Goal: Information Seeking & Learning: Learn about a topic

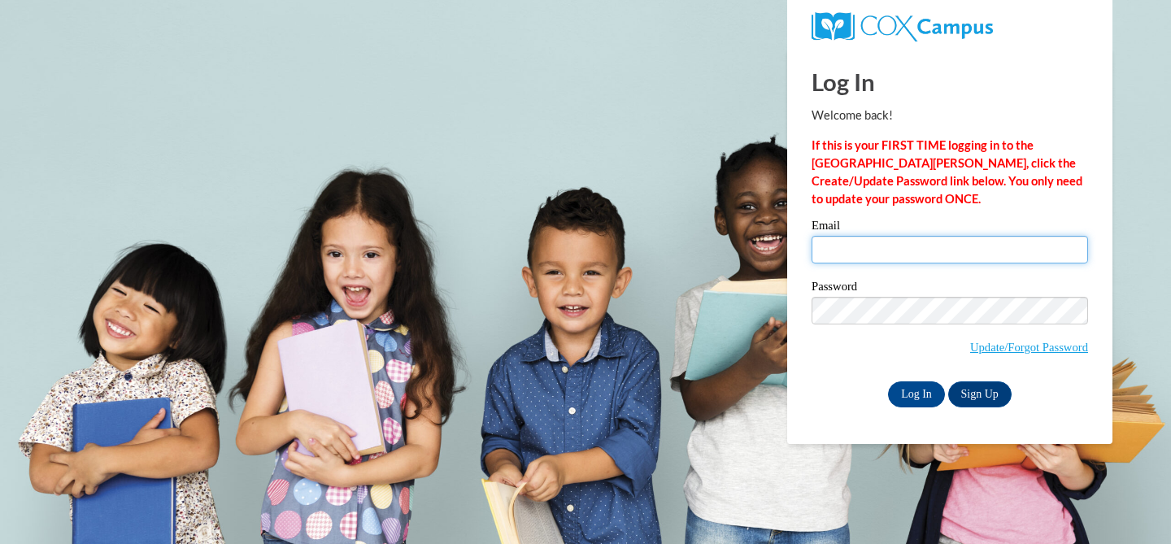
click at [848, 251] on input "Email" at bounding box center [950, 250] width 277 height 28
type input "klbrown@waukesha.k12.wi.us"
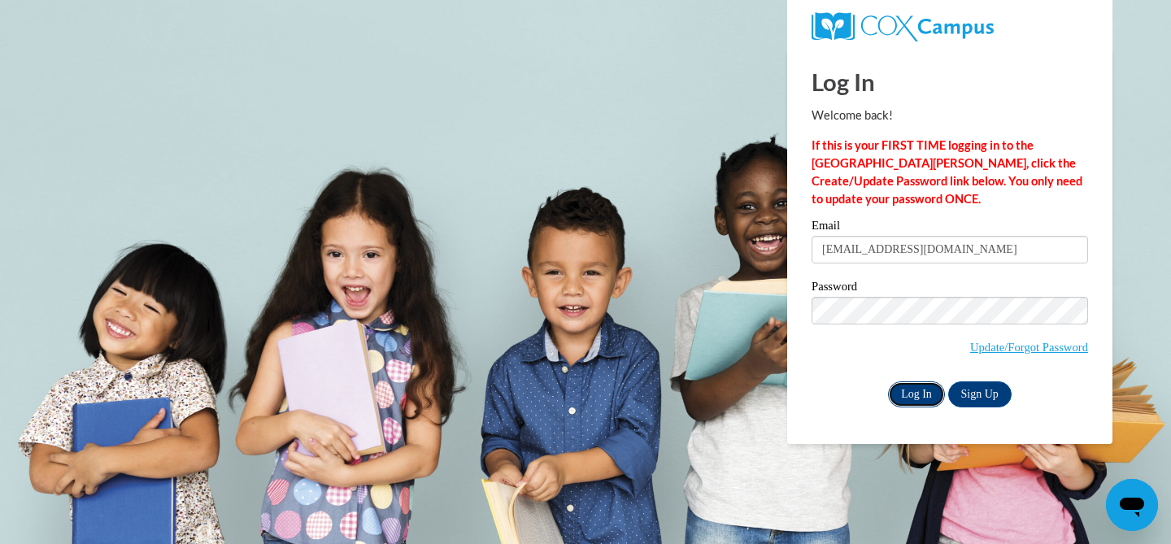
click at [913, 391] on input "Log In" at bounding box center [916, 395] width 57 height 26
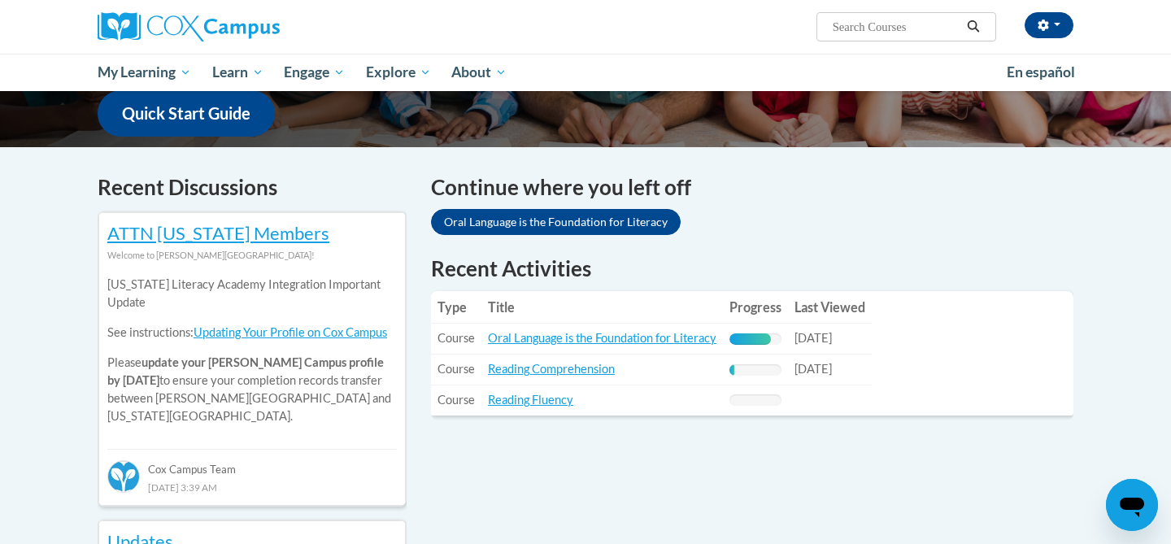
scroll to position [434, 0]
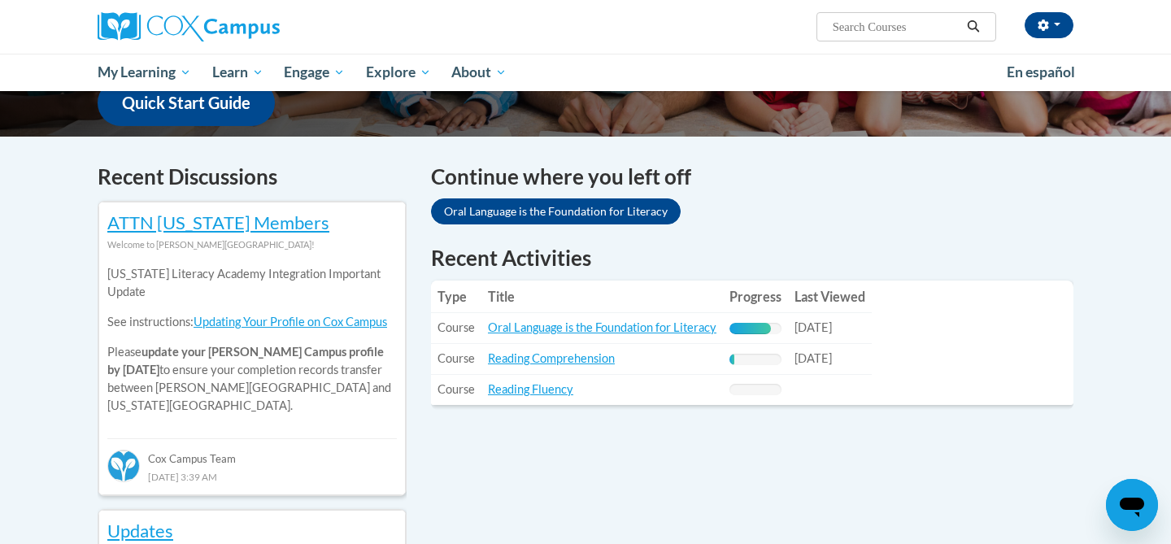
click at [639, 337] on td "Title: Oral Language is the Foundation for Literacy" at bounding box center [603, 328] width 242 height 31
click at [621, 318] on td "Title: Oral Language is the Foundation for Literacy" at bounding box center [603, 328] width 242 height 31
click at [620, 330] on link "Oral Language is the Foundation for Literacy" at bounding box center [602, 328] width 229 height 14
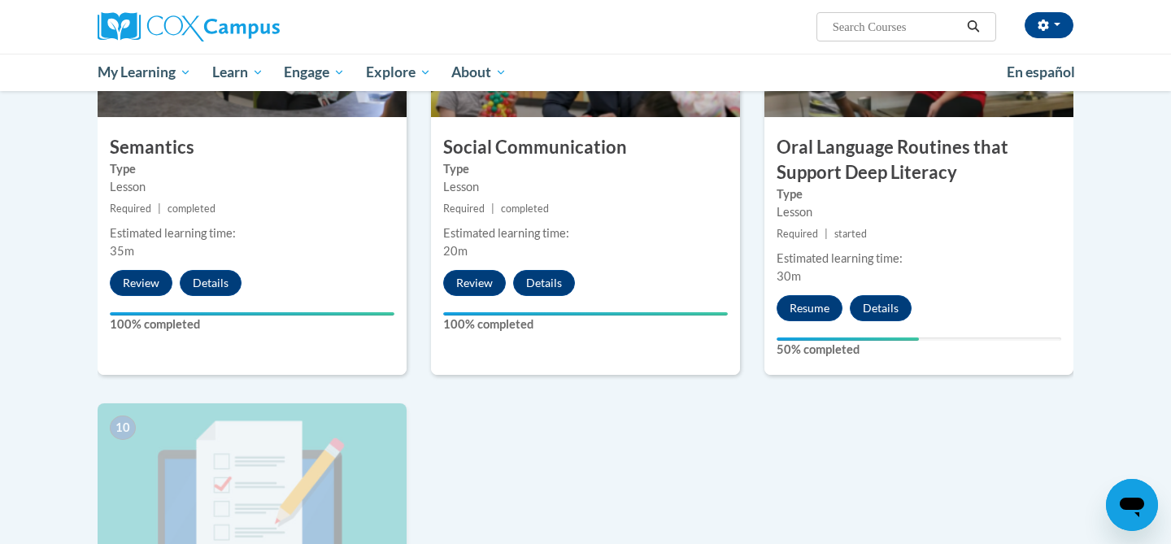
scroll to position [1340, 0]
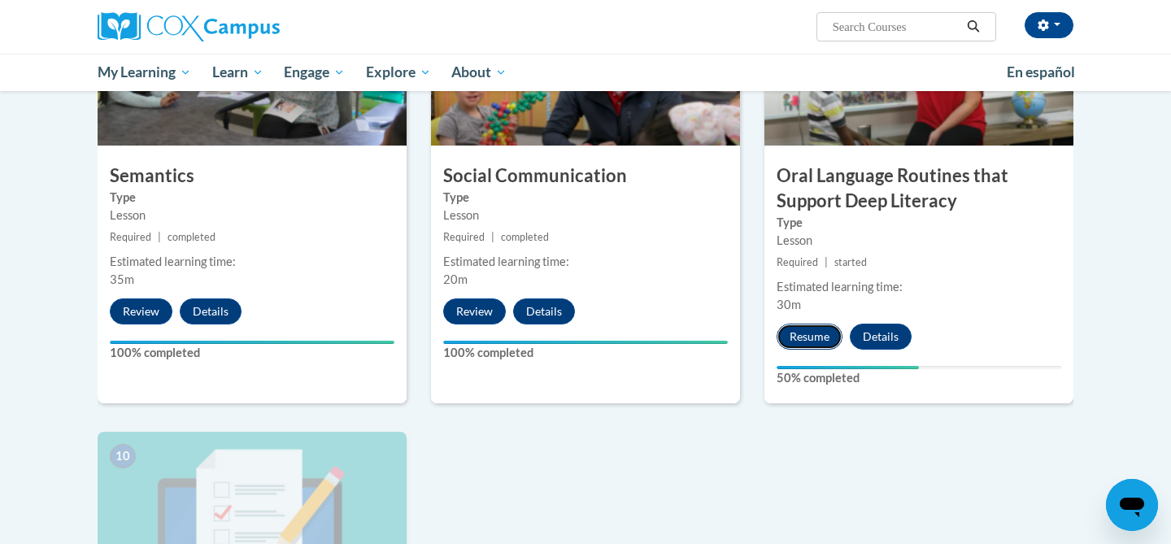
click at [809, 334] on button "Resume" at bounding box center [810, 337] width 66 height 26
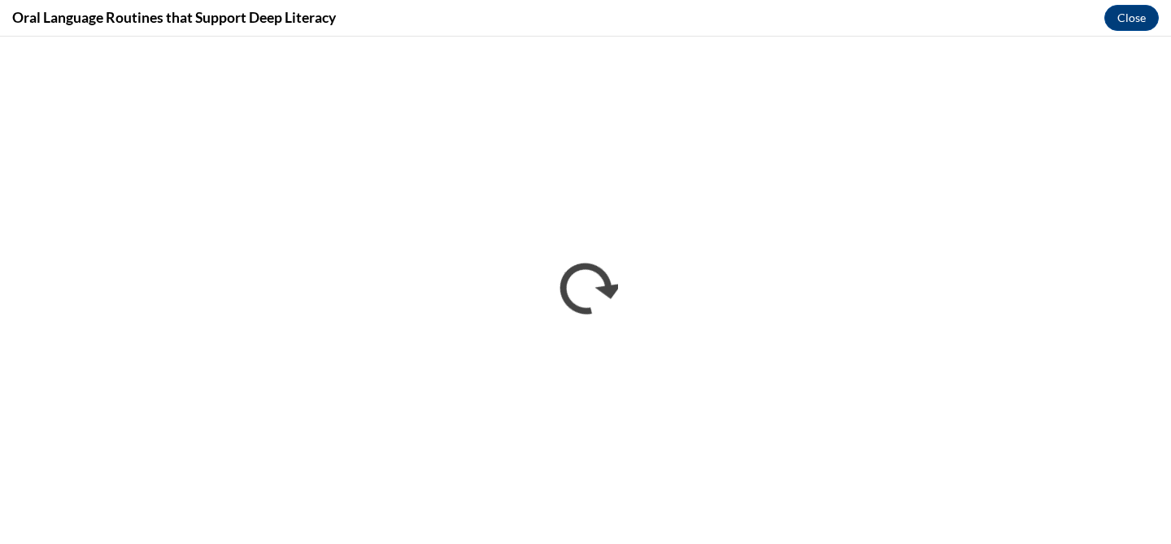
scroll to position [0, 0]
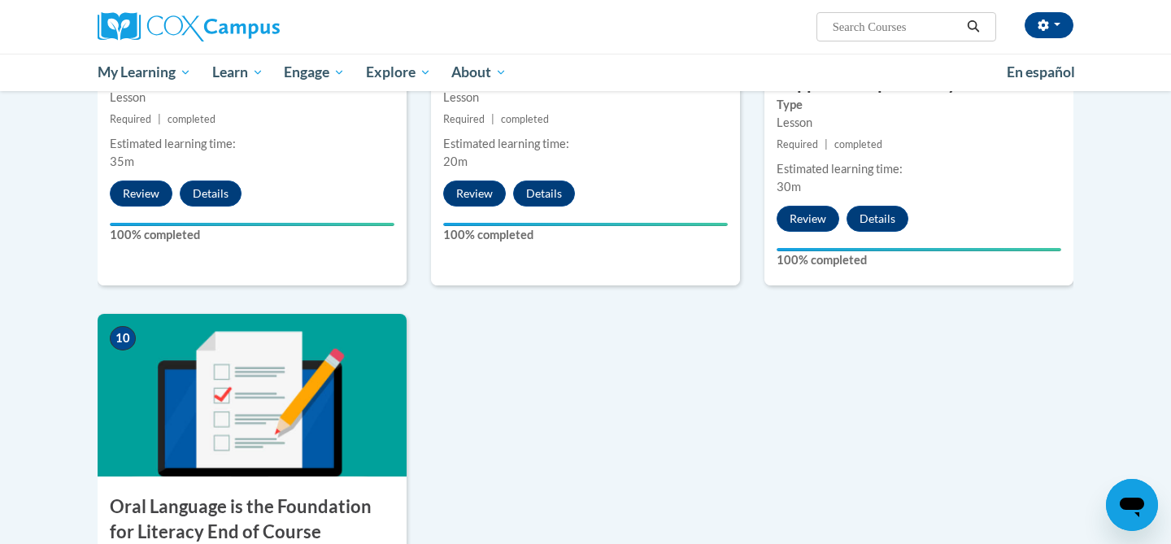
scroll to position [1867, 0]
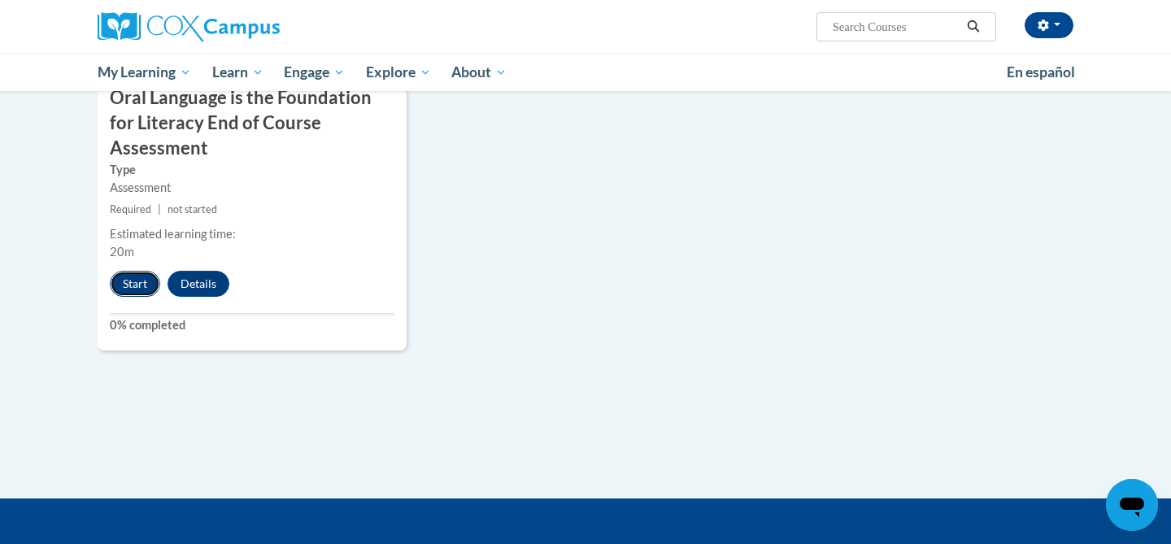
click at [137, 271] on button "Start" at bounding box center [135, 284] width 50 height 26
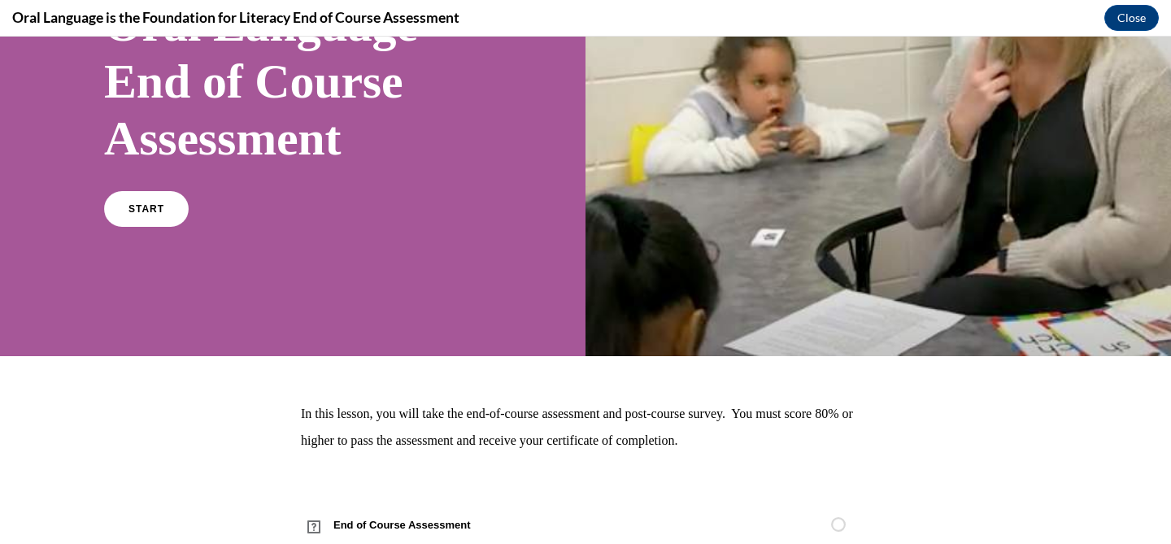
scroll to position [220, 0]
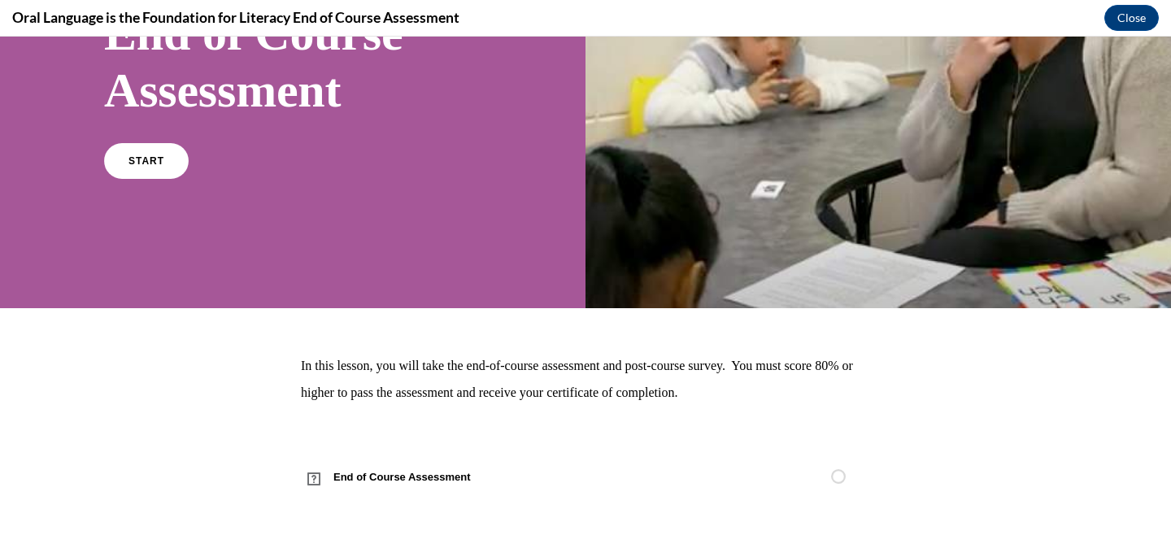
click at [190, 158] on div "START" at bounding box center [292, 168] width 377 height 50
click at [169, 157] on link "START" at bounding box center [146, 160] width 89 height 37
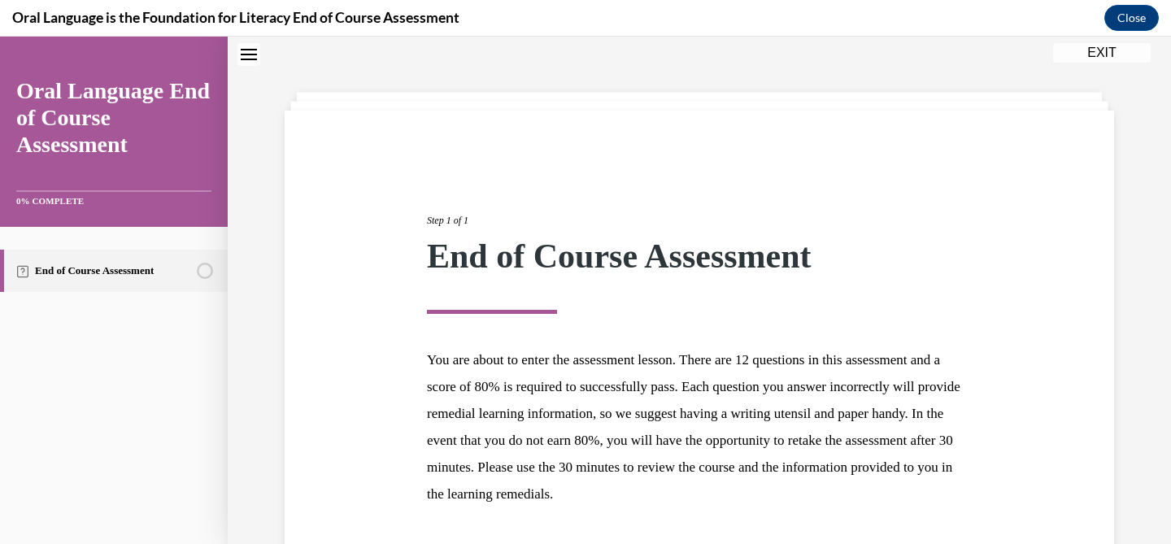
scroll to position [176, 0]
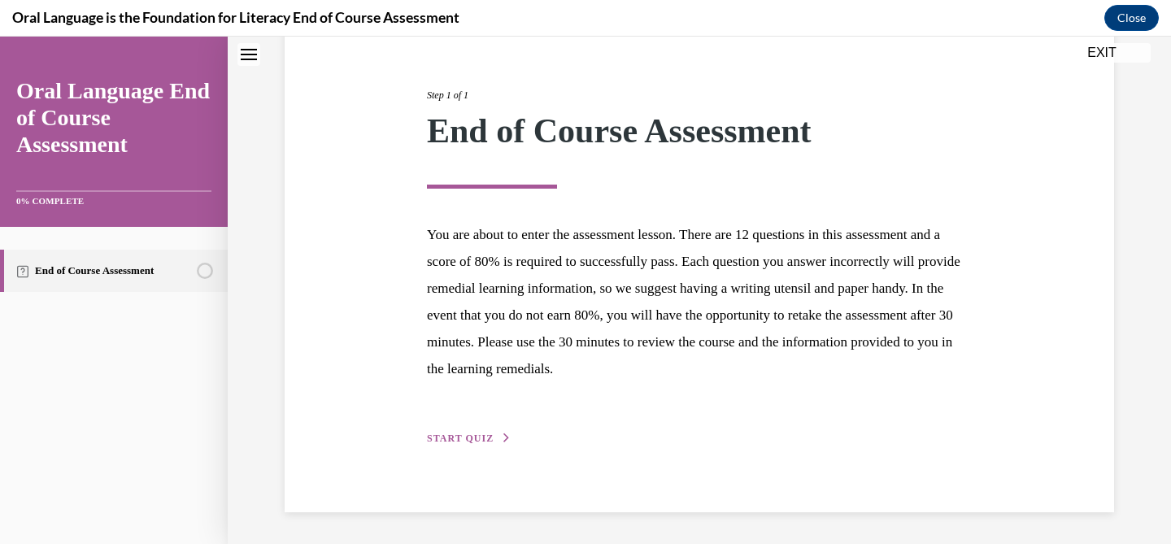
click at [455, 443] on span "START QUIZ" at bounding box center [460, 438] width 67 height 11
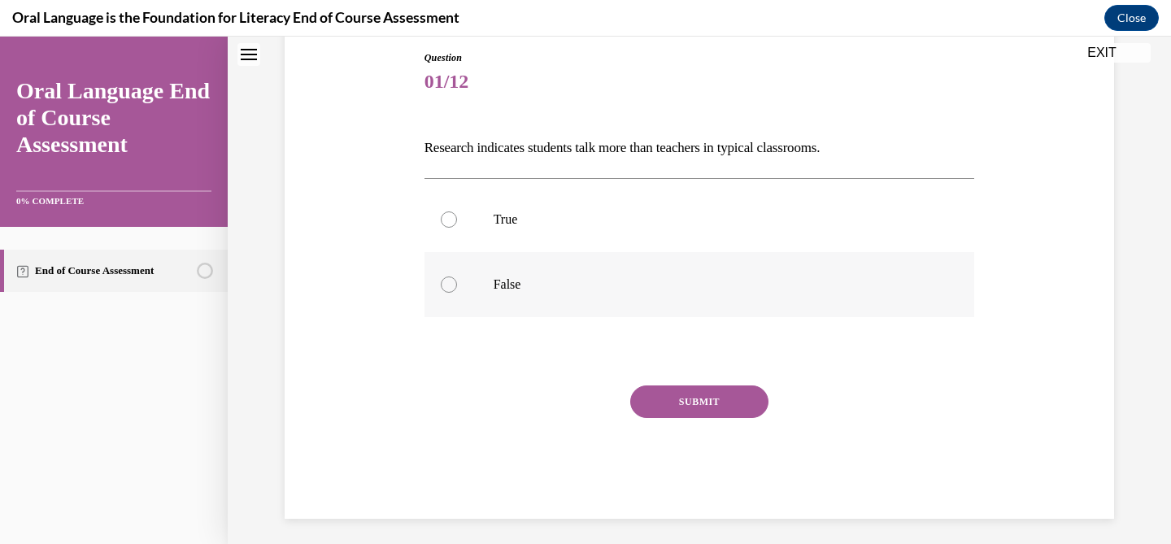
click at [469, 305] on label "False" at bounding box center [700, 284] width 551 height 65
click at [457, 293] on input "False" at bounding box center [449, 285] width 16 height 16
radio input "true"
click at [738, 395] on button "SUBMIT" at bounding box center [699, 402] width 138 height 33
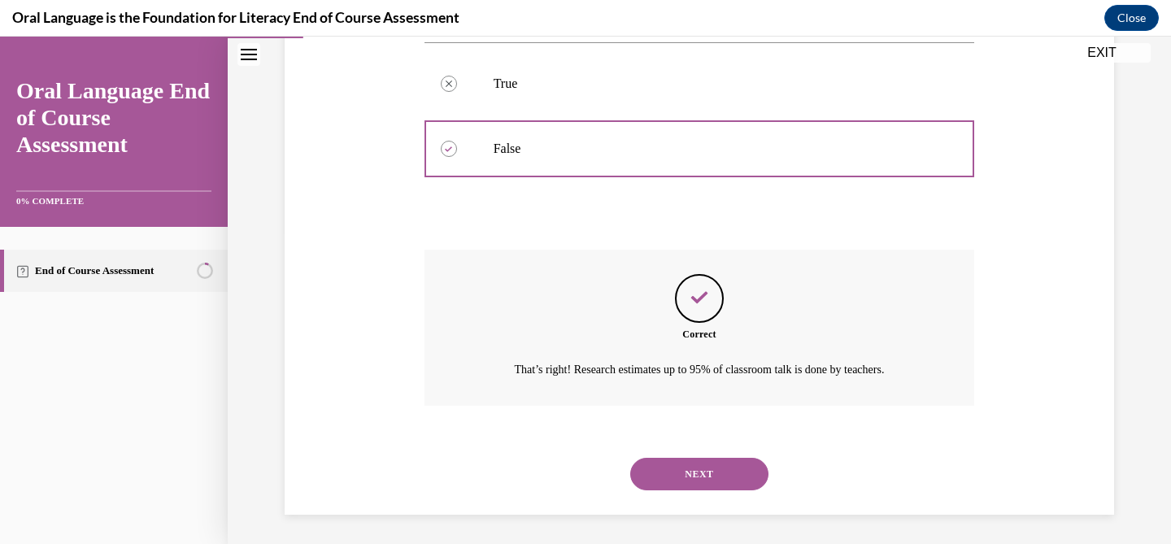
scroll to position [315, 0]
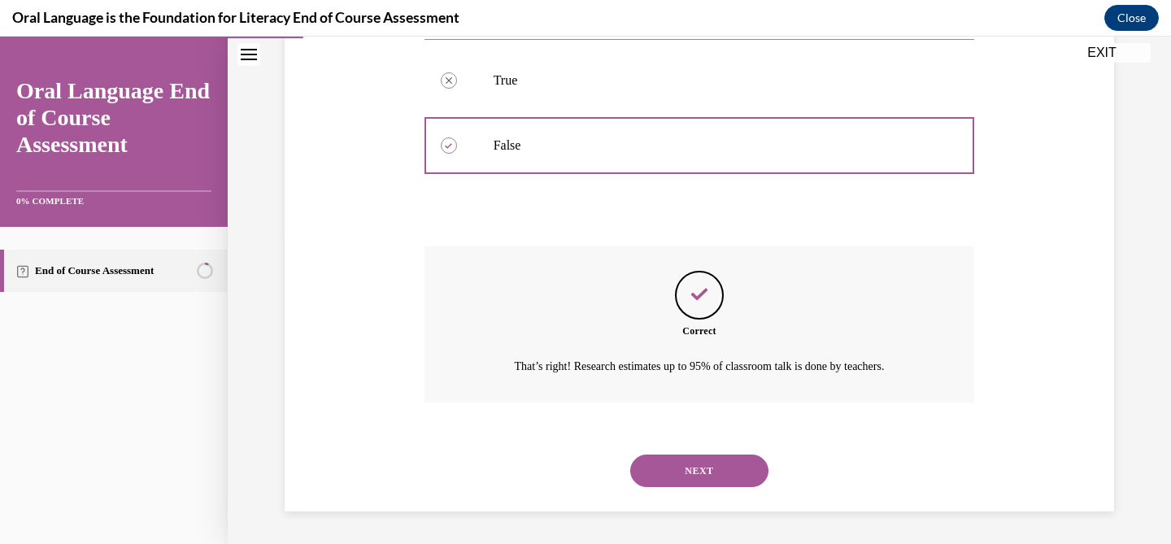
click at [704, 464] on button "NEXT" at bounding box center [699, 471] width 138 height 33
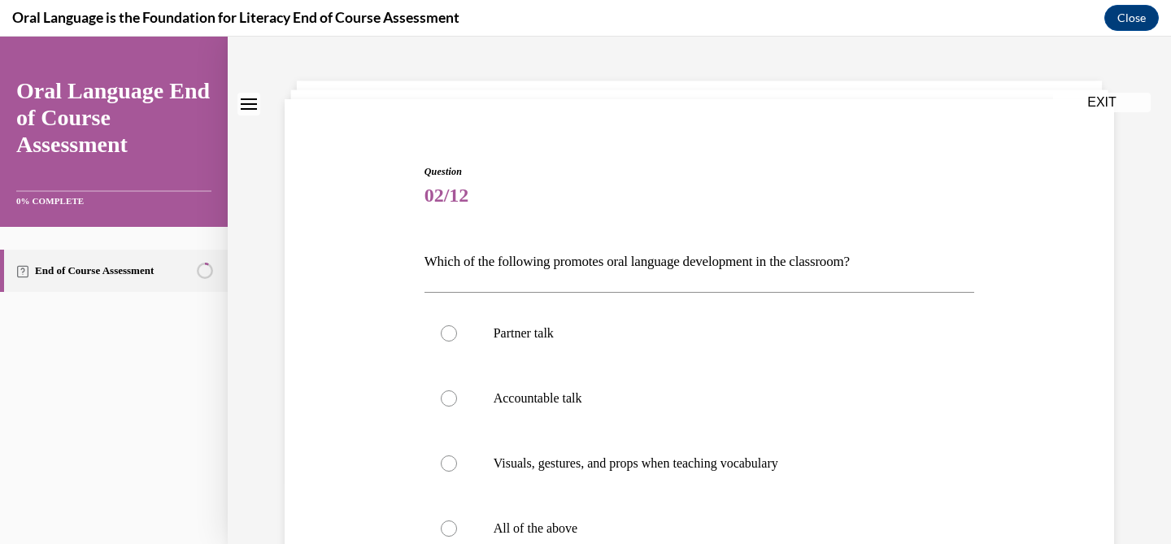
scroll to position [82, 0]
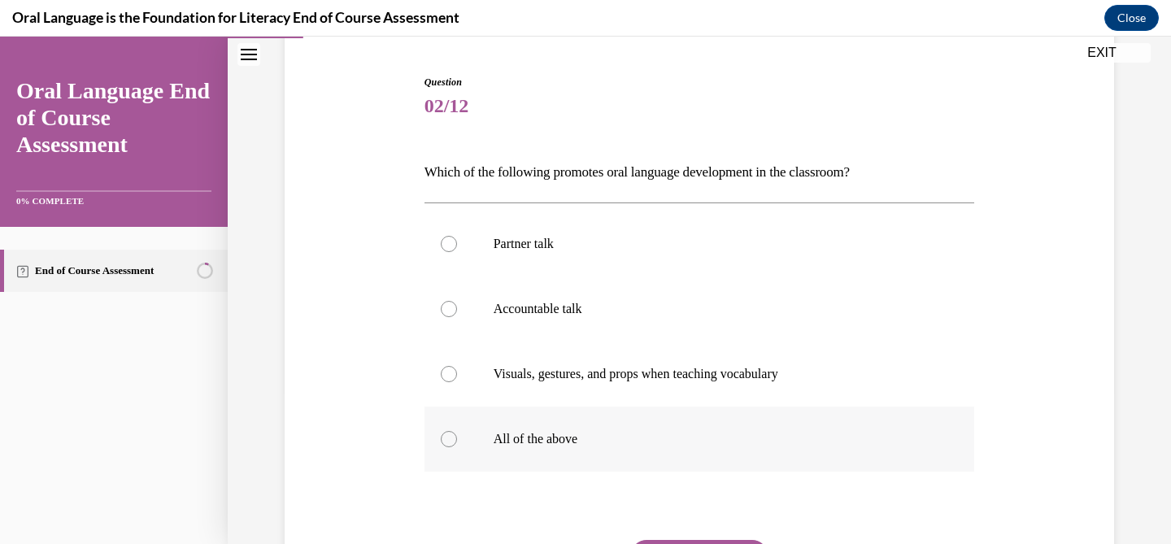
click at [534, 416] on label "All of the above" at bounding box center [700, 439] width 551 height 65
click at [457, 431] on input "All of the above" at bounding box center [449, 439] width 16 height 16
radio input "true"
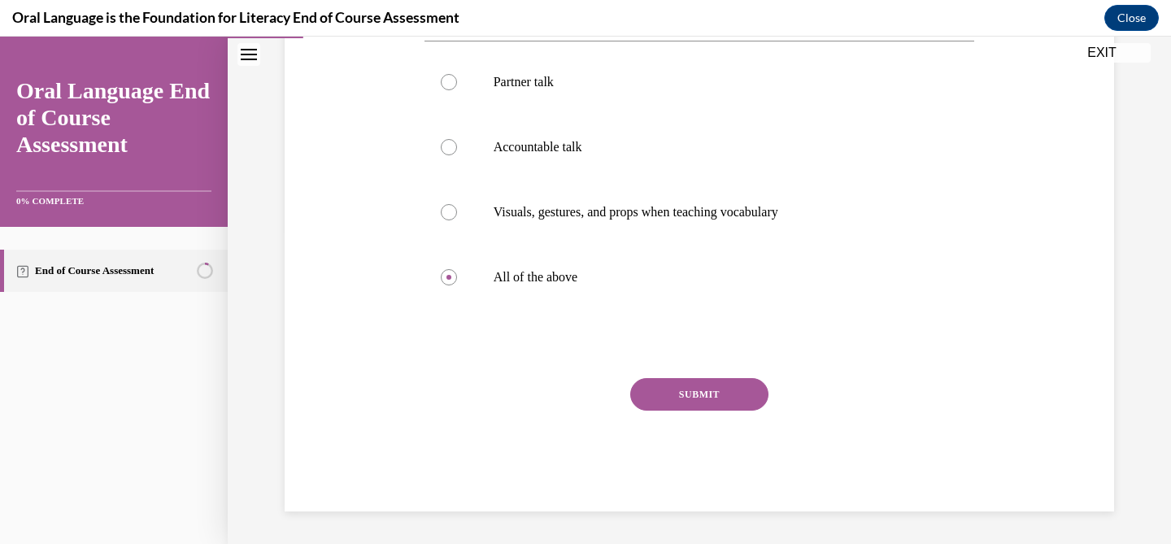
click at [671, 392] on button "SUBMIT" at bounding box center [699, 394] width 138 height 33
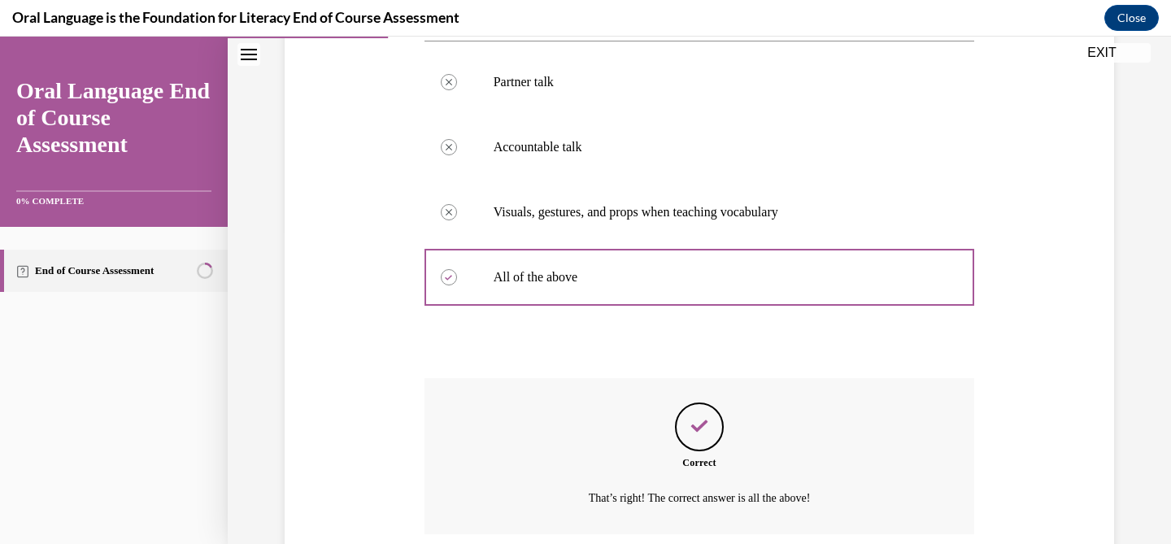
scroll to position [445, 0]
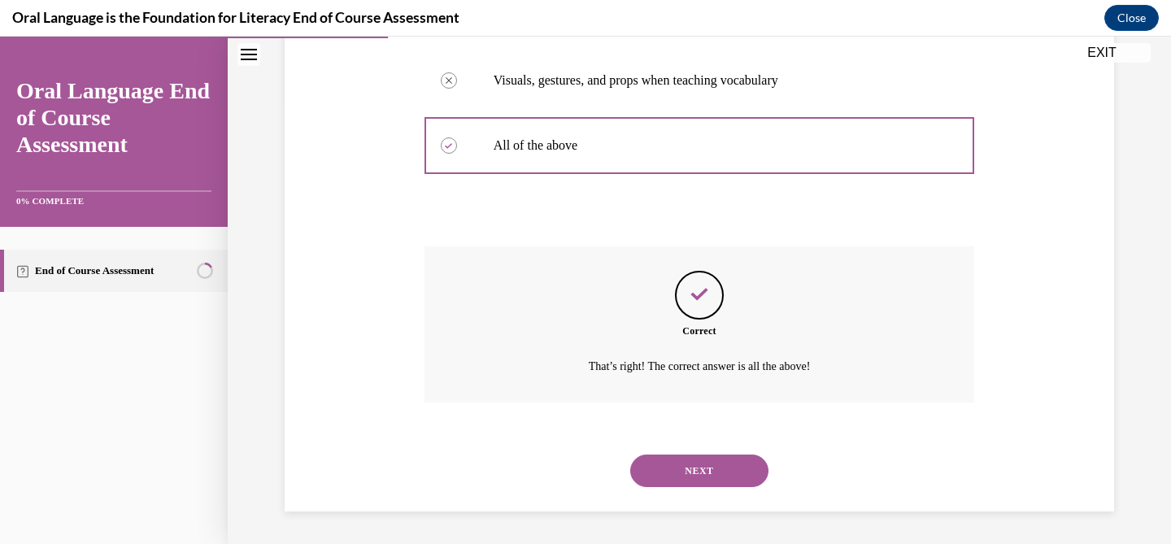
click at [696, 475] on button "NEXT" at bounding box center [699, 471] width 138 height 33
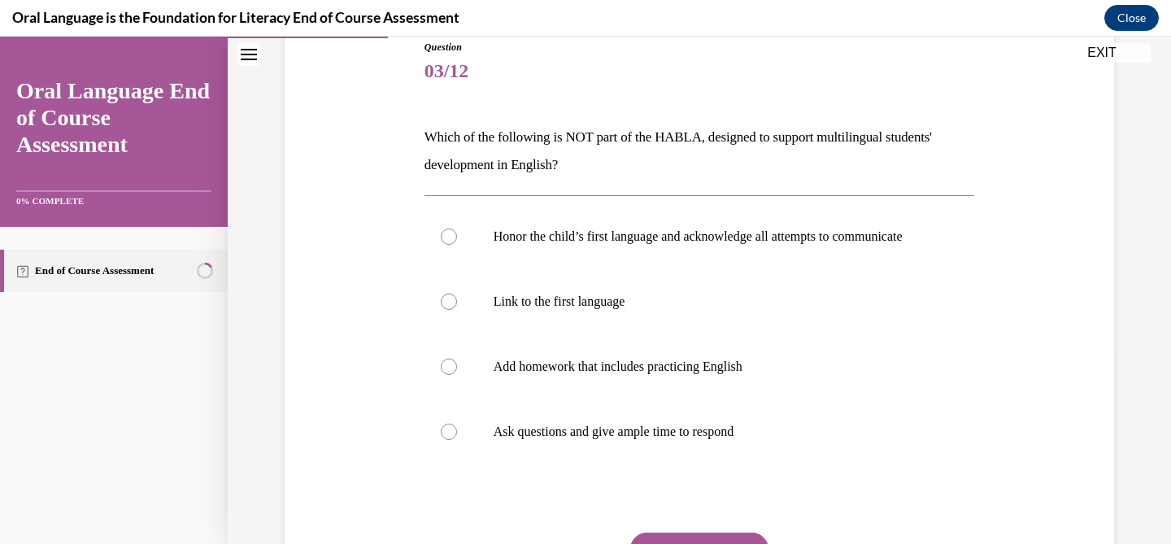
scroll to position [188, 0]
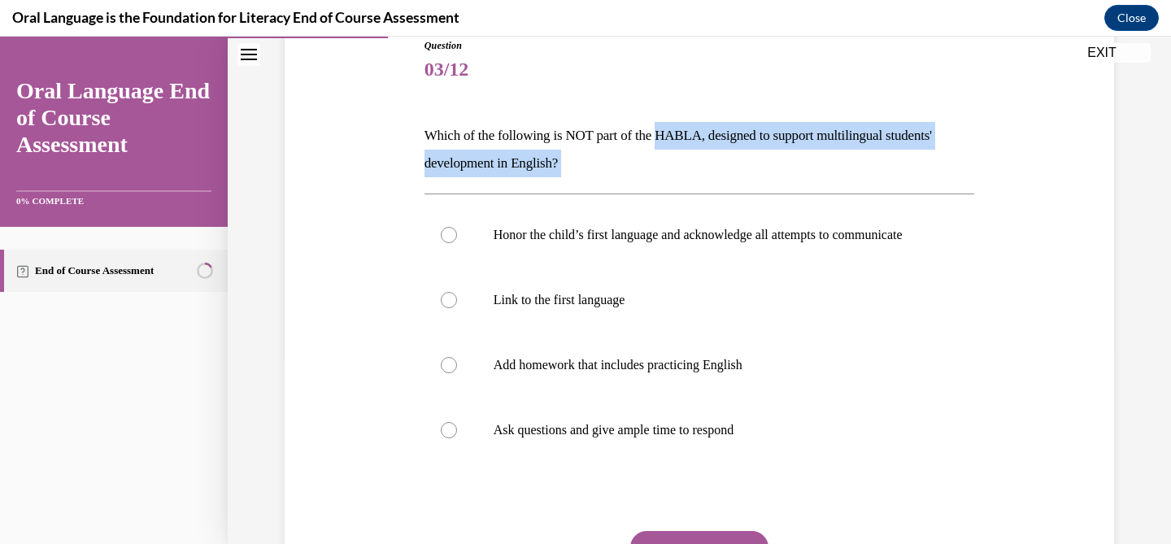
drag, startPoint x: 673, startPoint y: 137, endPoint x: 578, endPoint y: 186, distance: 106.6
click at [578, 186] on div "Question 03/12 Which of the following is NOT part of the HABLA, designed to sup…" at bounding box center [700, 351] width 551 height 626
copy div "HABLA, designed to support multilingual students' development in English?"
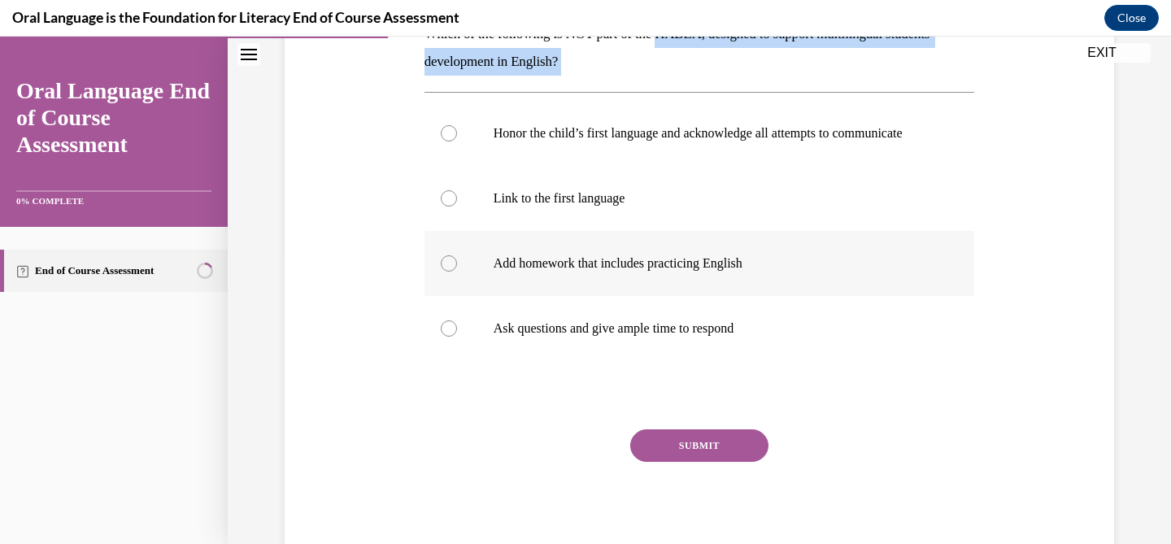
scroll to position [290, 0]
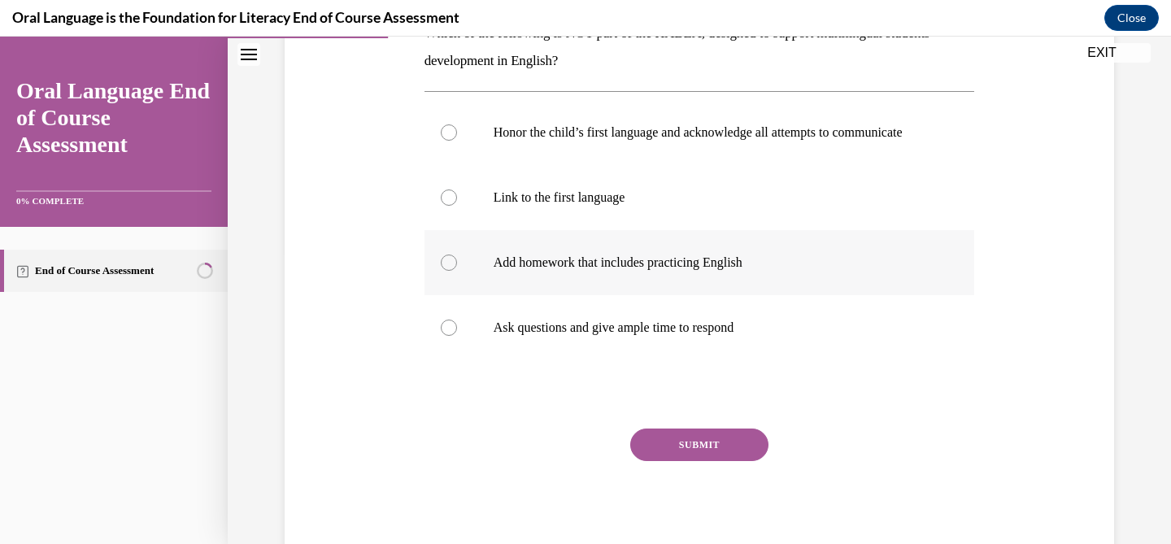
click at [525, 271] on p "Add homework that includes practicing English" at bounding box center [714, 263] width 441 height 16
click at [457, 271] on input "Add homework that includes practicing English" at bounding box center [449, 263] width 16 height 16
radio input "true"
click at [697, 435] on div "Question 03/12 Which of the following is NOT part of the HABLA, designed to sup…" at bounding box center [700, 249] width 551 height 626
click at [691, 461] on button "SUBMIT" at bounding box center [699, 445] width 138 height 33
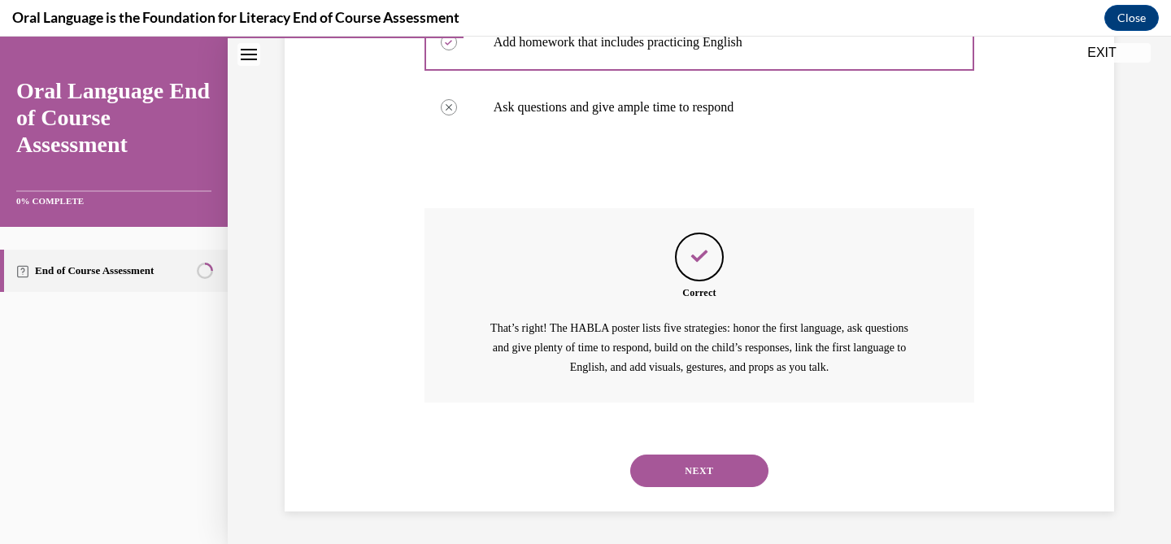
scroll to position [525, 0]
click at [684, 464] on button "NEXT" at bounding box center [699, 471] width 138 height 33
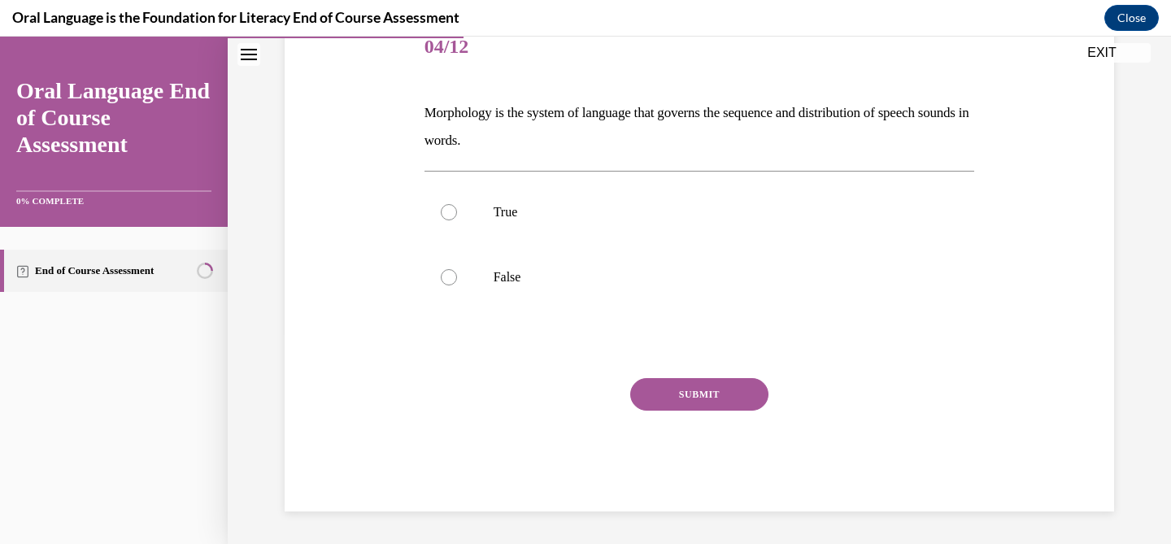
scroll to position [181, 0]
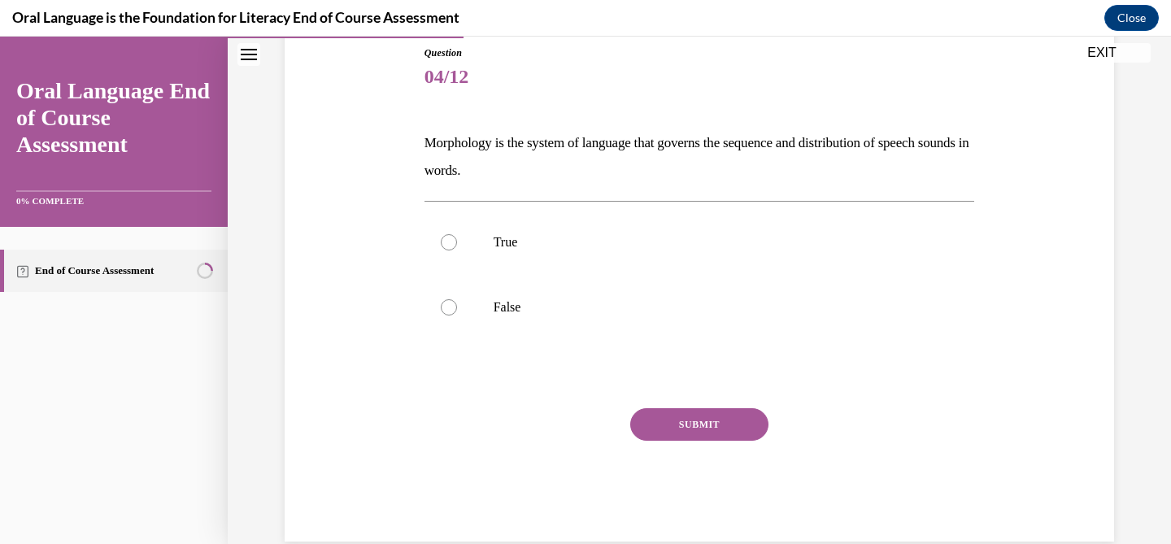
click at [461, 141] on p "Morphology is the system of language that governs the sequence and distribution…" at bounding box center [700, 156] width 551 height 55
copy p "Morphology"
click at [607, 154] on p "Morphology is the system of language that governs the sequence and distribution…" at bounding box center [700, 156] width 551 height 55
click at [441, 312] on label "False" at bounding box center [700, 307] width 551 height 65
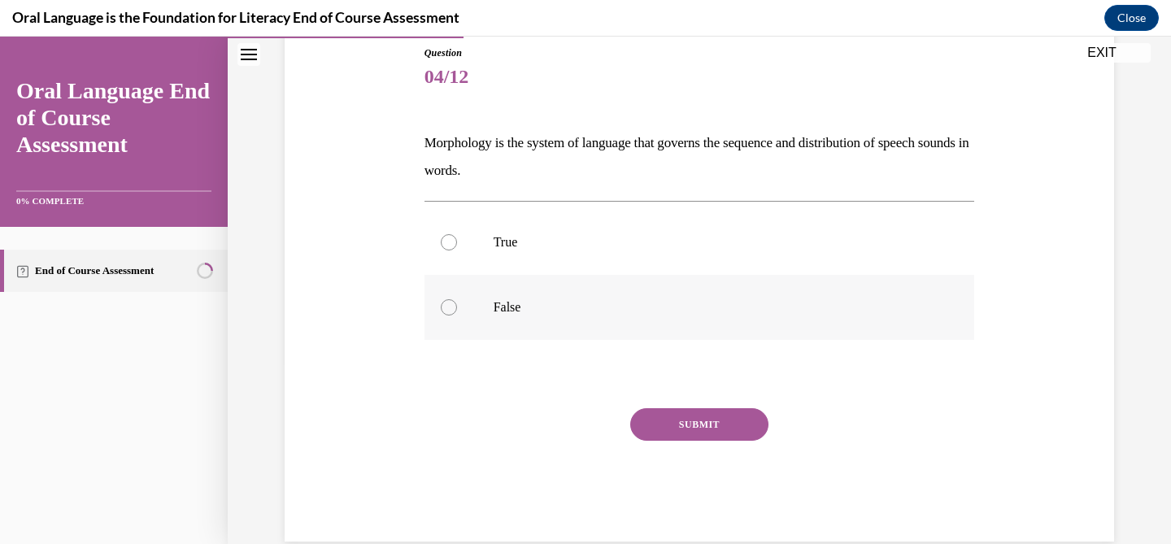
click at [441, 312] on input "False" at bounding box center [449, 307] width 16 height 16
radio input "true"
click at [721, 430] on button "SUBMIT" at bounding box center [699, 424] width 138 height 33
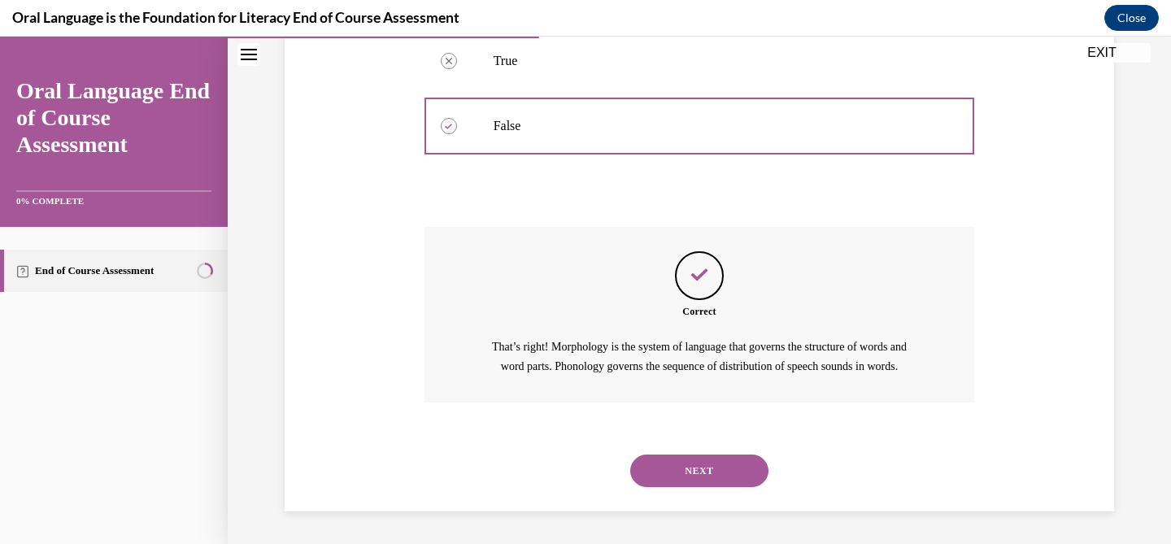
scroll to position [381, 0]
click at [693, 462] on button "NEXT" at bounding box center [699, 471] width 138 height 33
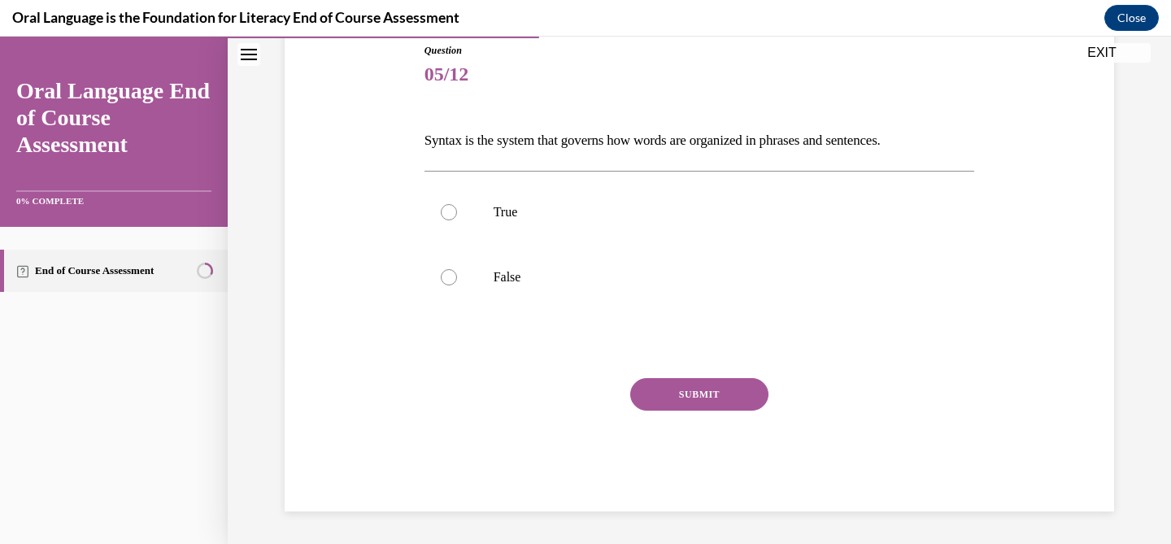
scroll to position [180, 0]
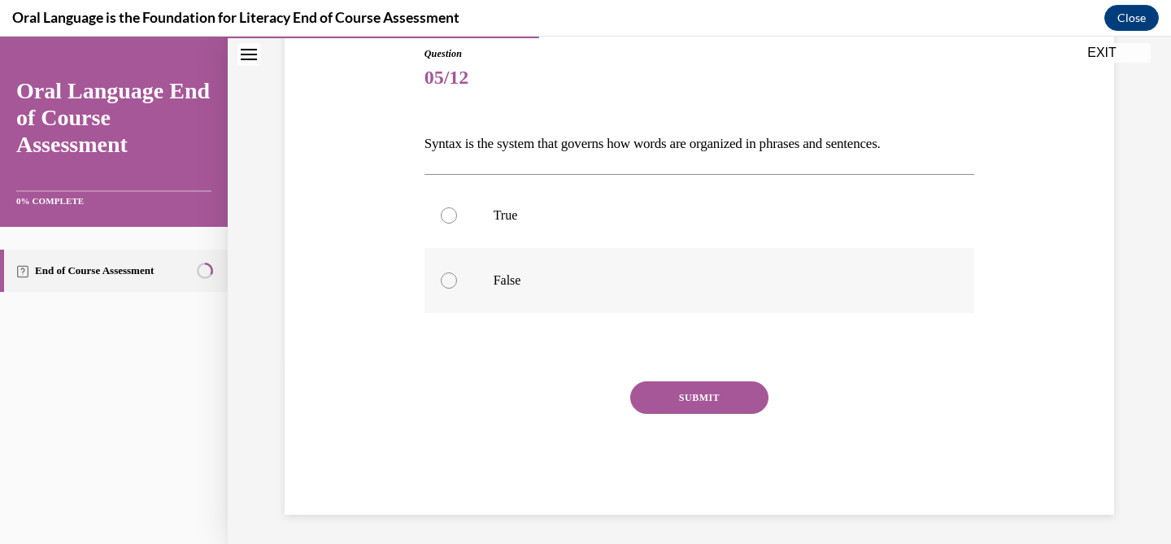
click at [554, 268] on label "False" at bounding box center [700, 280] width 551 height 65
click at [457, 273] on input "False" at bounding box center [449, 281] width 16 height 16
radio input "true"
click at [548, 237] on label "True" at bounding box center [700, 215] width 551 height 65
click at [457, 224] on input "True" at bounding box center [449, 215] width 16 height 16
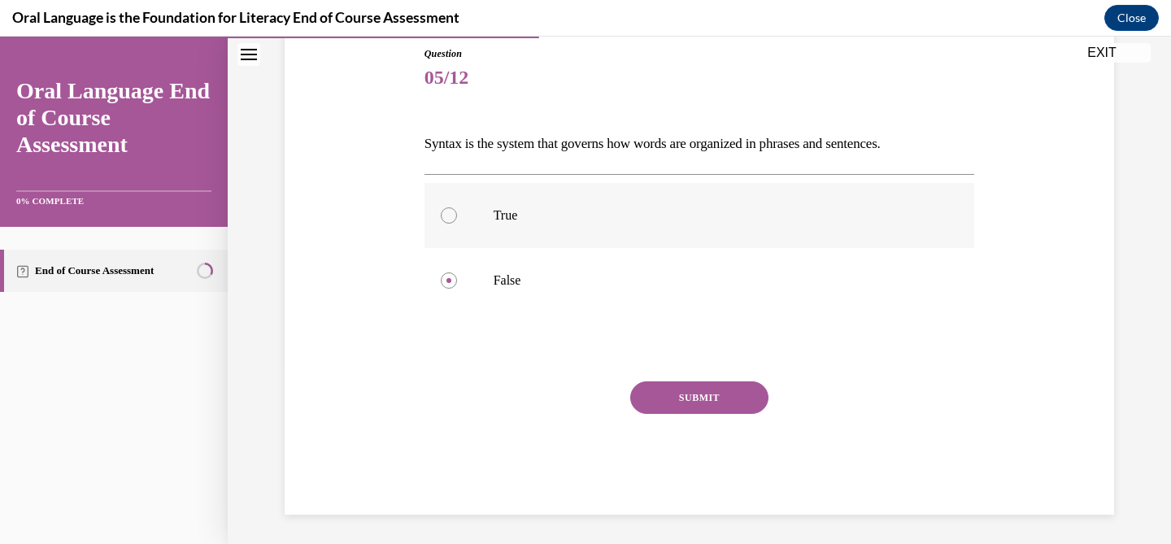
radio input "true"
click at [681, 374] on div "Question 05/12 Syntax is the system that governs how words are organized in phr…" at bounding box center [700, 280] width 551 height 469
click at [688, 404] on button "SUBMIT" at bounding box center [699, 398] width 138 height 33
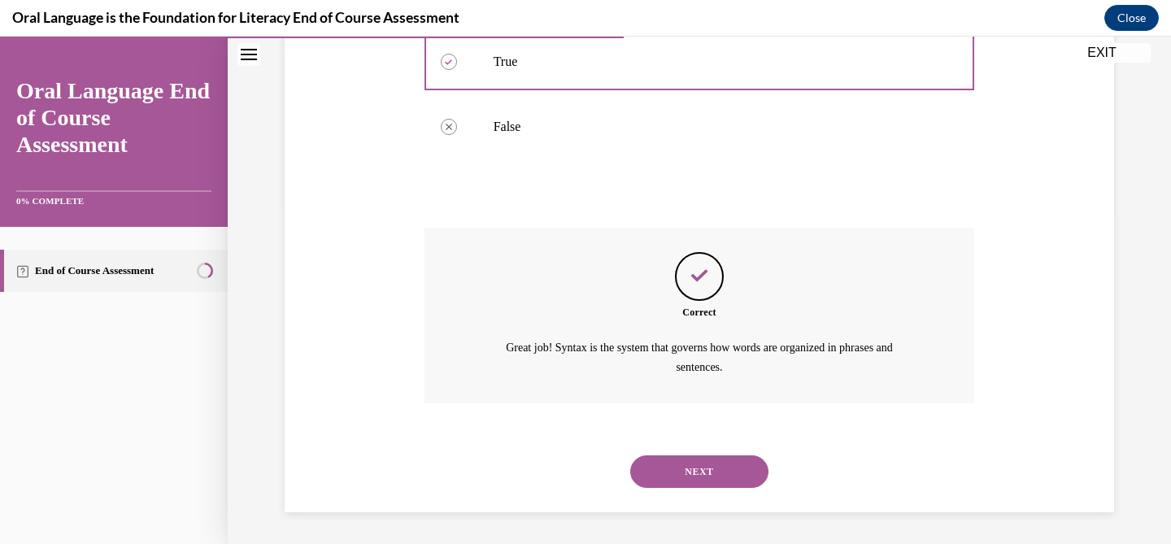
drag, startPoint x: 707, startPoint y: 425, endPoint x: 706, endPoint y: 436, distance: 11.4
click at [707, 425] on div "Correct Great job! Syntax is the system that governs how words are organized in…" at bounding box center [700, 328] width 551 height 200
click at [690, 472] on button "NEXT" at bounding box center [699, 472] width 138 height 33
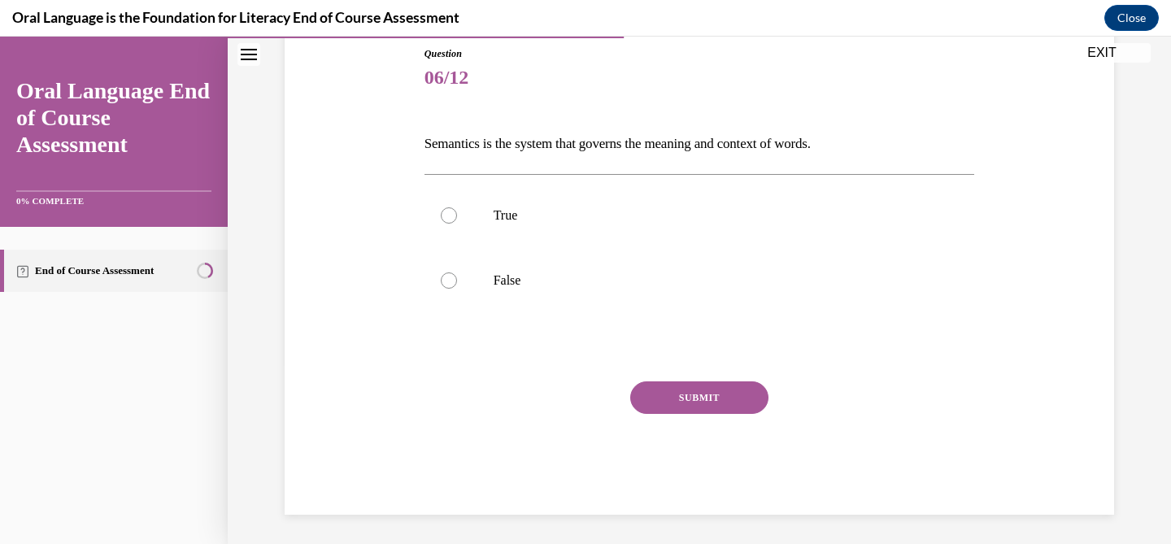
click at [469, 145] on p "Semantics is the system that governs the meaning and context of words." at bounding box center [700, 144] width 551 height 28
copy p "Semantics"
click at [577, 240] on label "True" at bounding box center [700, 215] width 551 height 65
click at [457, 224] on input "True" at bounding box center [449, 215] width 16 height 16
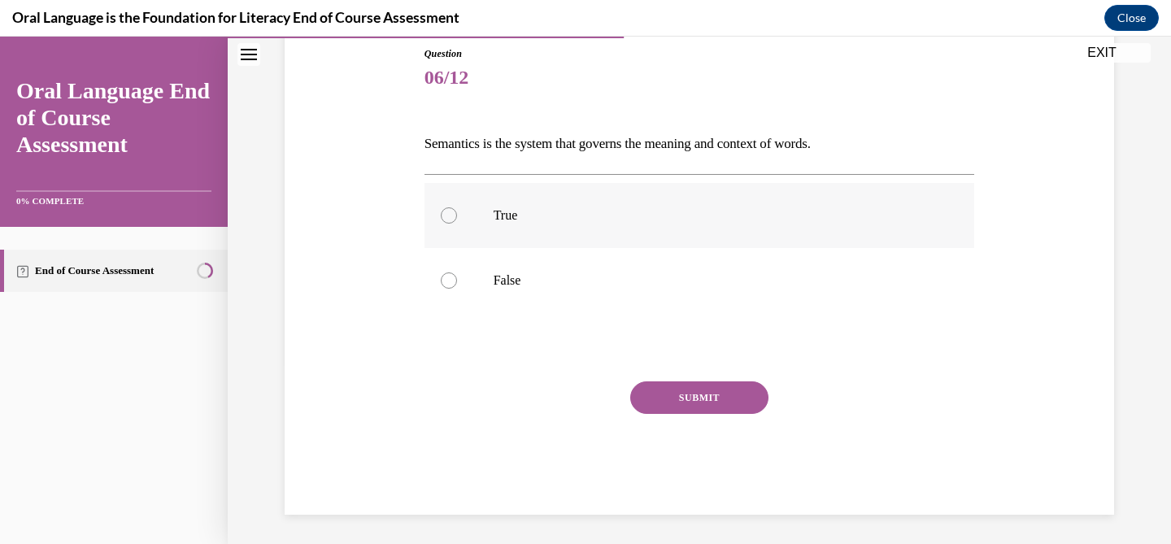
radio input "true"
click at [669, 396] on button "SUBMIT" at bounding box center [699, 398] width 138 height 33
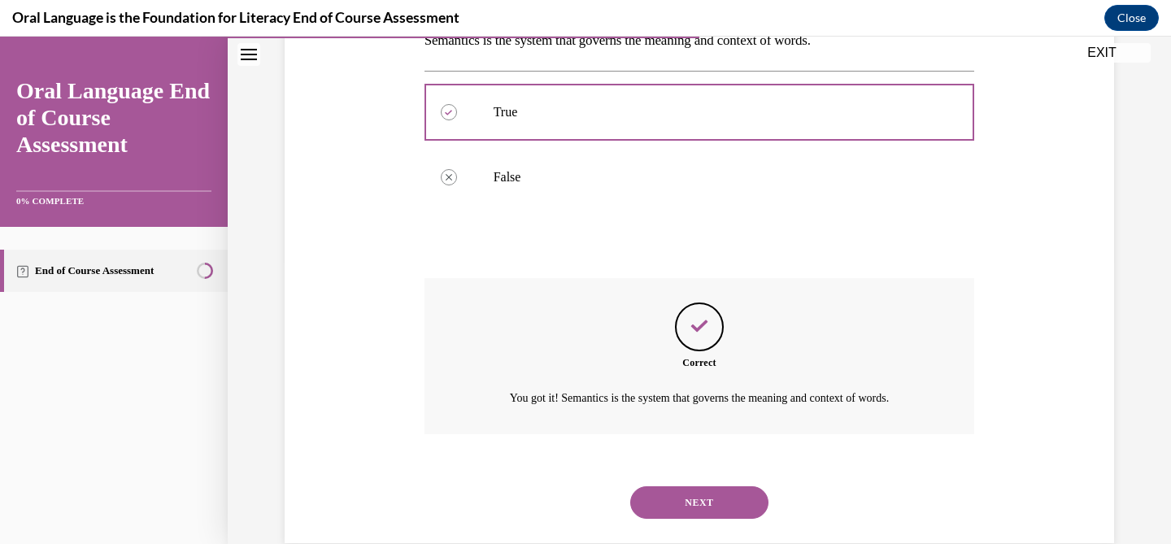
scroll to position [315, 0]
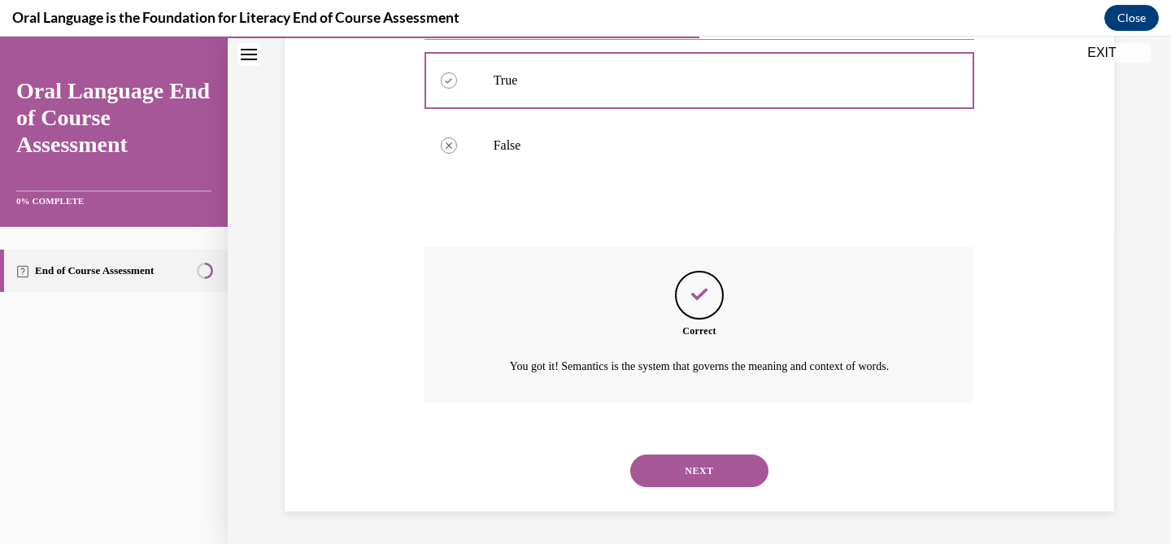
click at [671, 427] on button "SUBMIT" at bounding box center [699, 443] width 138 height 33
click at [671, 461] on button "NEXT" at bounding box center [699, 471] width 138 height 33
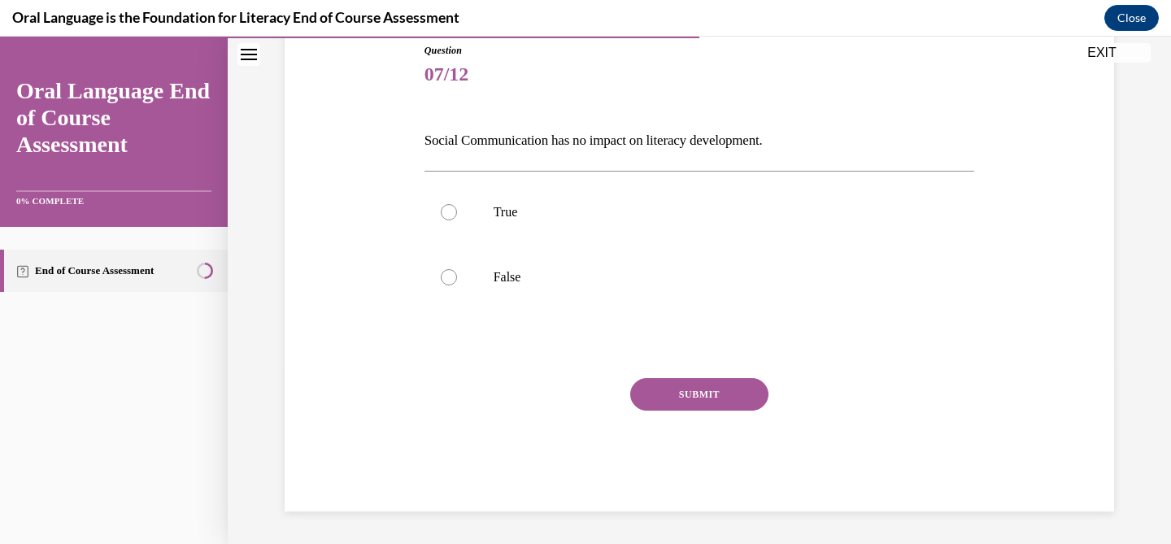
scroll to position [180, 0]
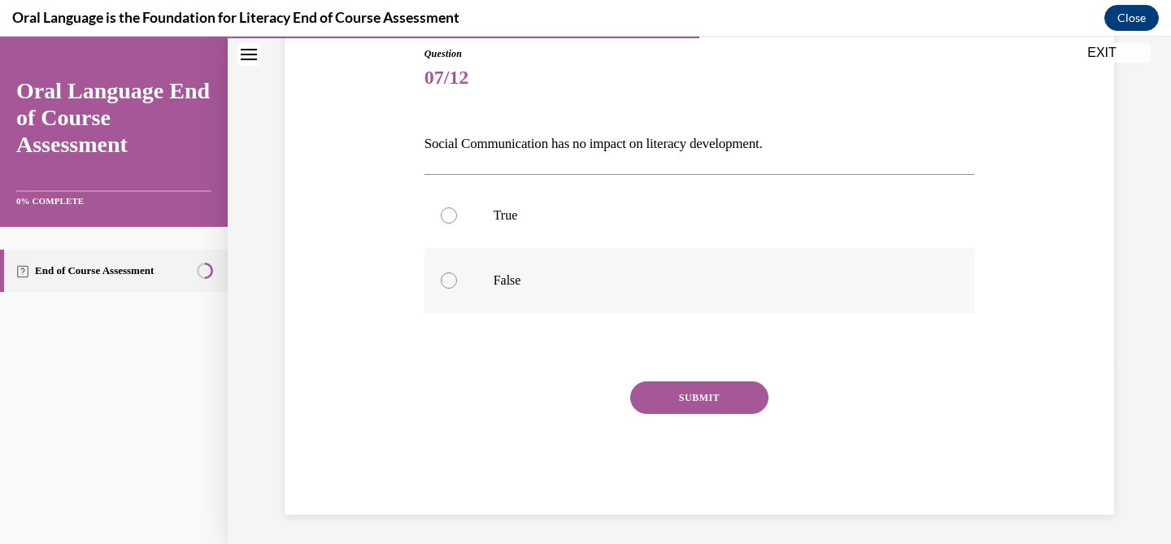
click at [514, 249] on label "False" at bounding box center [700, 280] width 551 height 65
click at [457, 273] on input "False" at bounding box center [449, 281] width 16 height 16
radio input "true"
click at [670, 388] on button "SUBMIT" at bounding box center [699, 398] width 138 height 33
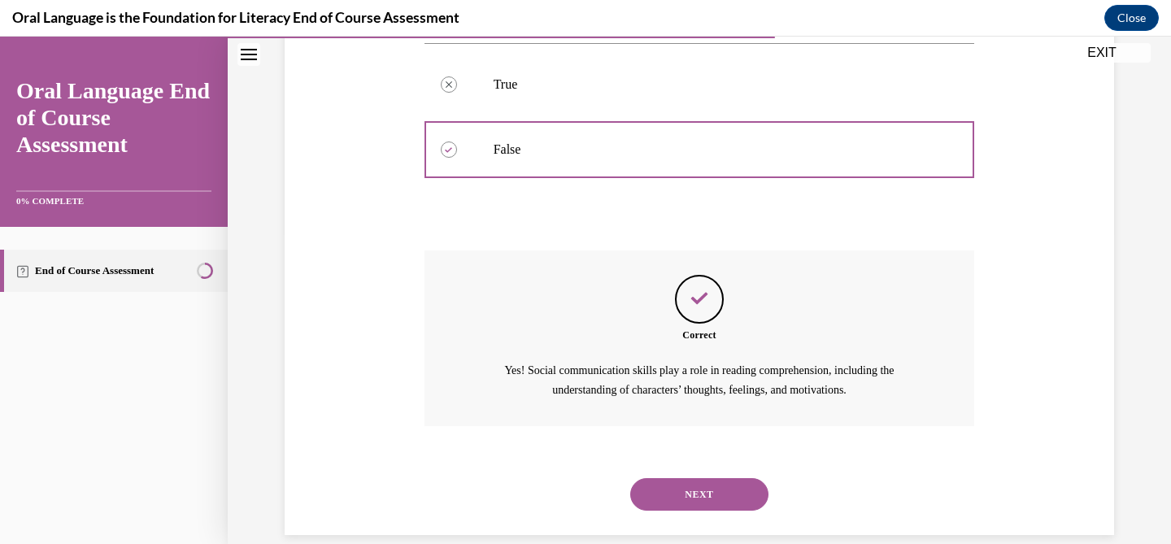
scroll to position [334, 0]
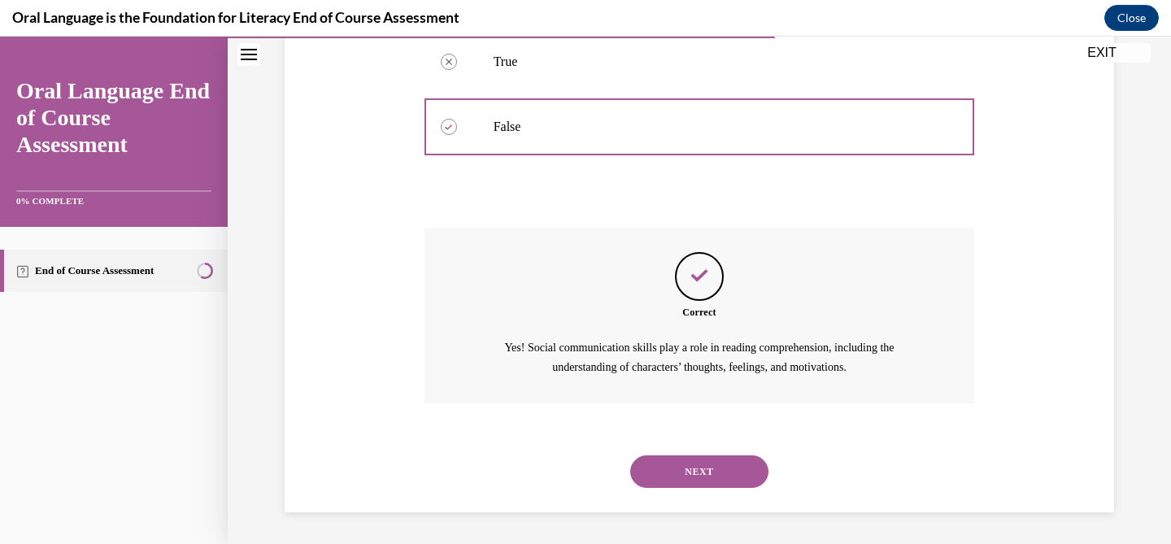
click at [662, 483] on button "NEXT" at bounding box center [699, 472] width 138 height 33
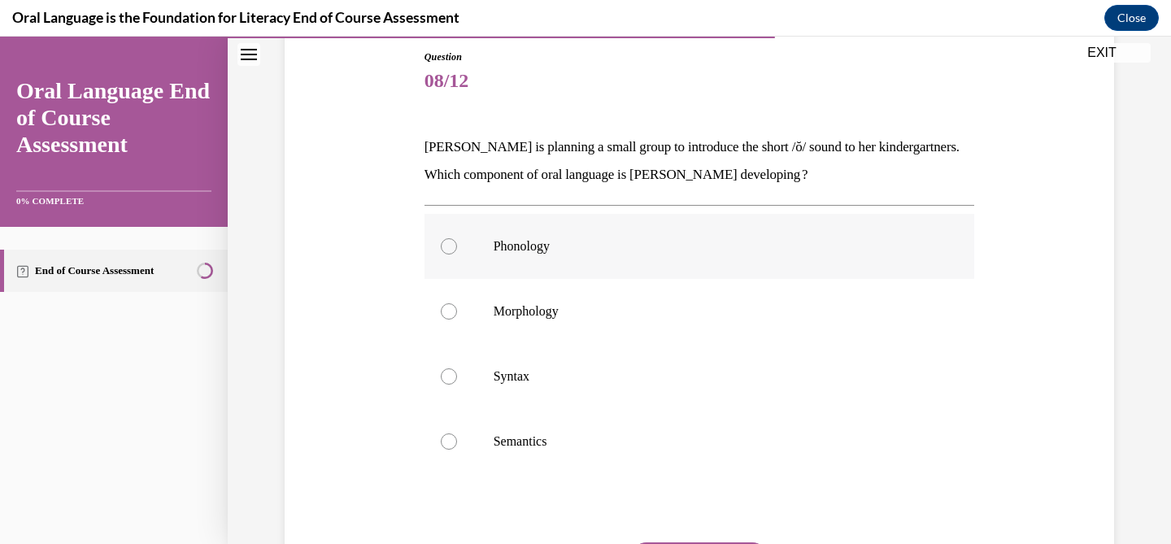
scroll to position [176, 0]
click at [556, 254] on p "Phonology" at bounding box center [714, 247] width 441 height 16
click at [457, 254] on input "Phonology" at bounding box center [449, 247] width 16 height 16
radio input "true"
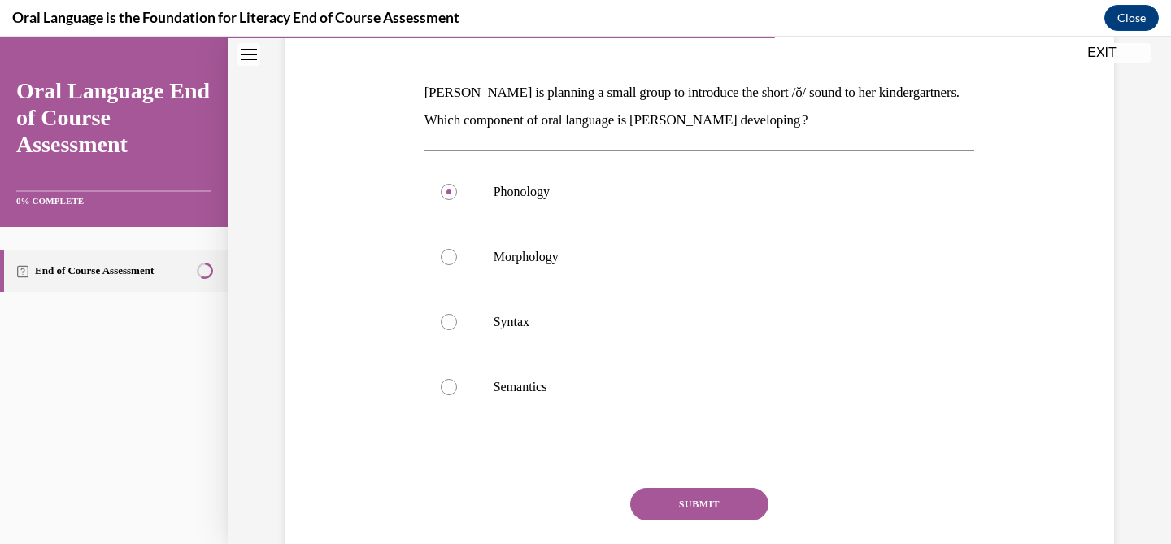
click at [697, 461] on div at bounding box center [700, 454] width 551 height 20
click at [688, 519] on button "SUBMIT" at bounding box center [699, 504] width 138 height 33
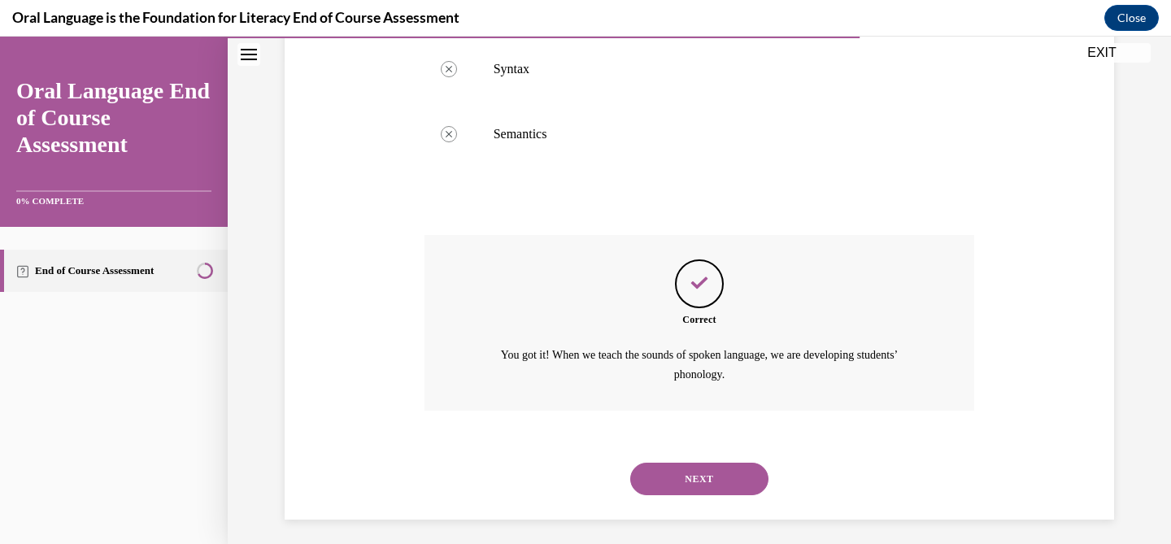
scroll to position [491, 0]
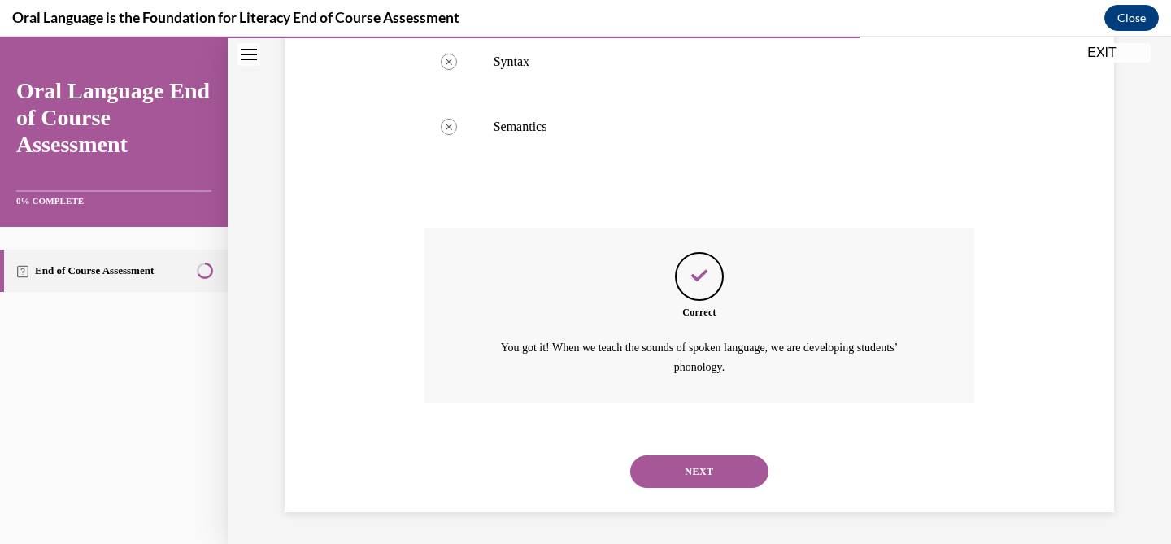
click at [675, 494] on div "NEXT" at bounding box center [700, 471] width 551 height 65
click at [680, 471] on button "NEXT" at bounding box center [699, 472] width 138 height 33
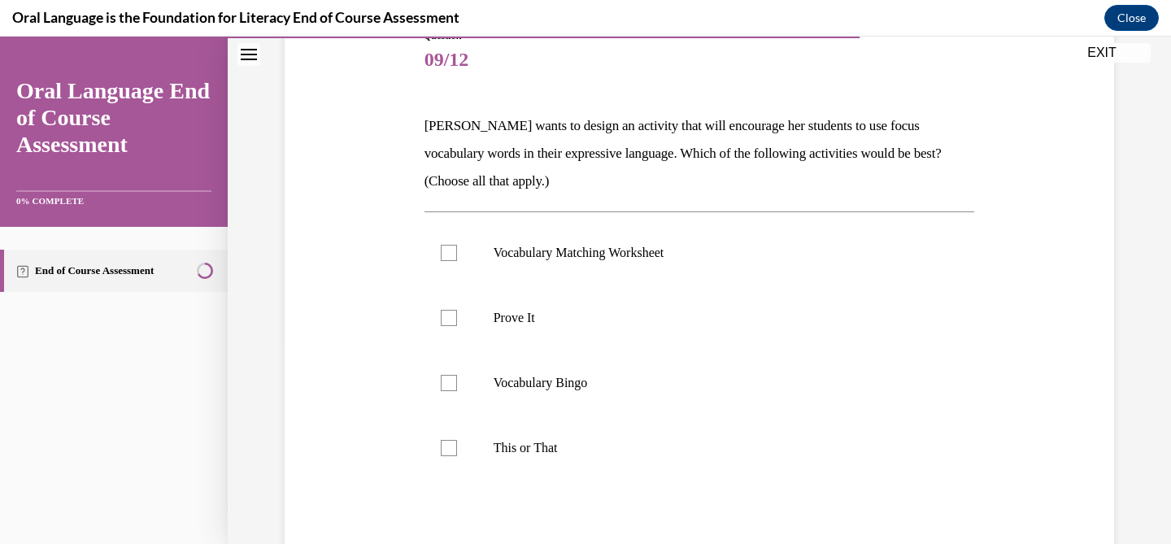
scroll to position [199, 0]
click at [648, 159] on p "Mrs. Butler wants to design an activity that will encourage her students to use…" at bounding box center [700, 152] width 551 height 83
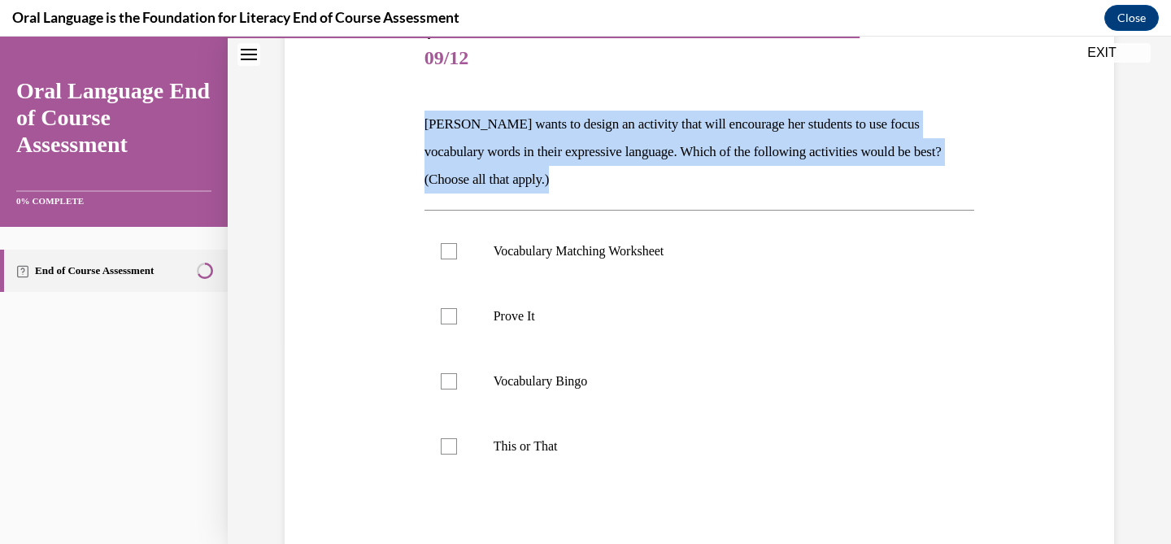
click at [648, 159] on p "Mrs. Butler wants to design an activity that will encourage her students to use…" at bounding box center [700, 152] width 551 height 83
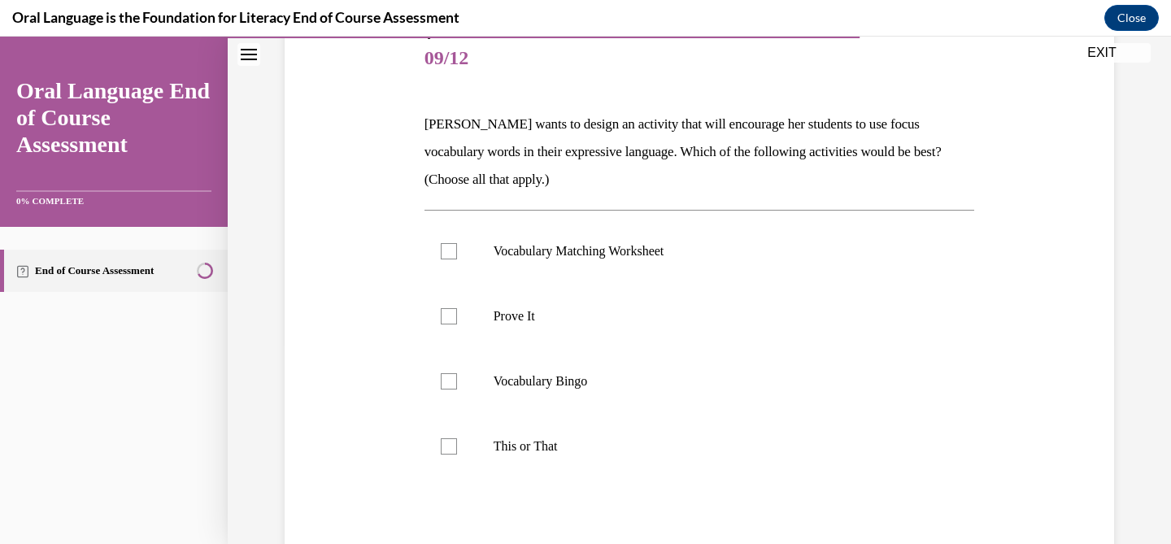
click at [323, 240] on div "Question 09/12 Mrs. Butler wants to design an activity that will encourage her …" at bounding box center [700, 329] width 838 height 703
click at [441, 369] on label "Vocabulary Bingo" at bounding box center [700, 381] width 551 height 65
click at [441, 373] on input "Vocabulary Bingo" at bounding box center [449, 381] width 16 height 16
checkbox input "true"
click at [449, 256] on div at bounding box center [449, 251] width 16 height 16
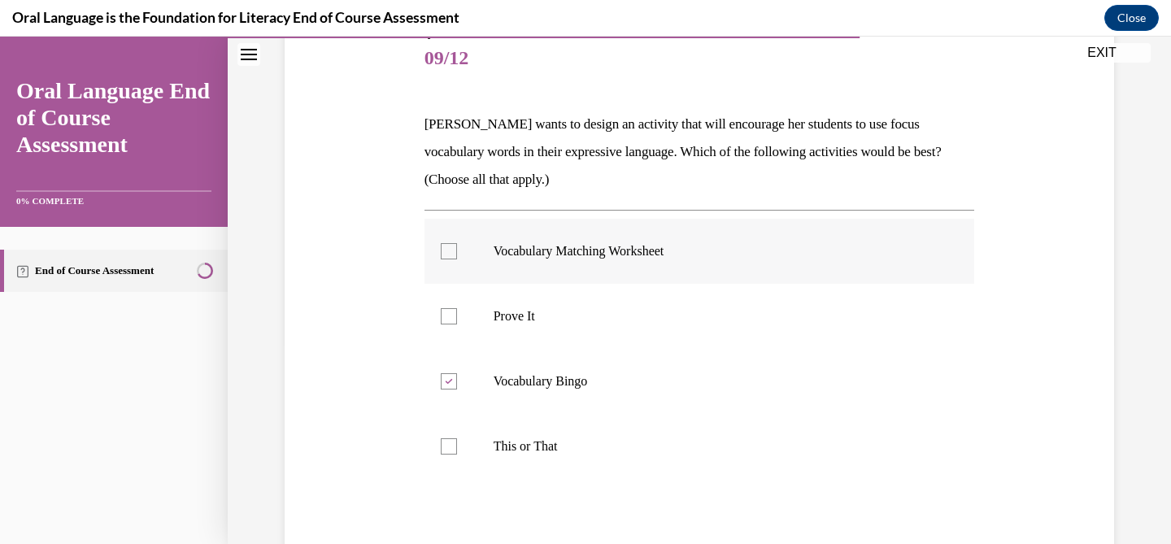
click at [449, 256] on input "Vocabulary Matching Worksheet" at bounding box center [449, 251] width 16 height 16
checkbox input "true"
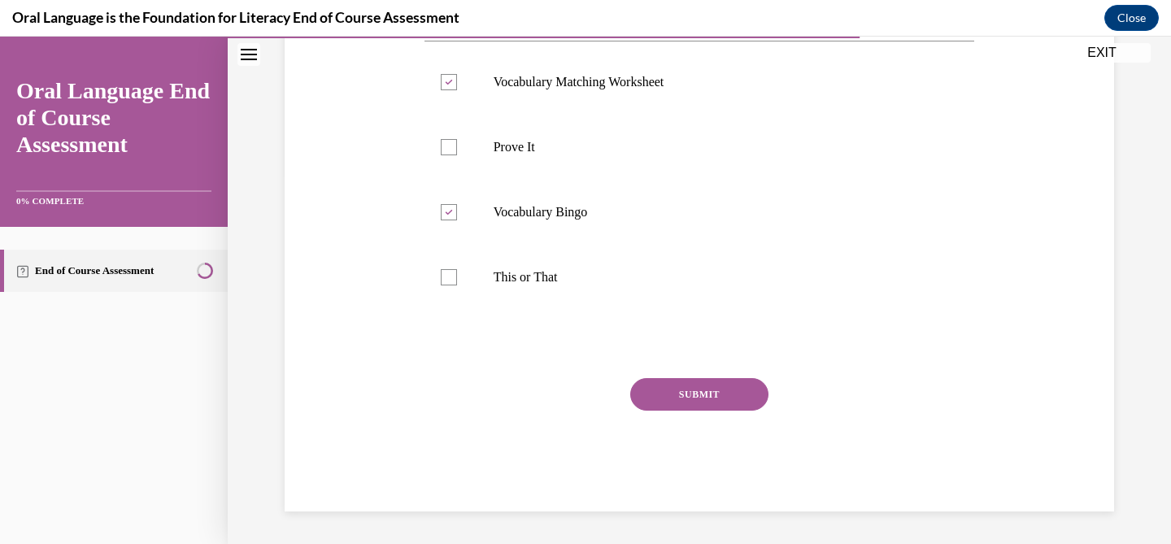
click at [643, 366] on div "Question 09/12 Mrs. Butler wants to design an activity that will encourage her …" at bounding box center [700, 185] width 551 height 654
click at [665, 405] on button "SUBMIT" at bounding box center [699, 394] width 138 height 33
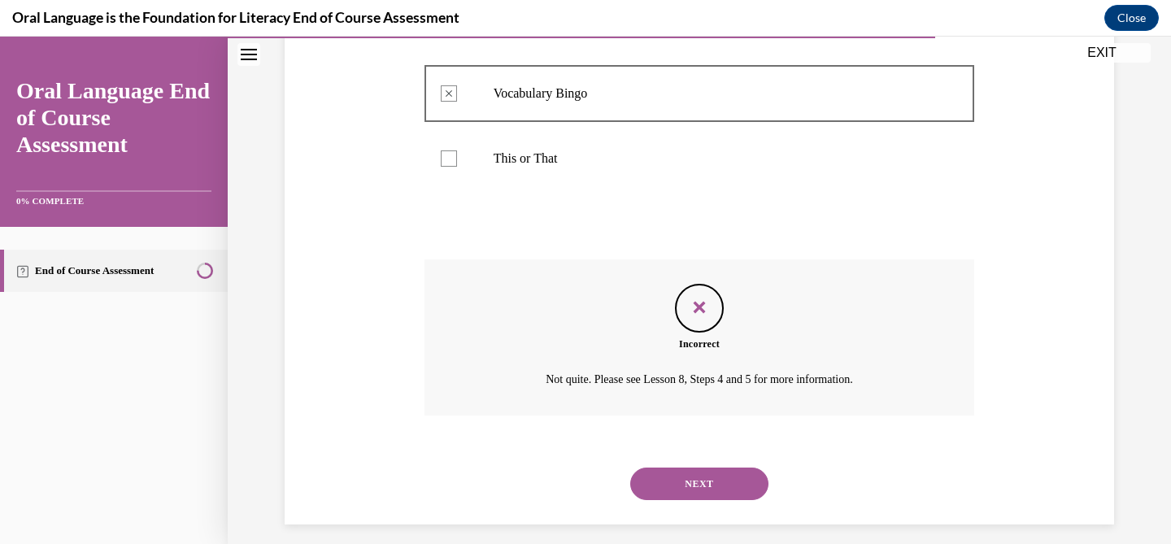
scroll to position [500, 0]
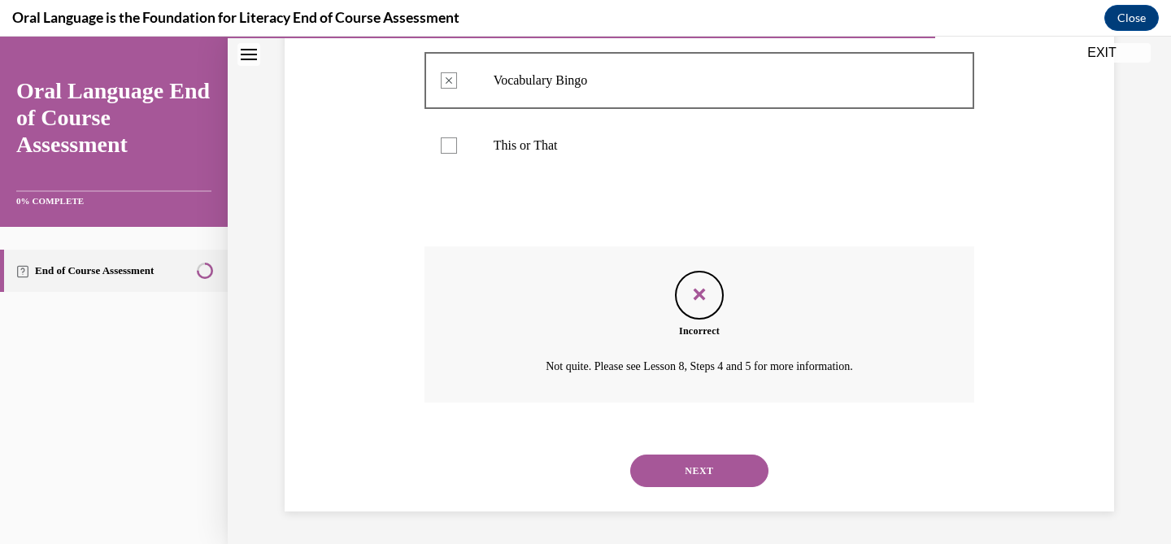
click at [702, 465] on button "NEXT" at bounding box center [699, 471] width 138 height 33
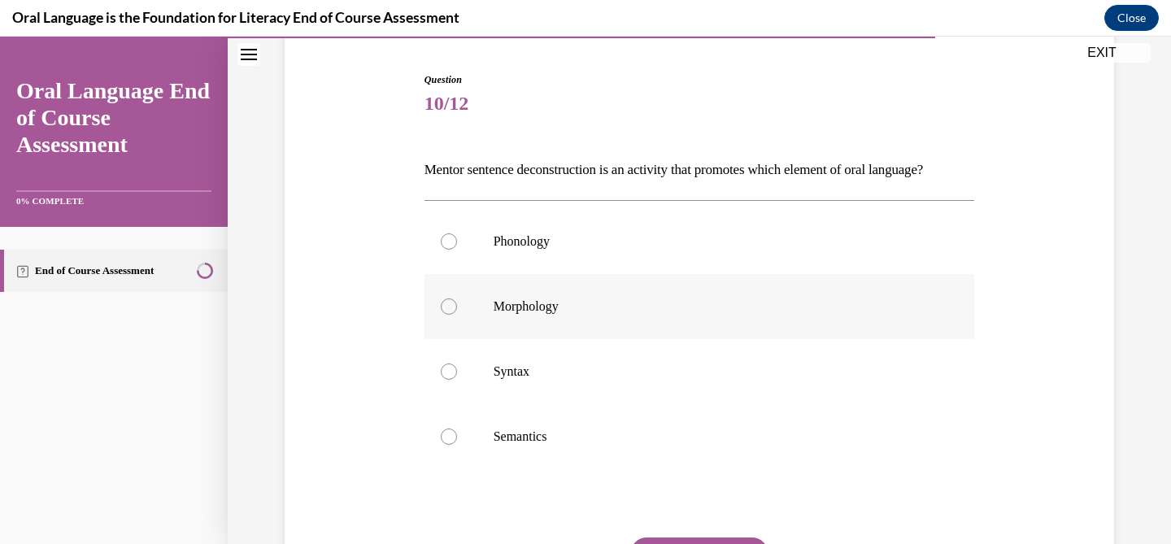
scroll to position [159, 0]
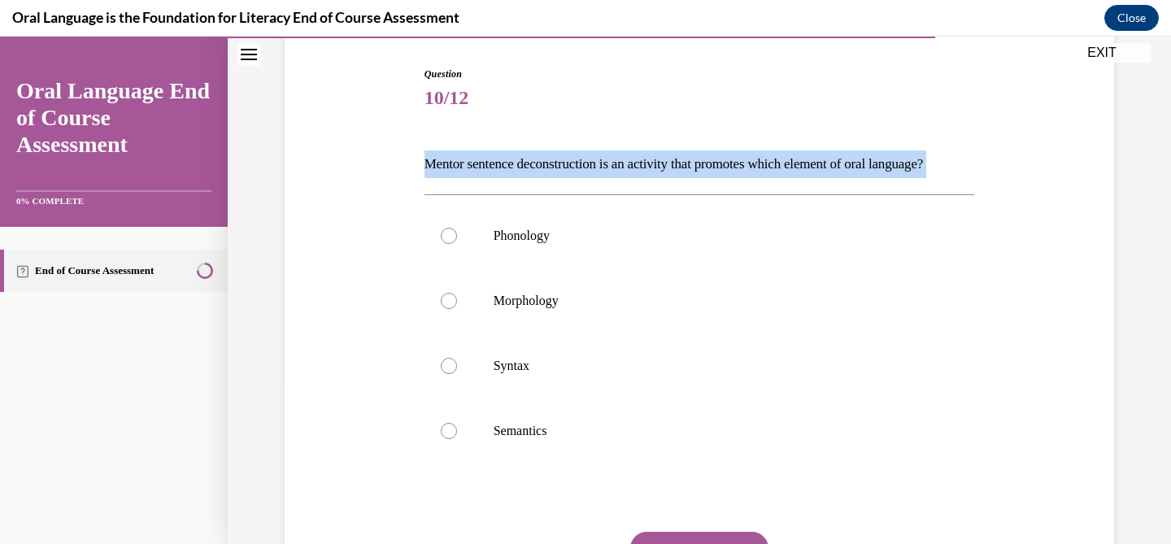
drag, startPoint x: 422, startPoint y: 167, endPoint x: 478, endPoint y: 228, distance: 82.9
click at [478, 228] on div "Question 10/12 Mentor sentence deconstruction is an activity that promotes whic…" at bounding box center [700, 353] width 559 height 623
copy div "Mentor sentence deconstruction is an activity that promotes which element of or…"
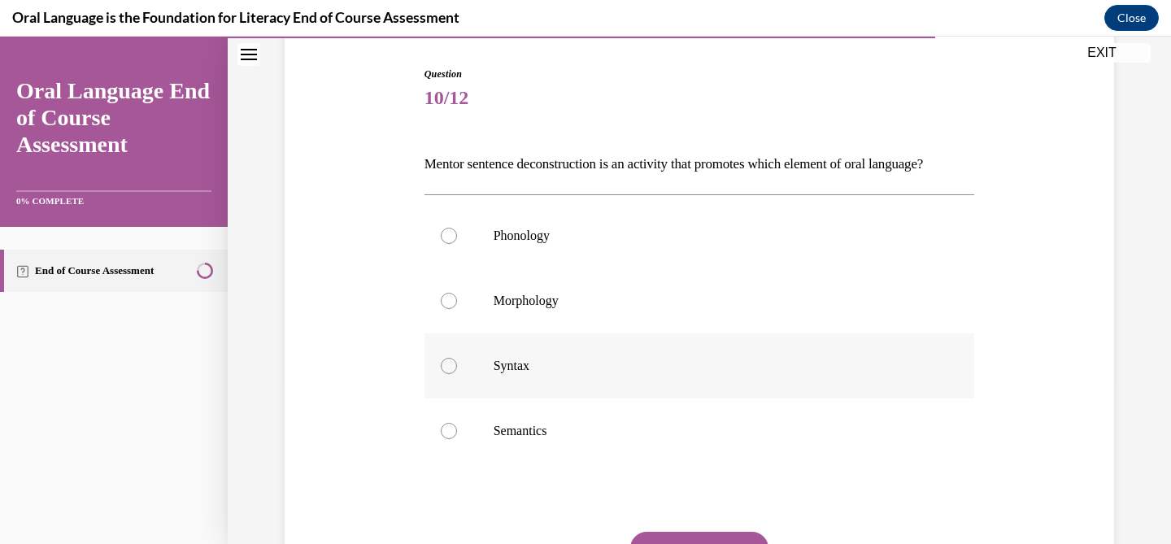
click at [468, 388] on label "Syntax" at bounding box center [700, 366] width 551 height 65
click at [457, 374] on input "Syntax" at bounding box center [449, 366] width 16 height 16
radio input "true"
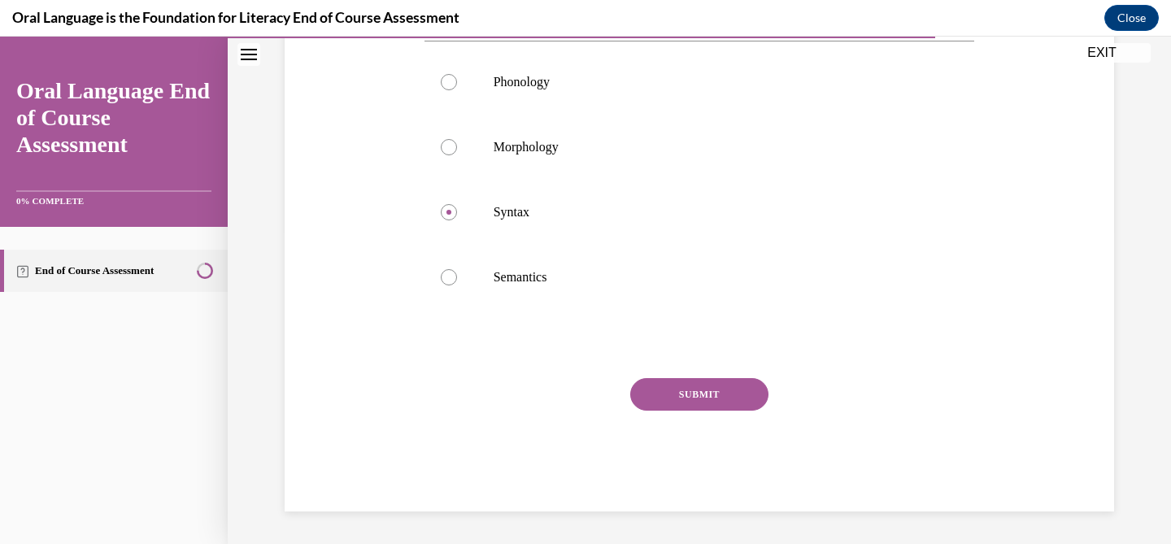
click at [717, 396] on button "SUBMIT" at bounding box center [699, 394] width 138 height 33
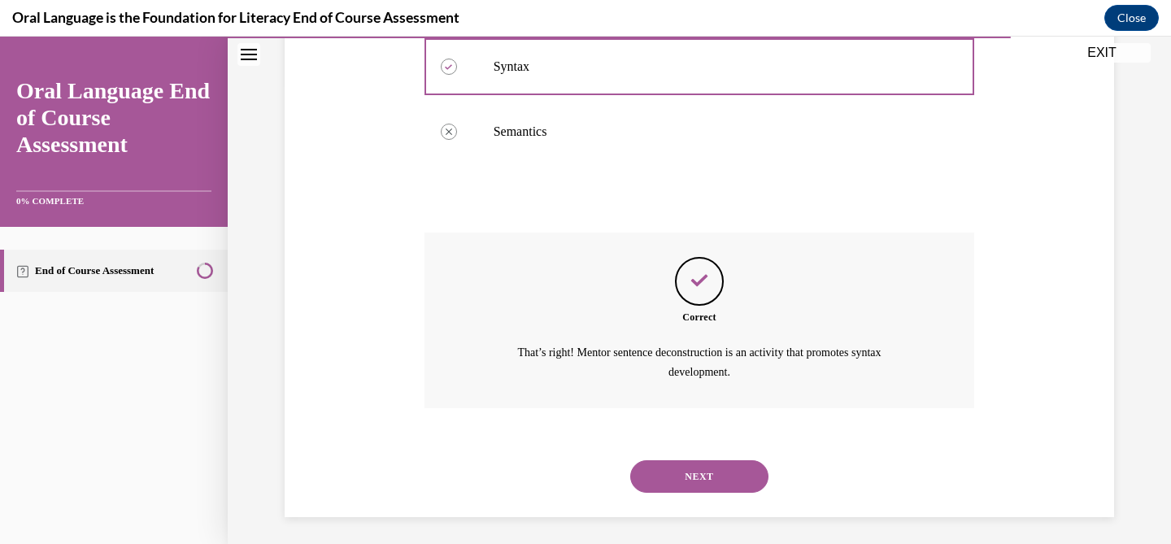
scroll to position [491, 0]
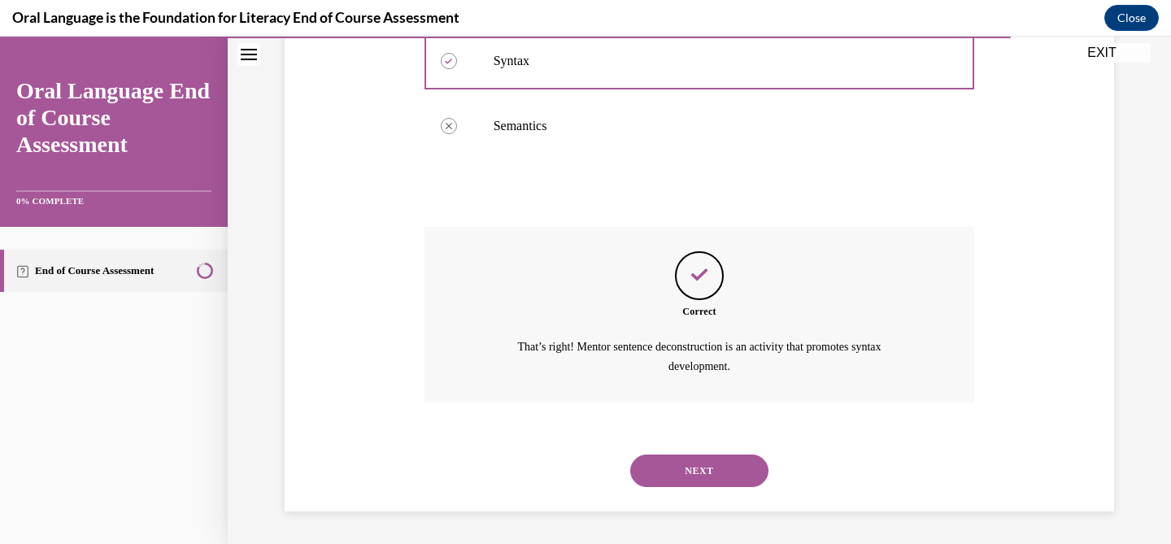
click at [730, 490] on div "NEXT" at bounding box center [700, 470] width 551 height 65
click at [707, 482] on button "NEXT" at bounding box center [699, 471] width 138 height 33
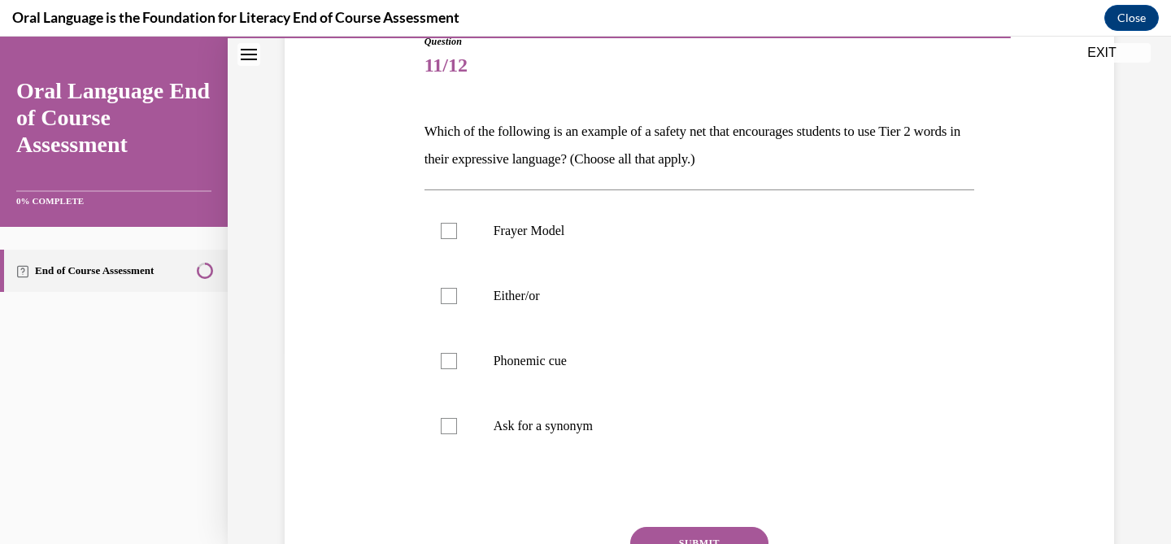
scroll to position [194, 0]
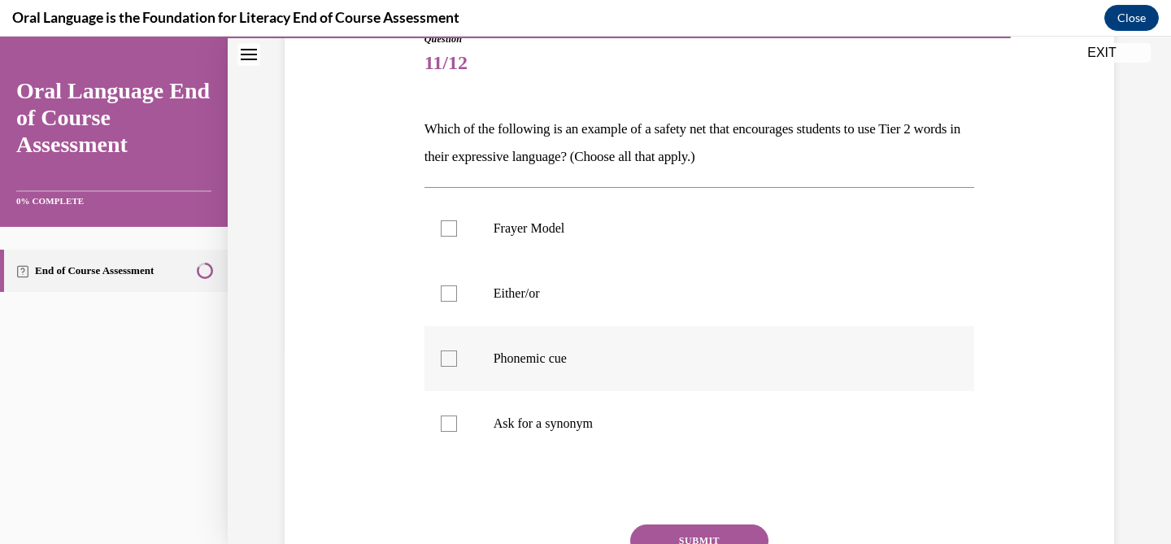
click at [514, 374] on label "Phonemic cue" at bounding box center [700, 358] width 551 height 65
click at [457, 367] on input "Phonemic cue" at bounding box center [449, 359] width 16 height 16
checkbox input "true"
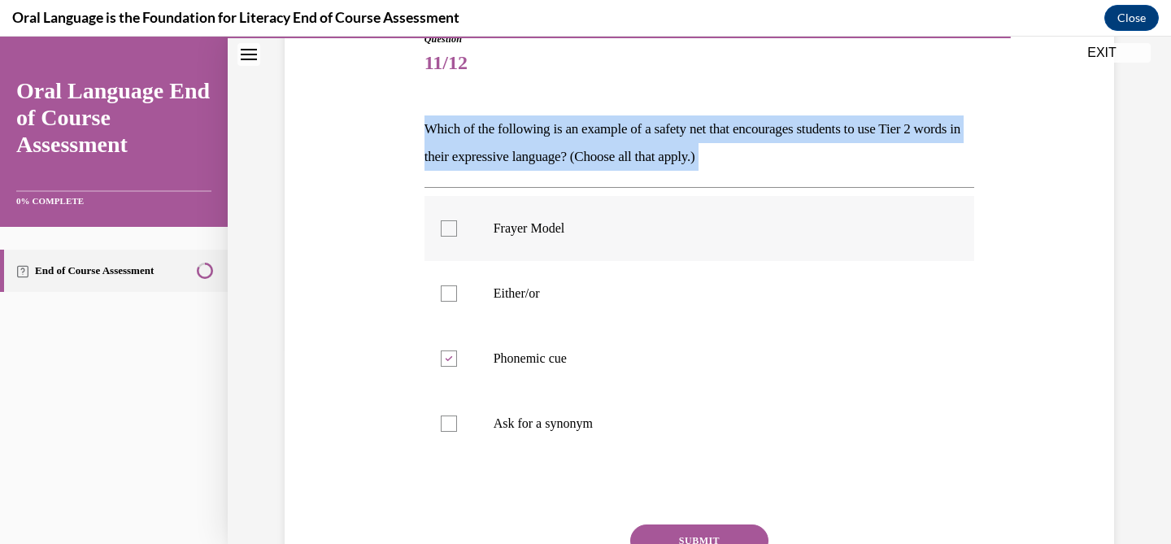
drag, startPoint x: 413, startPoint y: 141, endPoint x: 692, endPoint y: 212, distance: 288.1
click at [692, 212] on div "Question 11/12 Which of the following is an example of a safety net that encour…" at bounding box center [700, 320] width 838 height 675
click at [887, 114] on div "Question 11/12 Which of the following is an example of a safety net that encour…" at bounding box center [700, 345] width 551 height 626
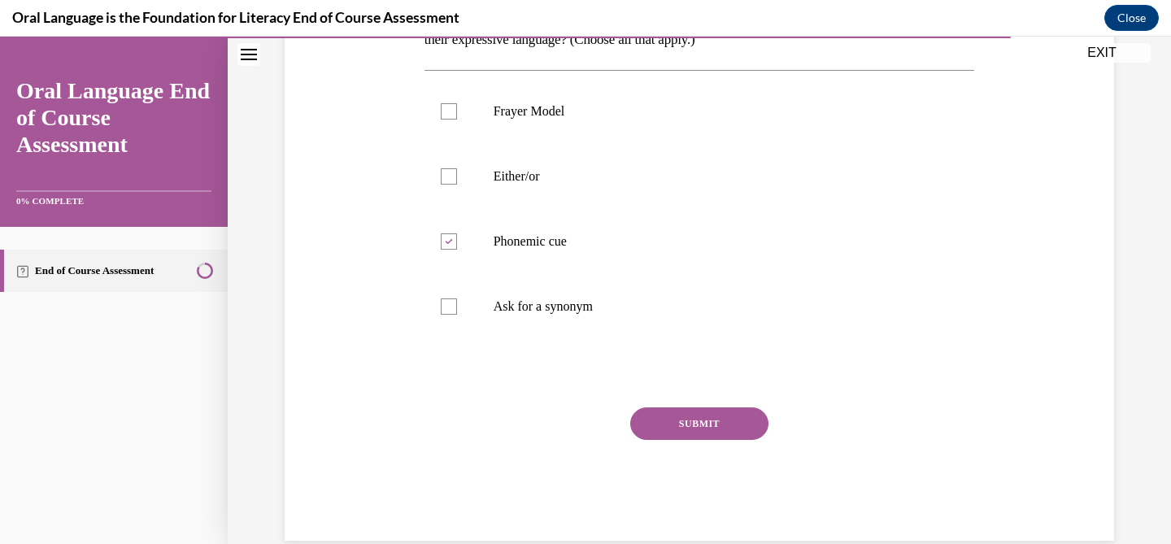
scroll to position [339, 0]
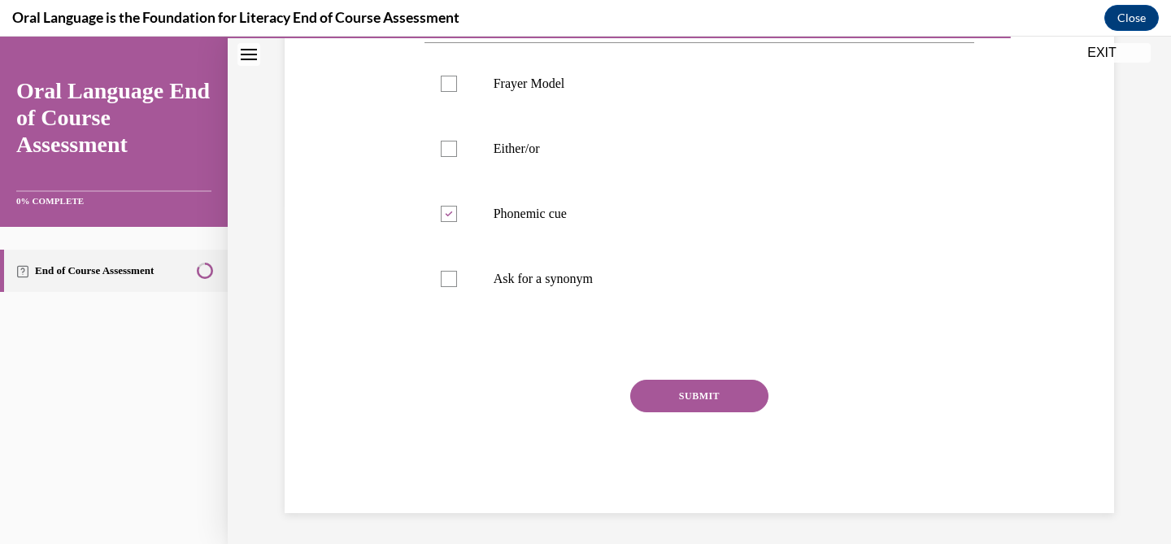
click at [704, 405] on button "SUBMIT" at bounding box center [699, 396] width 138 height 33
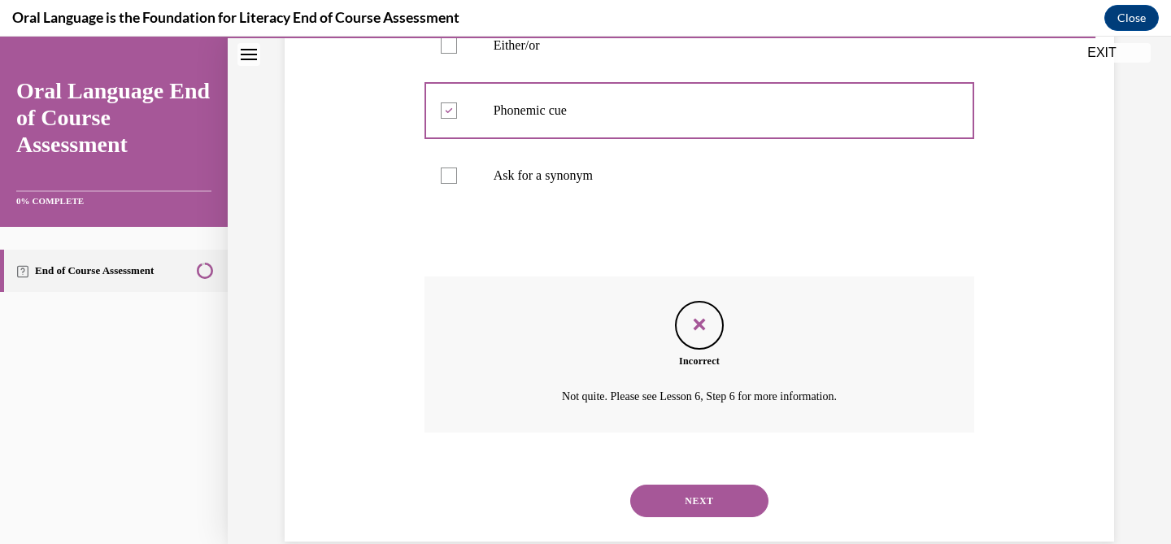
scroll to position [473, 0]
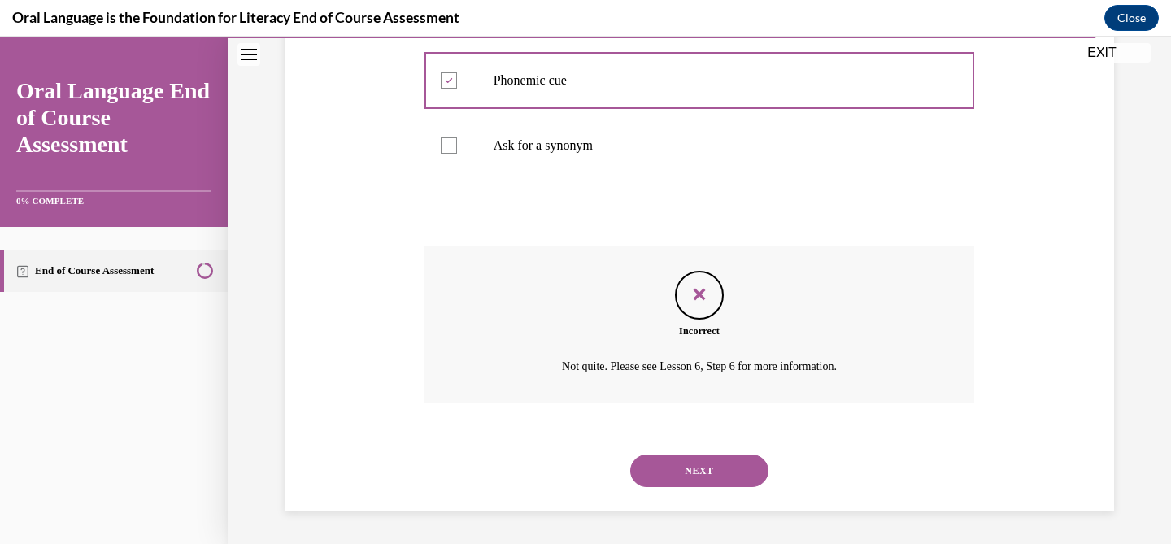
click at [682, 474] on button "NEXT" at bounding box center [699, 471] width 138 height 33
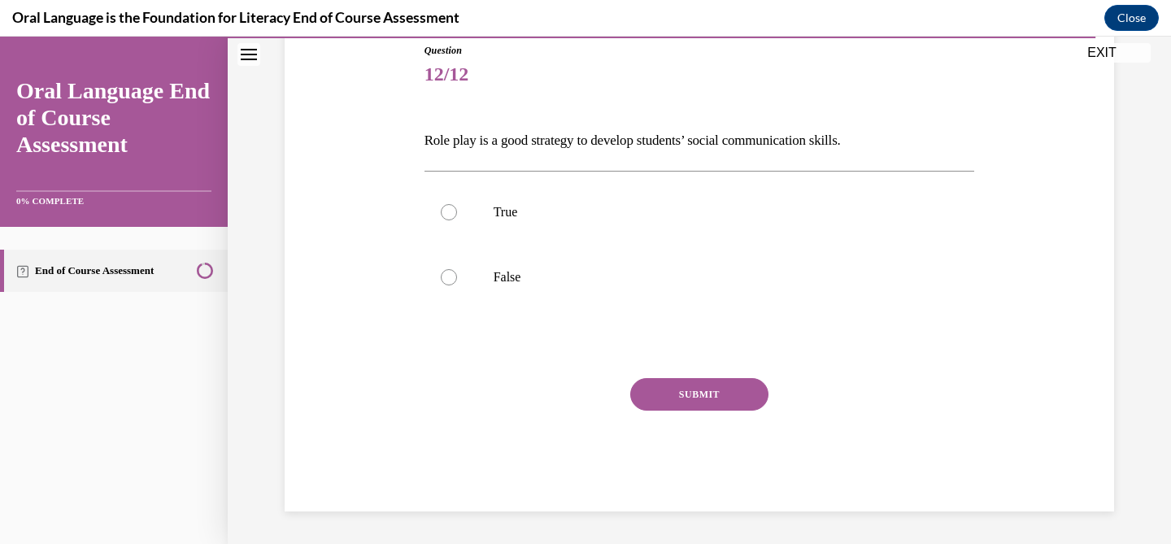
scroll to position [180, 0]
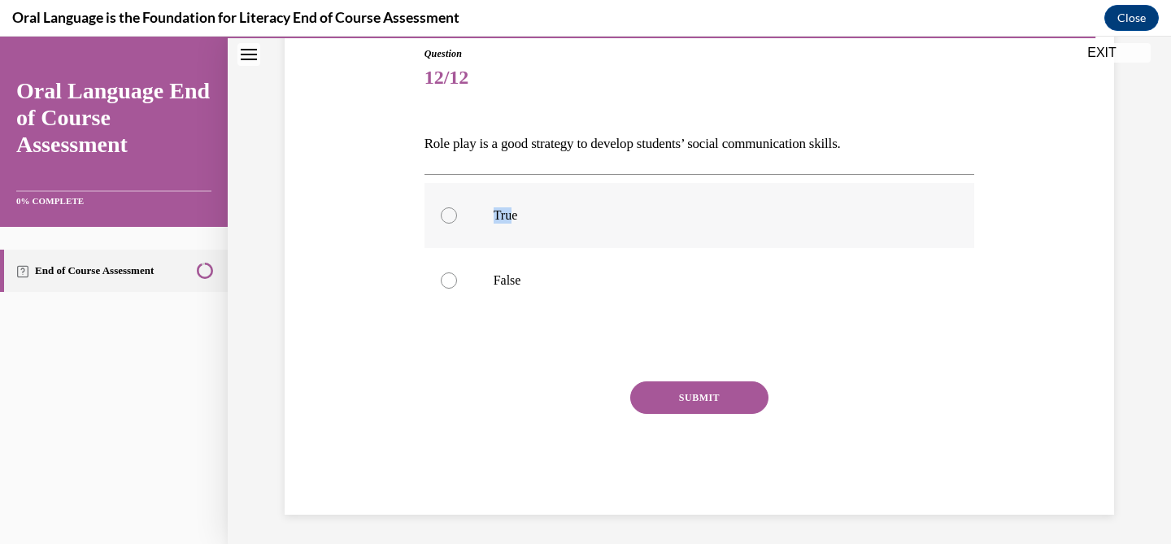
click at [515, 207] on p "True" at bounding box center [714, 215] width 441 height 16
click at [455, 235] on label "True" at bounding box center [700, 215] width 551 height 65
click at [455, 224] on input "True" at bounding box center [449, 215] width 16 height 16
radio input "true"
click at [689, 395] on button "SUBMIT" at bounding box center [699, 398] width 138 height 33
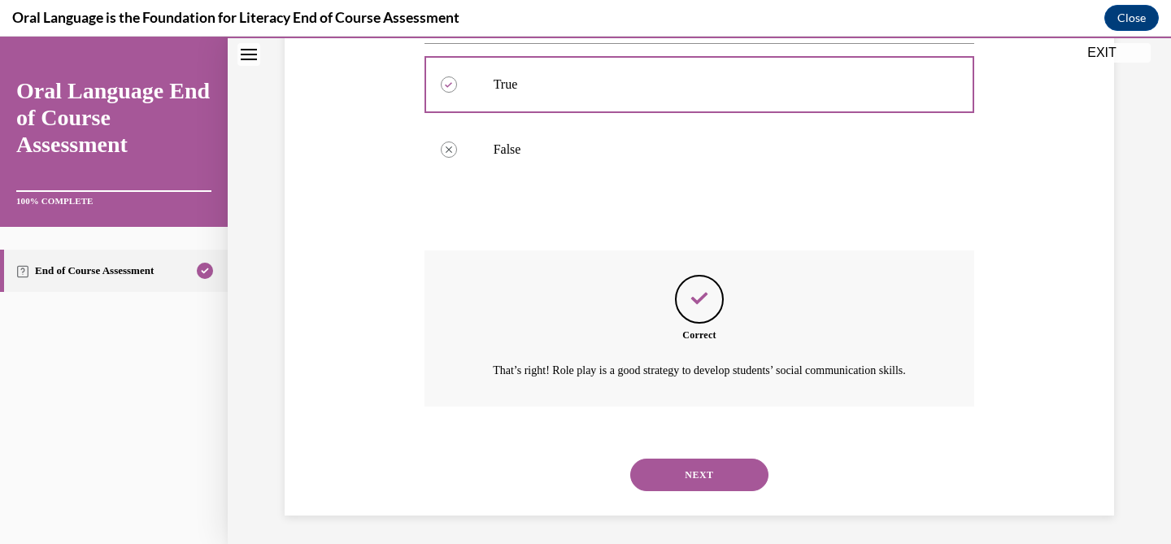
scroll to position [334, 0]
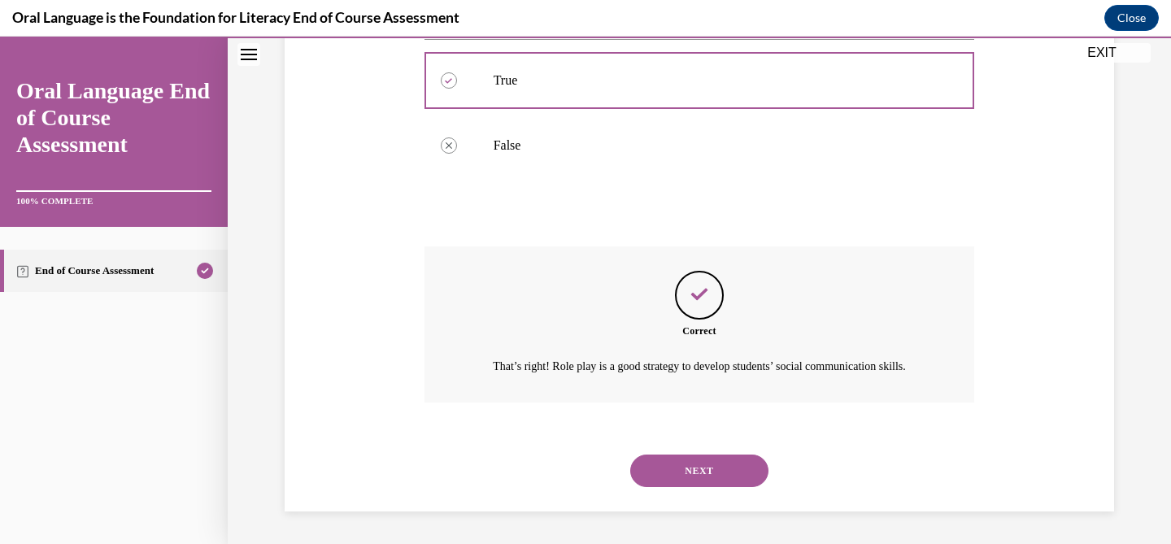
click at [720, 463] on button "NEXT" at bounding box center [699, 471] width 138 height 33
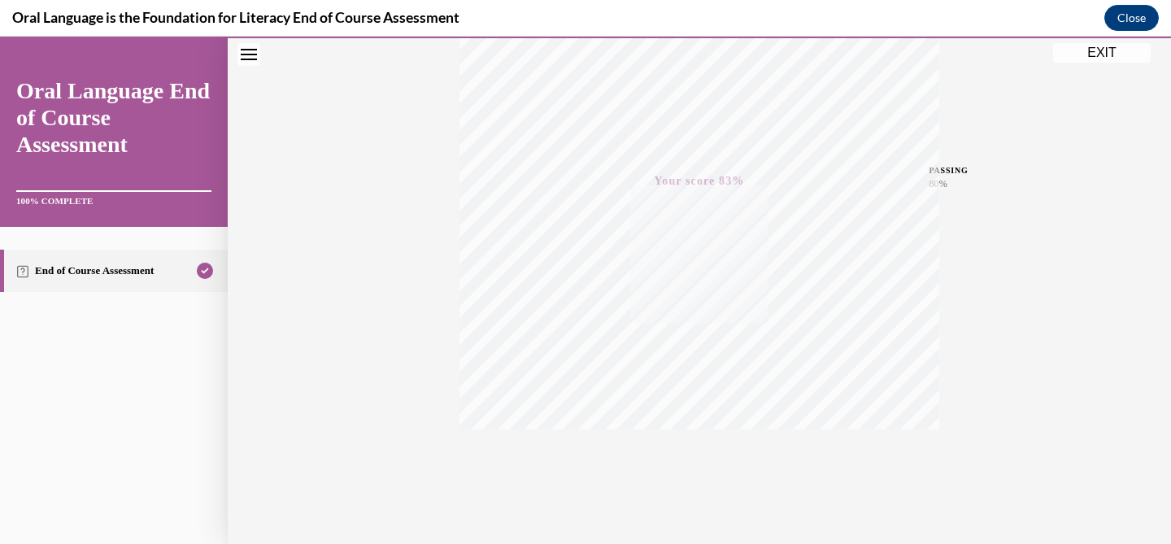
scroll to position [326, 0]
click at [1083, 55] on button "EXIT" at bounding box center [1102, 53] width 98 height 20
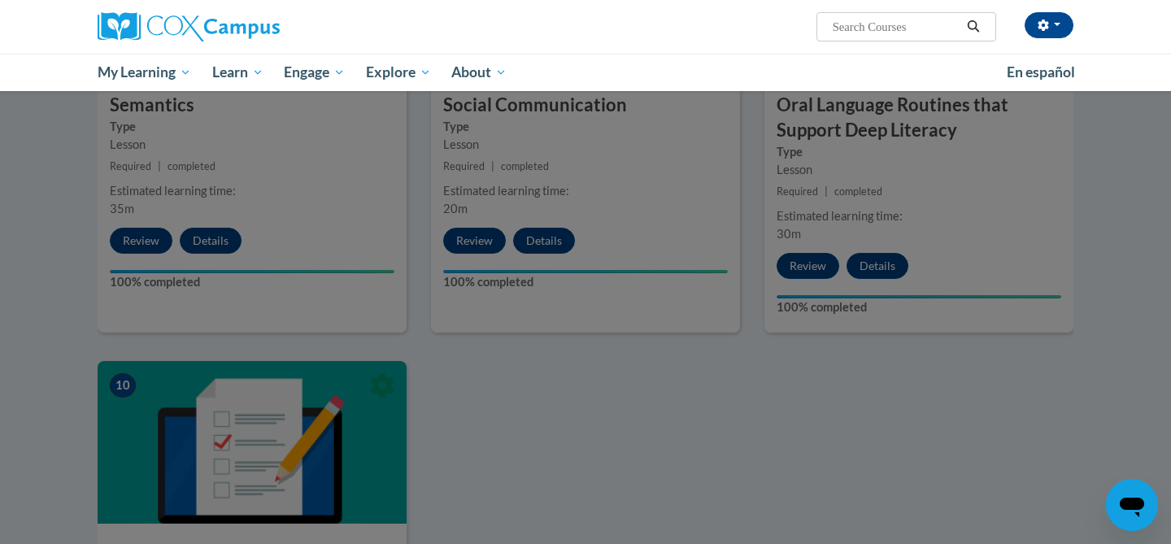
scroll to position [1332, 0]
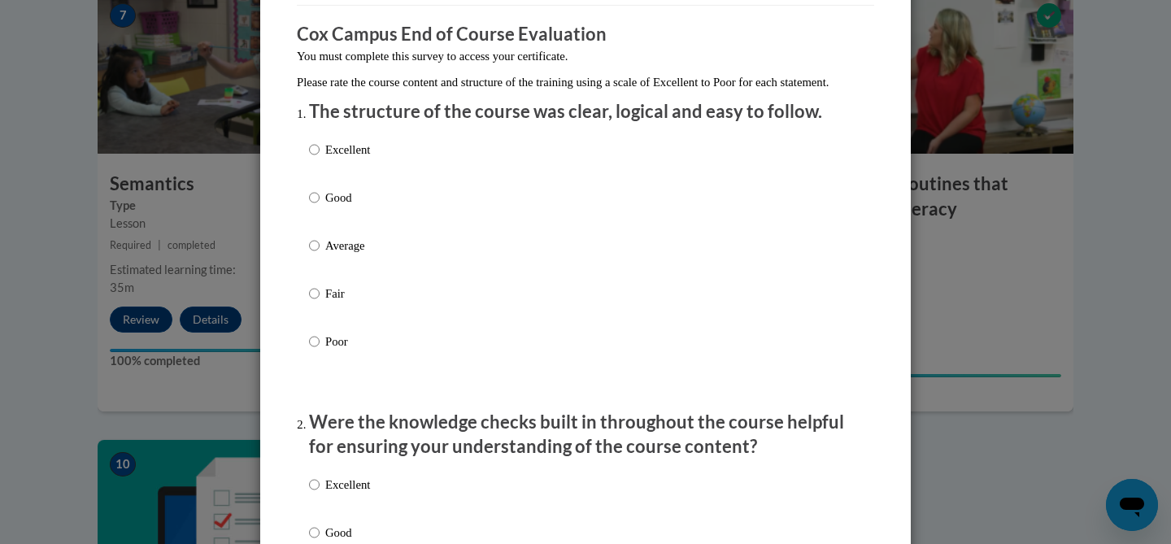
click at [328, 254] on p "Average" at bounding box center [347, 246] width 45 height 18
click at [320, 254] on input "Average" at bounding box center [314, 246] width 11 height 18
radio input "true"
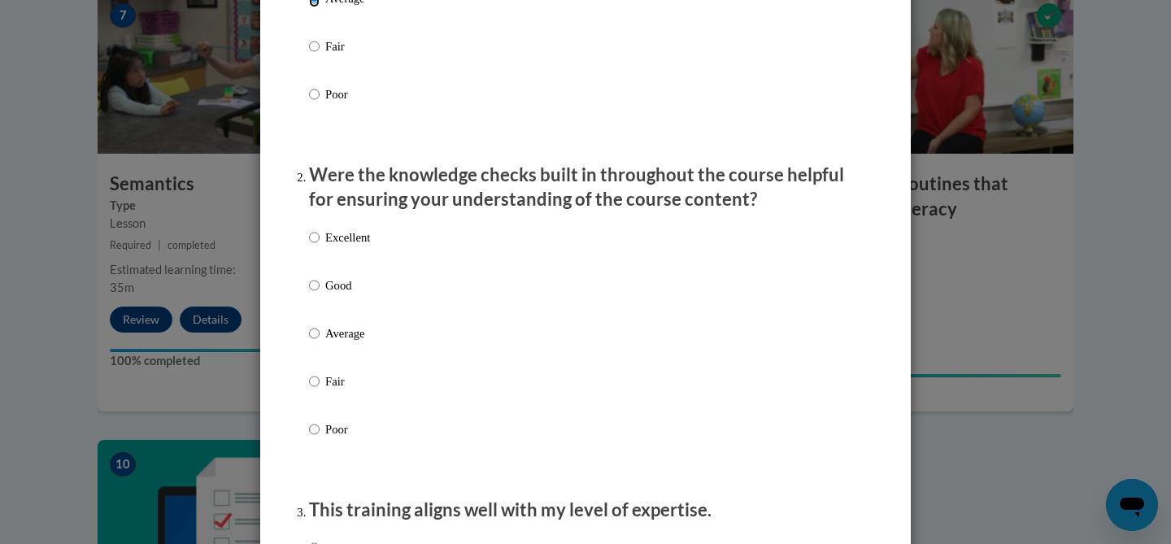
scroll to position [377, 0]
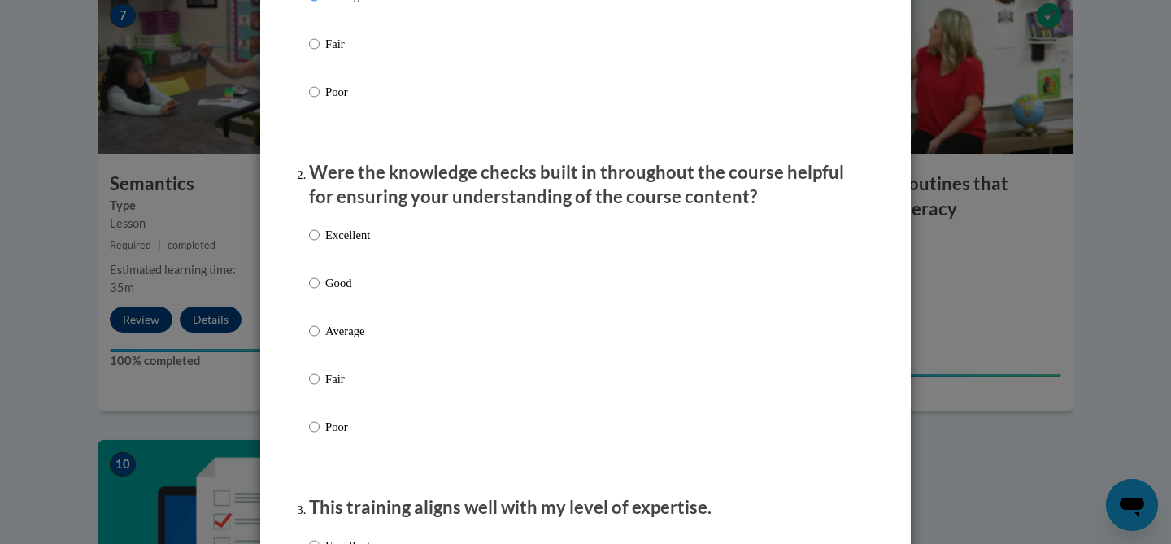
click at [338, 318] on label "Good" at bounding box center [339, 296] width 61 height 44
click at [320, 292] on input "Good" at bounding box center [314, 283] width 11 height 18
radio input "true"
click at [338, 340] on p "Average" at bounding box center [347, 331] width 45 height 18
click at [320, 340] on input "Average" at bounding box center [314, 331] width 11 height 18
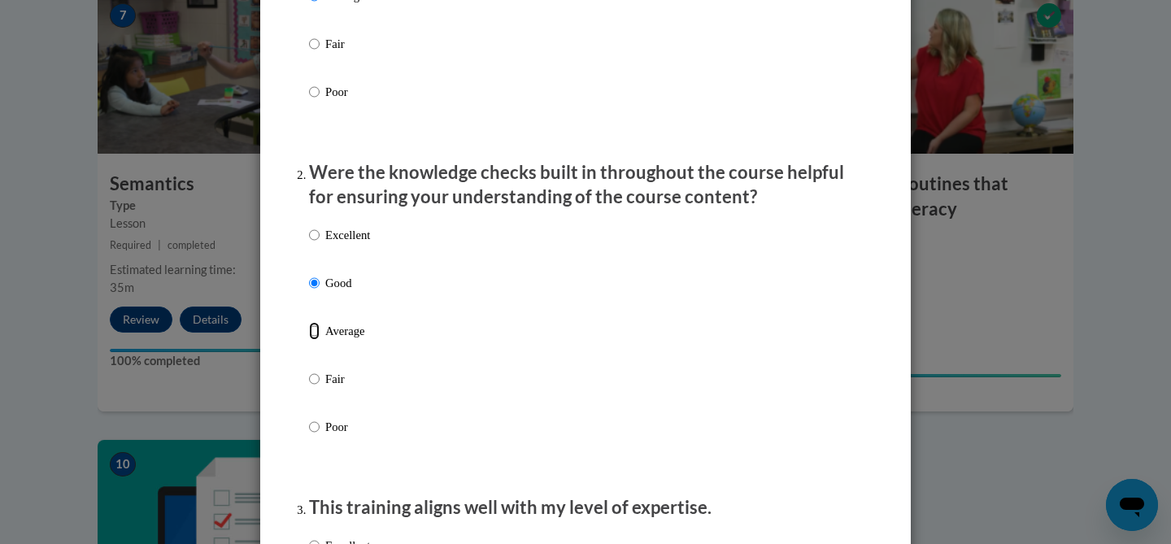
radio input "true"
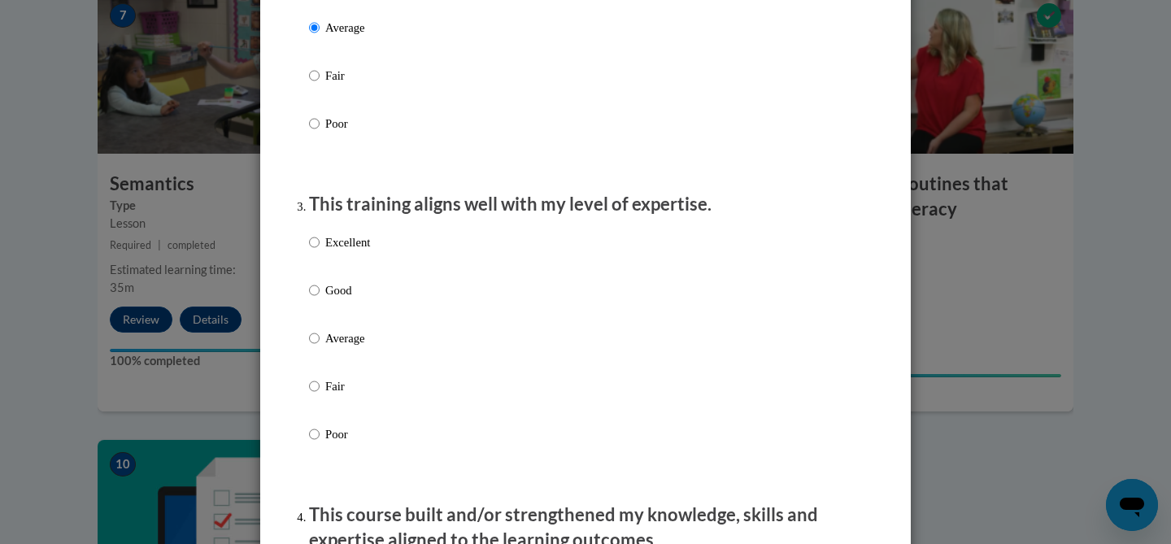
click at [338, 347] on p "Average" at bounding box center [347, 338] width 45 height 18
click at [320, 347] on input "Average" at bounding box center [314, 338] width 11 height 18
radio input "true"
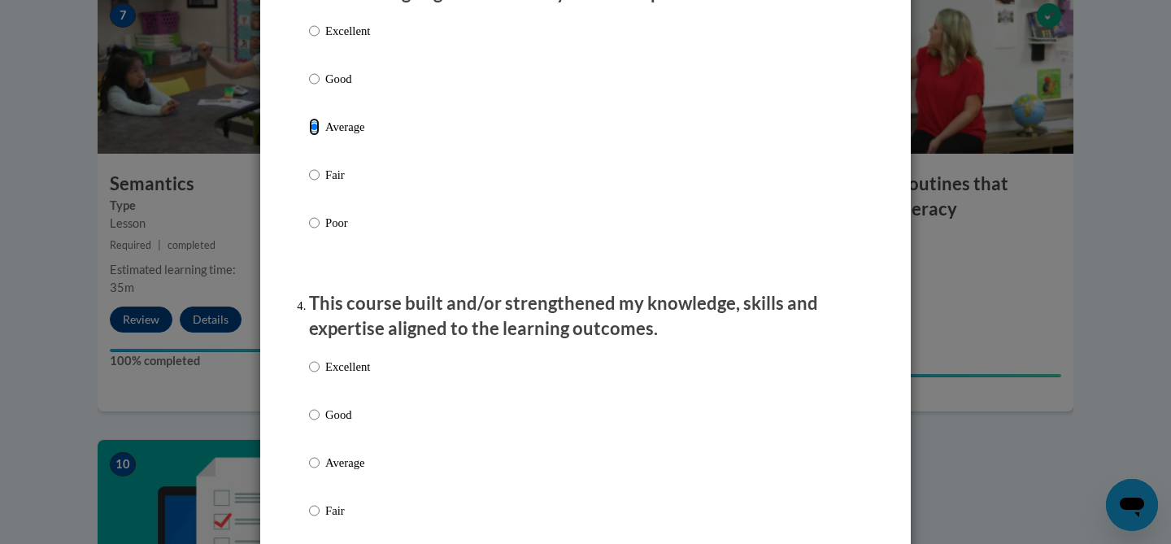
scroll to position [894, 0]
click at [326, 489] on label "Average" at bounding box center [339, 474] width 61 height 44
click at [320, 470] on input "Average" at bounding box center [314, 461] width 11 height 18
radio input "true"
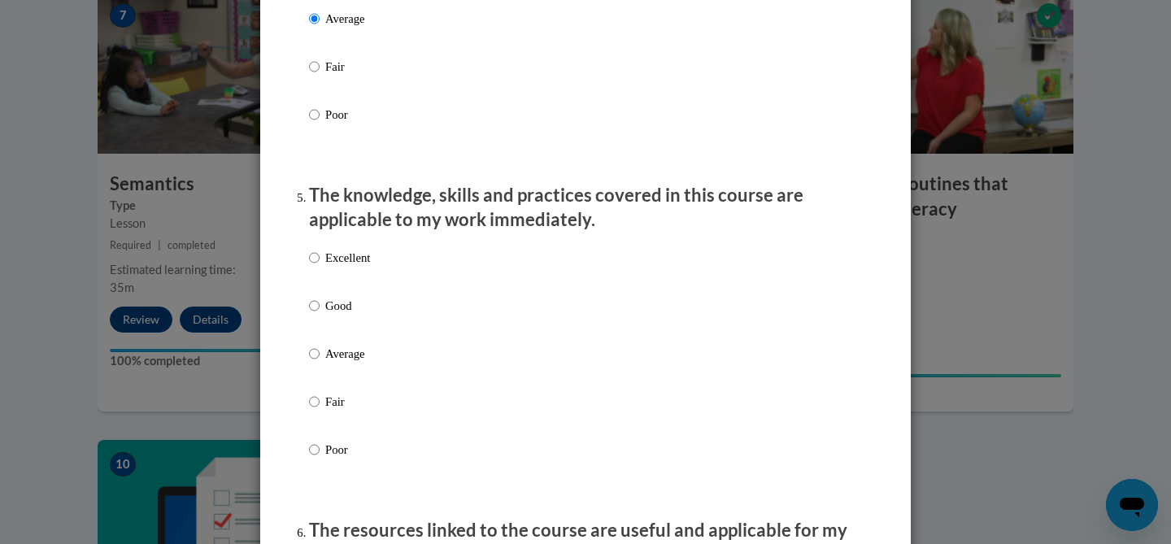
click at [331, 360] on div "Excellent Good Average Fair Poor" at bounding box center [339, 367] width 61 height 252
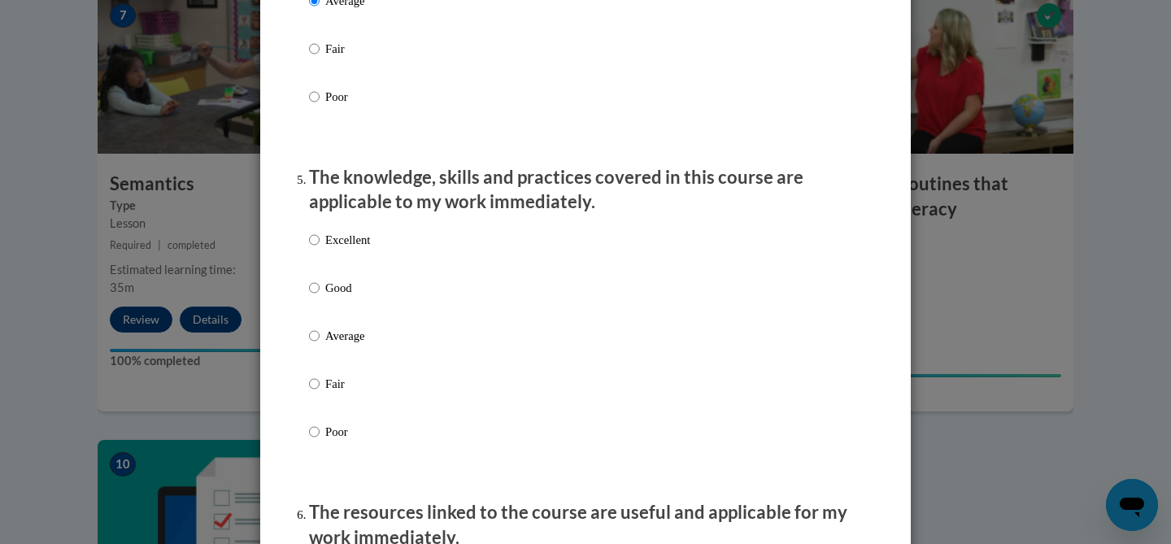
click at [322, 355] on label "Average" at bounding box center [339, 349] width 61 height 44
click at [320, 345] on input "Average" at bounding box center [314, 336] width 11 height 18
radio input "true"
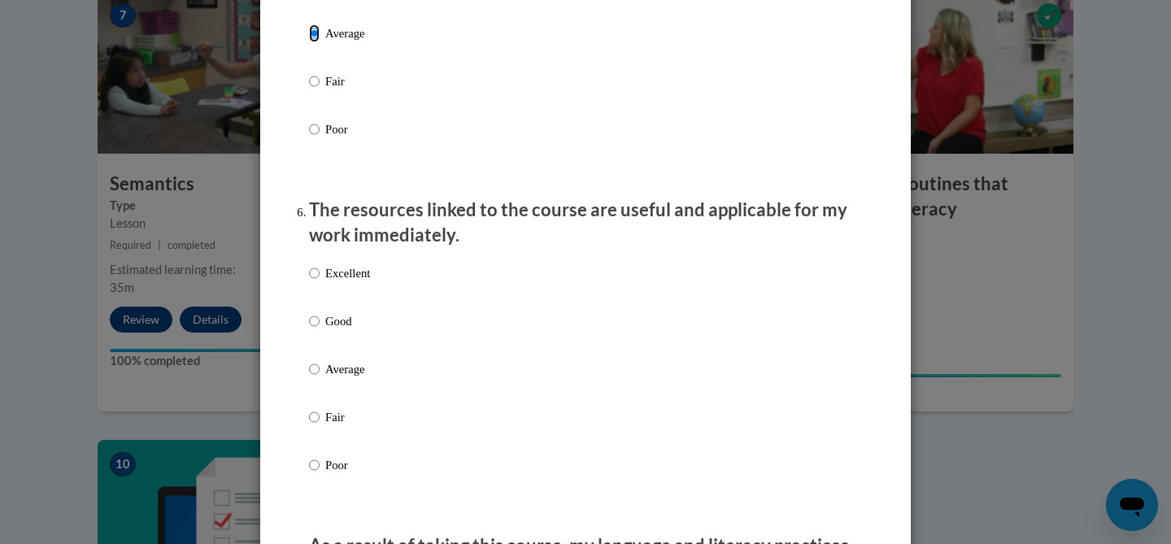
scroll to position [1660, 0]
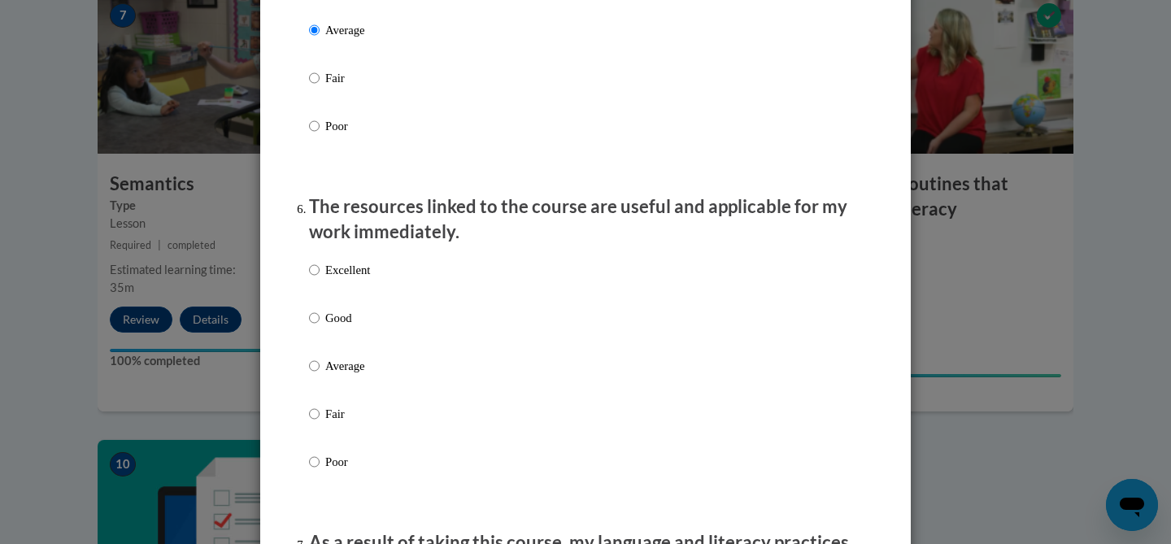
click at [321, 353] on label "Good" at bounding box center [339, 331] width 61 height 44
click at [320, 327] on input "Good" at bounding box center [314, 318] width 11 height 18
radio input "true"
click at [321, 384] on label "Average" at bounding box center [339, 379] width 61 height 44
click at [320, 375] on input "Average" at bounding box center [314, 366] width 11 height 18
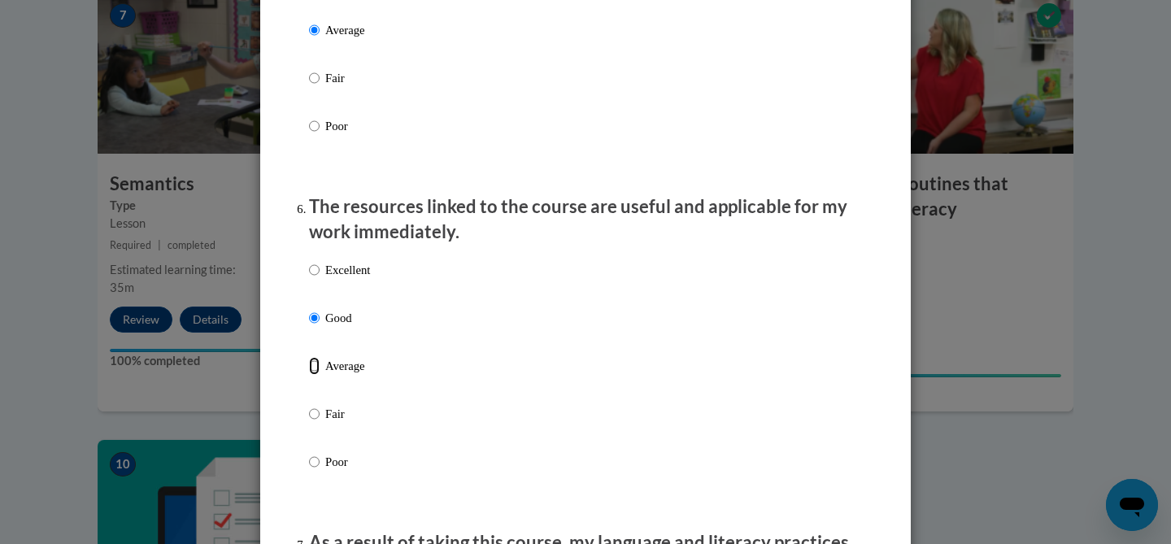
radio input "true"
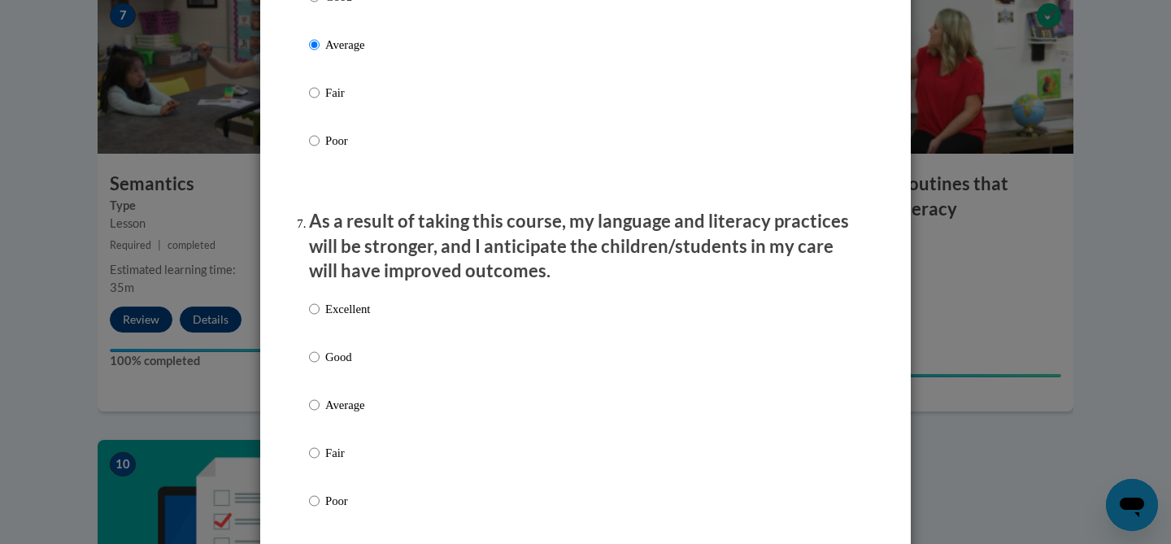
click at [342, 414] on p "Average" at bounding box center [347, 405] width 45 height 18
click at [320, 414] on input "Average" at bounding box center [314, 405] width 11 height 18
radio input "true"
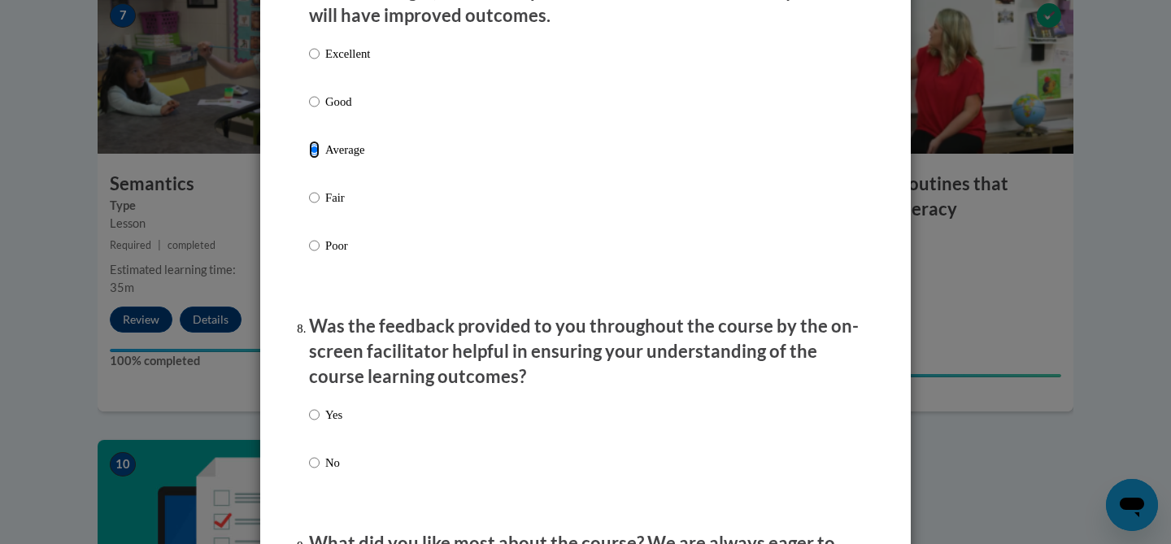
scroll to position [2327, 0]
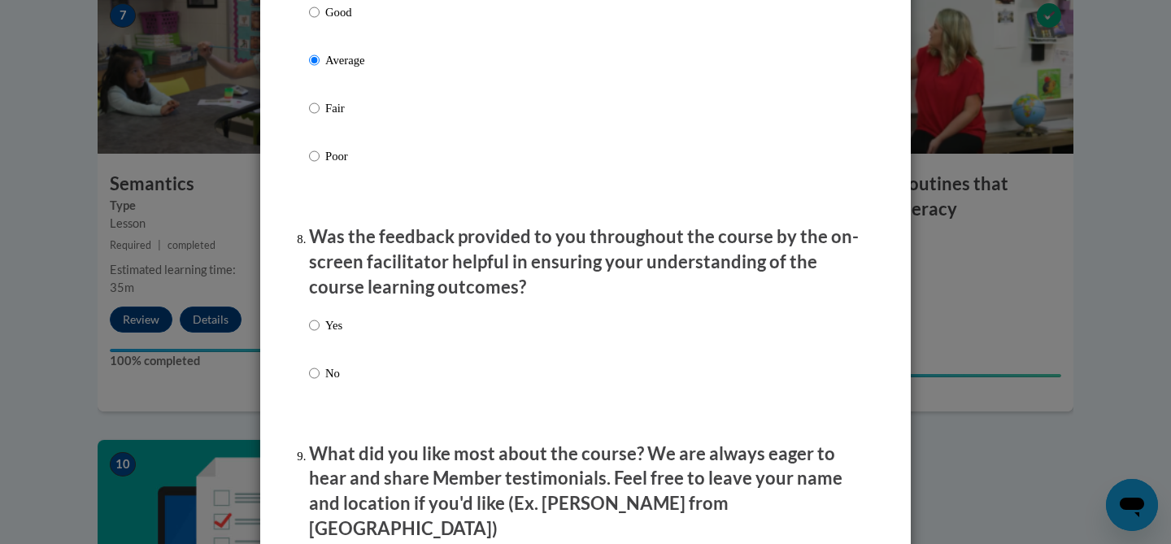
click at [318, 360] on label "Yes" at bounding box center [325, 338] width 33 height 44
click at [318, 334] on input "Yes" at bounding box center [314, 325] width 11 height 18
radio input "true"
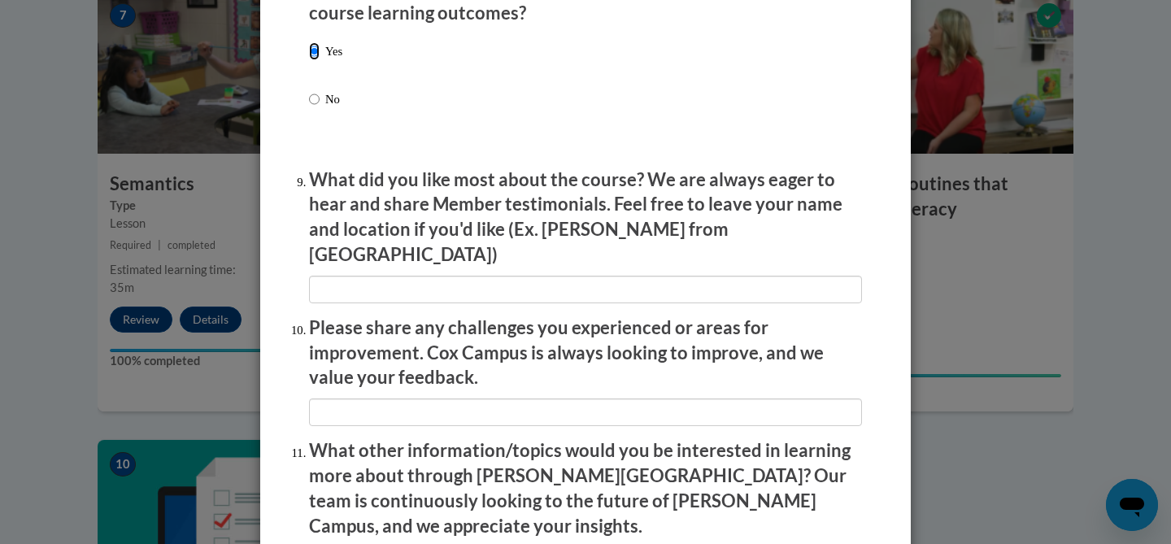
scroll to position [2840, 0]
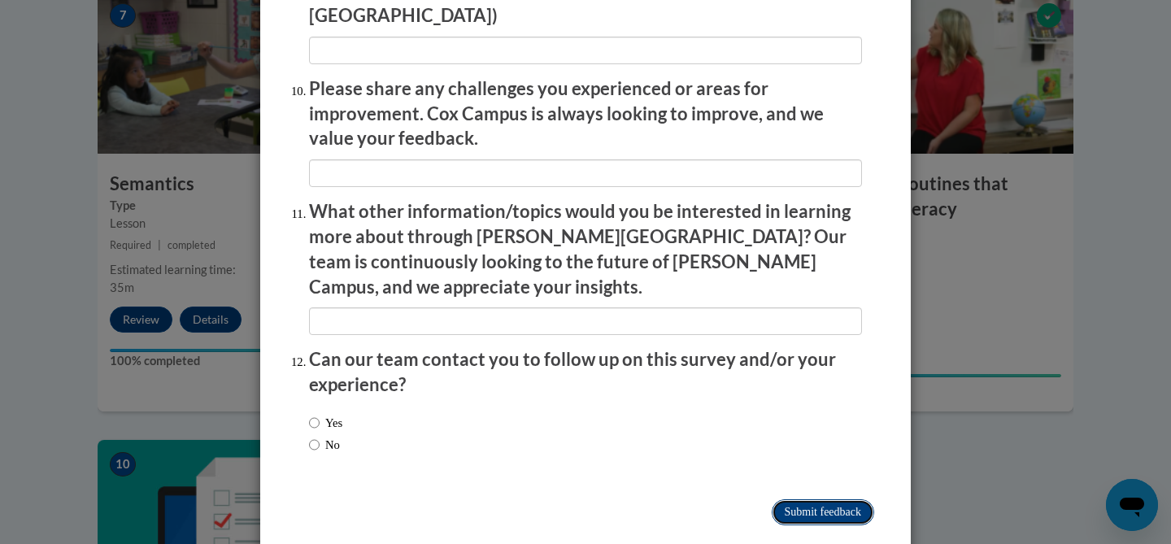
click at [810, 499] on input "Submit feedback" at bounding box center [823, 512] width 102 height 26
click at [324, 428] on div "Yes No" at bounding box center [585, 436] width 553 height 61
click at [319, 436] on input "No" at bounding box center [314, 445] width 11 height 18
radio input "true"
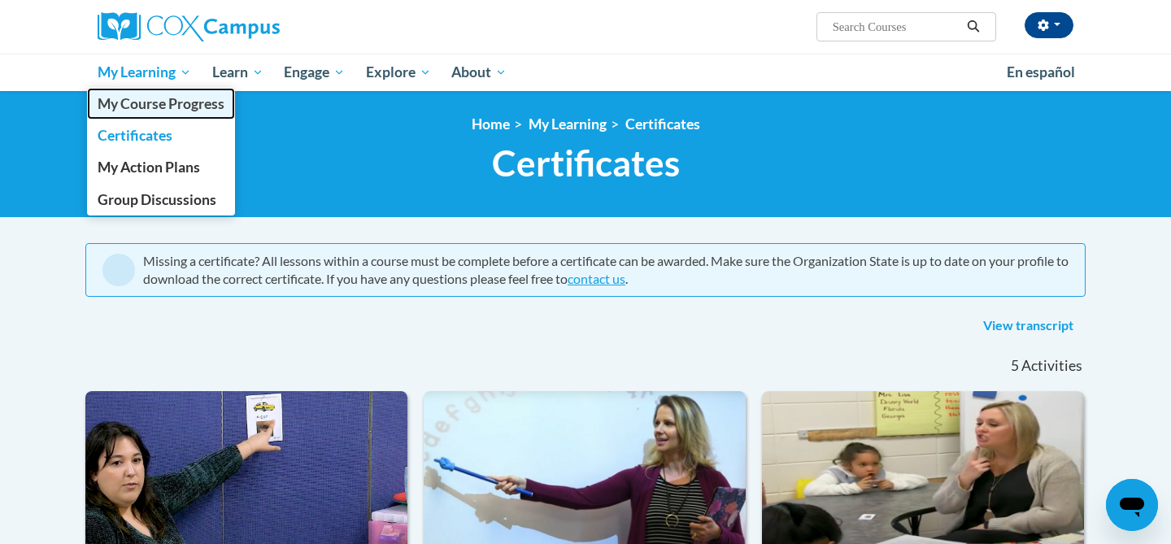
click at [138, 112] on link "My Course Progress" at bounding box center [161, 104] width 148 height 32
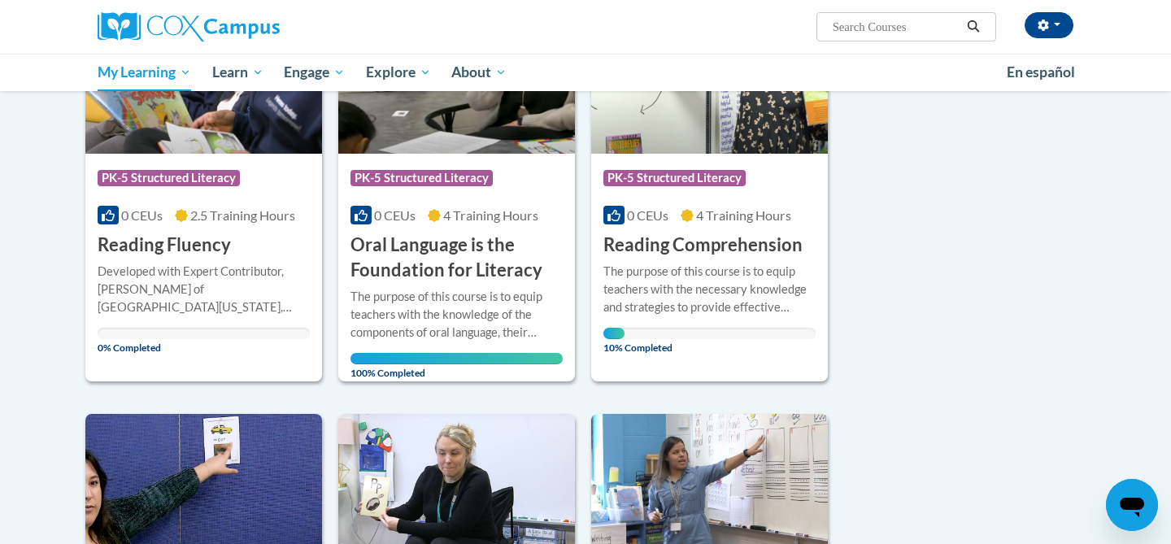
scroll to position [302, 0]
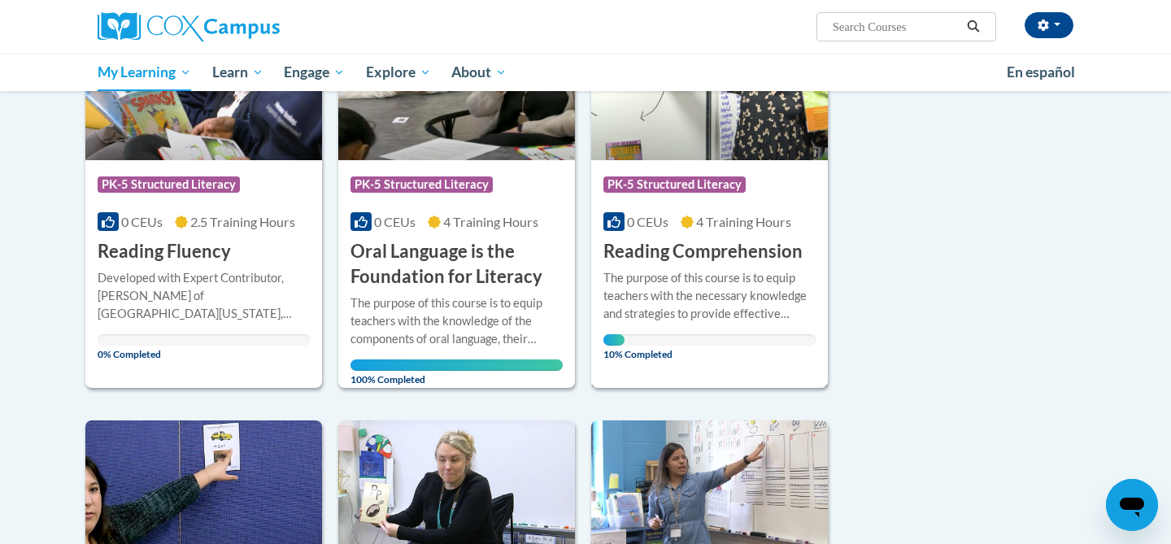
click at [703, 271] on div "The purpose of this course is to equip teachers with the necessary knowledge an…" at bounding box center [710, 296] width 212 height 54
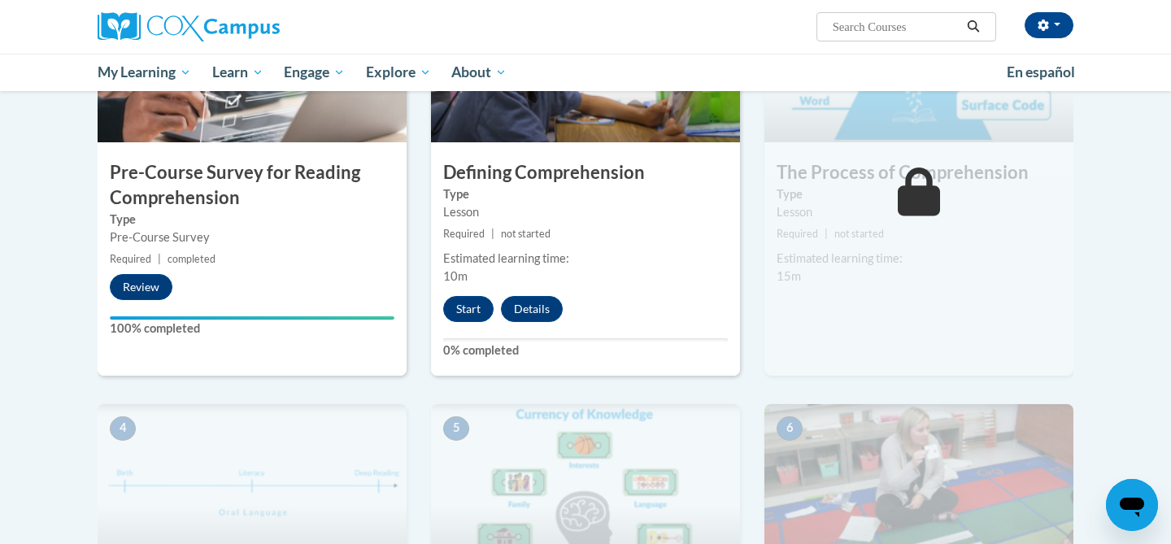
scroll to position [448, 0]
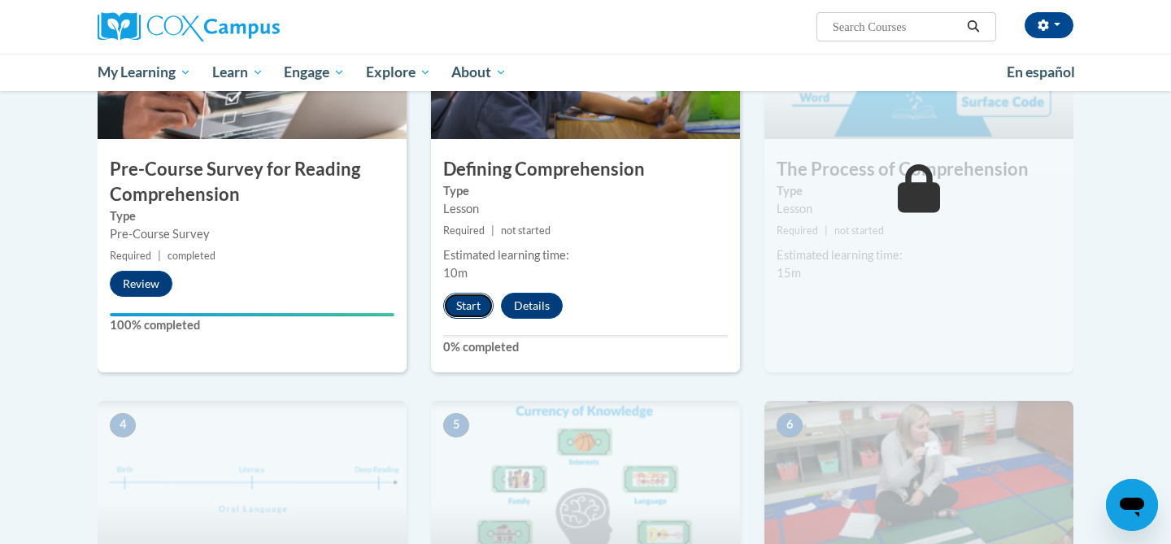
click at [456, 301] on button "Start" at bounding box center [468, 306] width 50 height 26
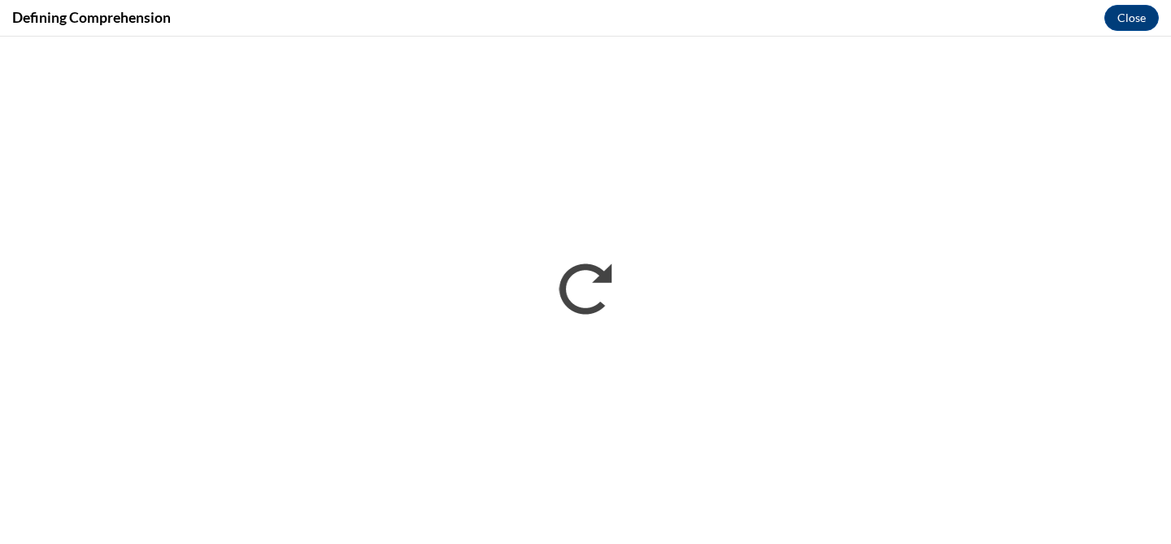
scroll to position [0, 0]
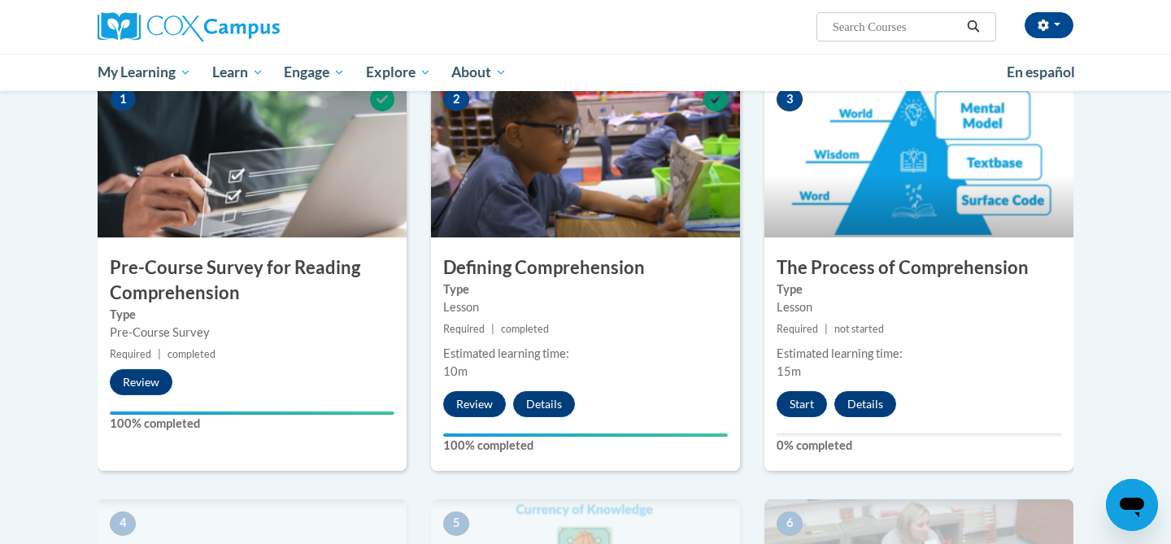
scroll to position [356, 0]
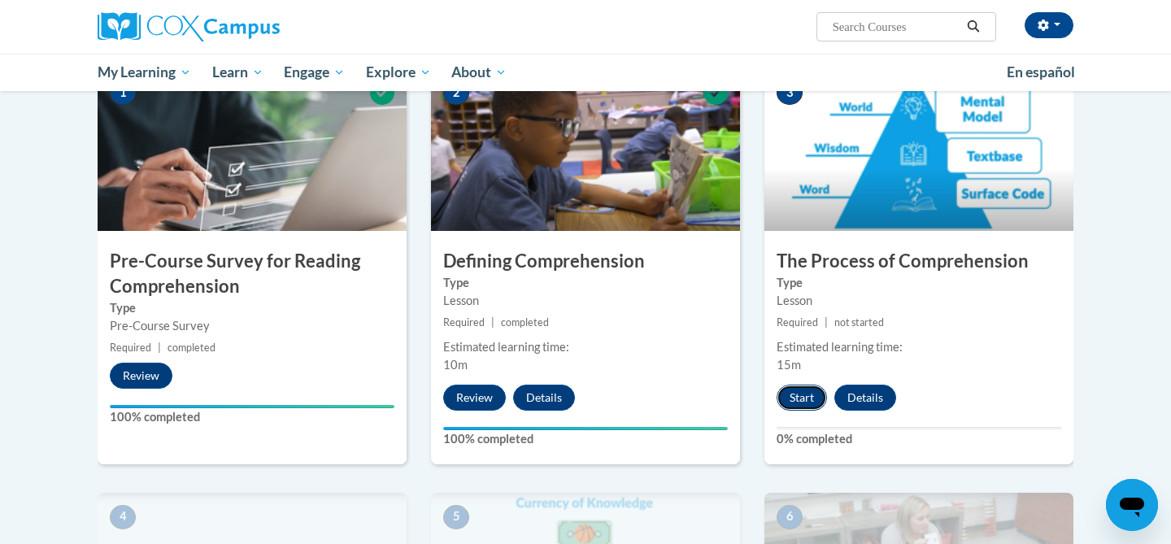
click at [798, 390] on button "Start" at bounding box center [802, 398] width 50 height 26
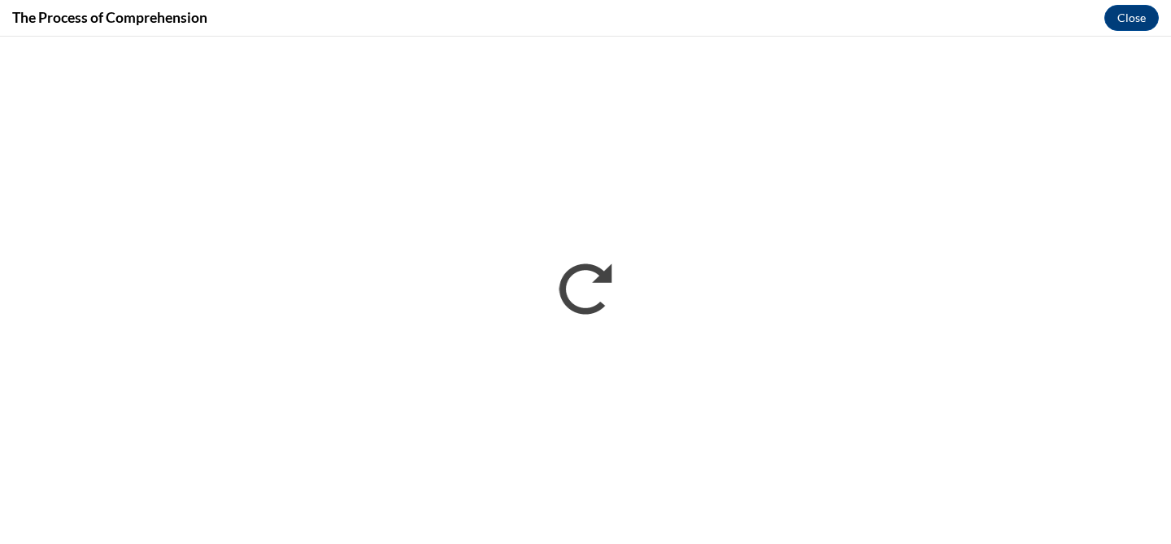
scroll to position [0, 0]
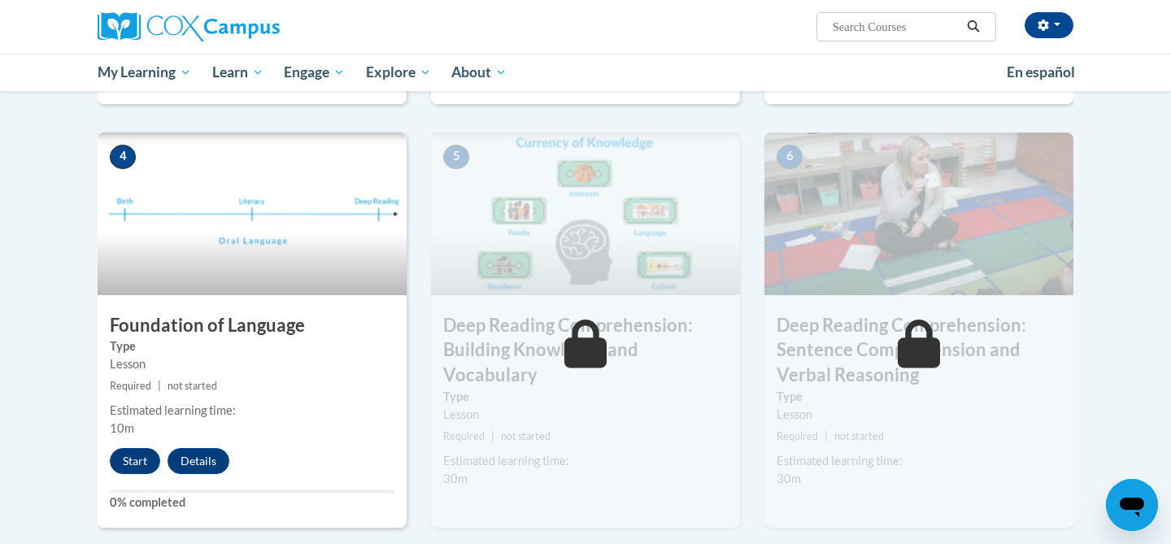
scroll to position [719, 0]
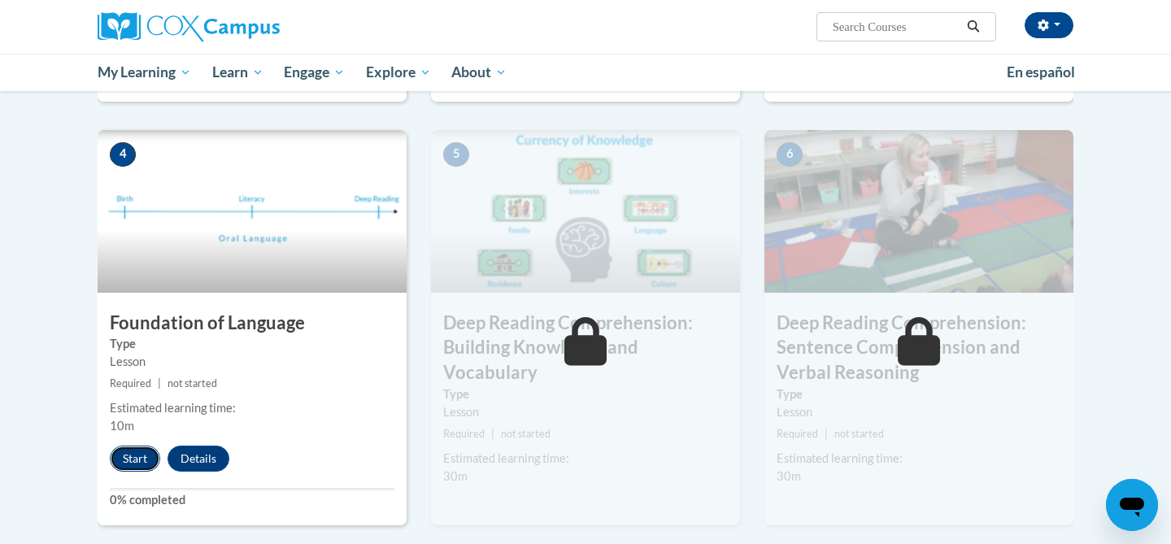
click at [142, 455] on button "Start" at bounding box center [135, 459] width 50 height 26
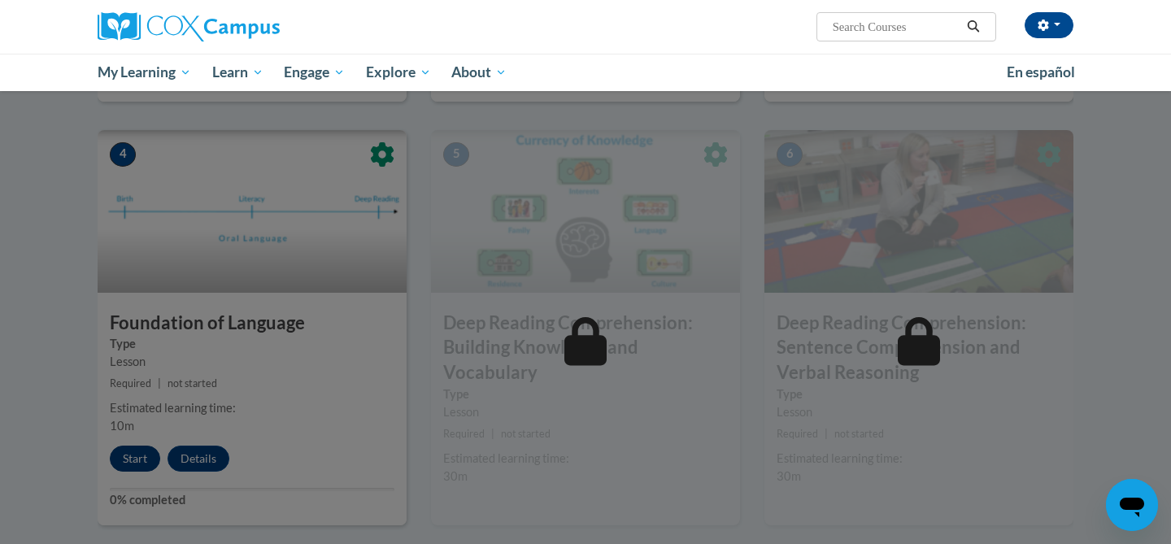
scroll to position [654, 0]
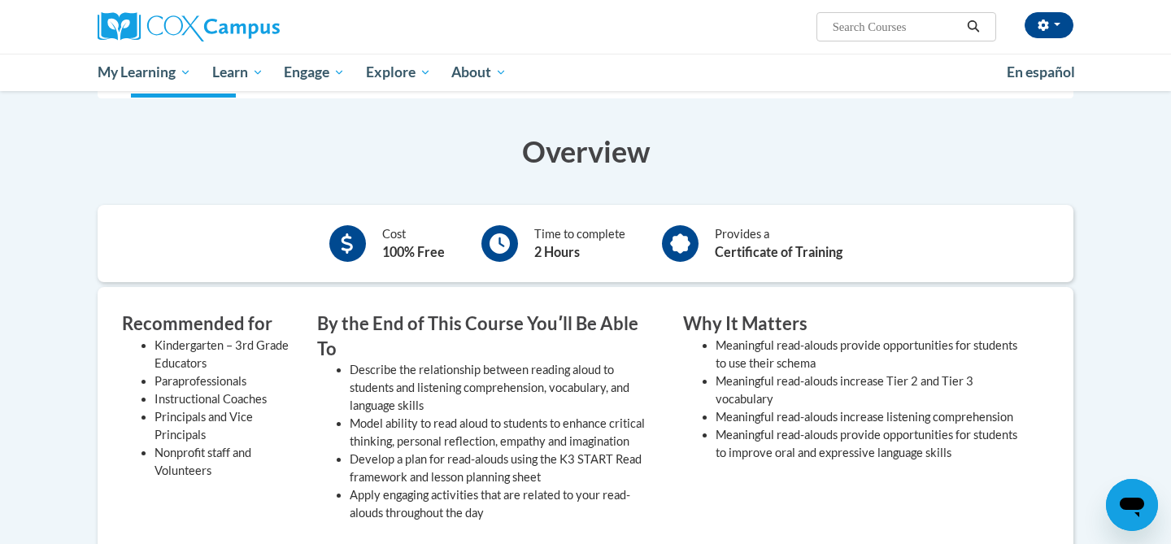
scroll to position [342, 0]
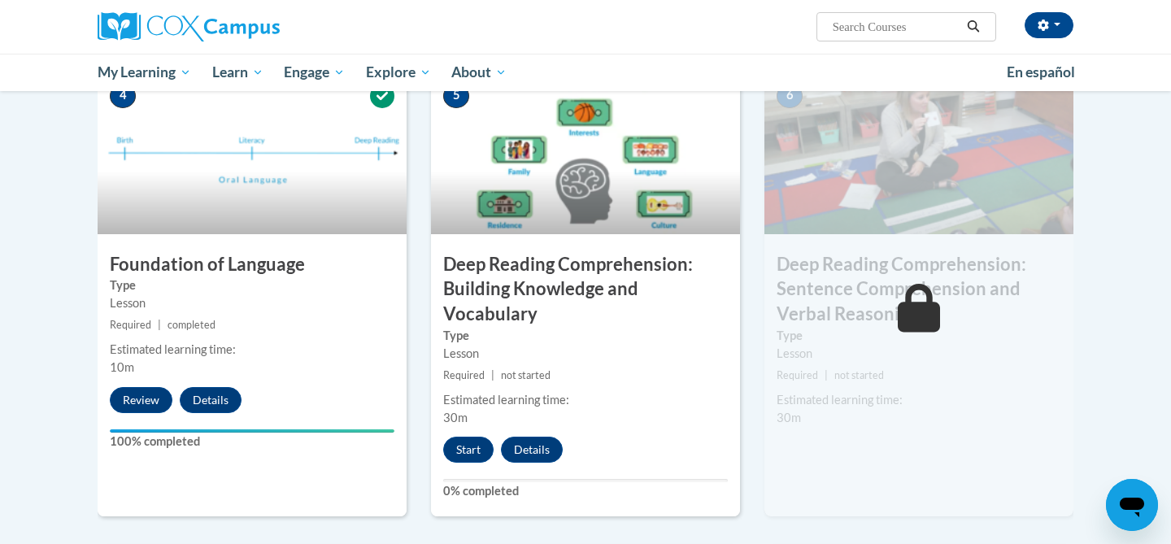
scroll to position [826, 0]
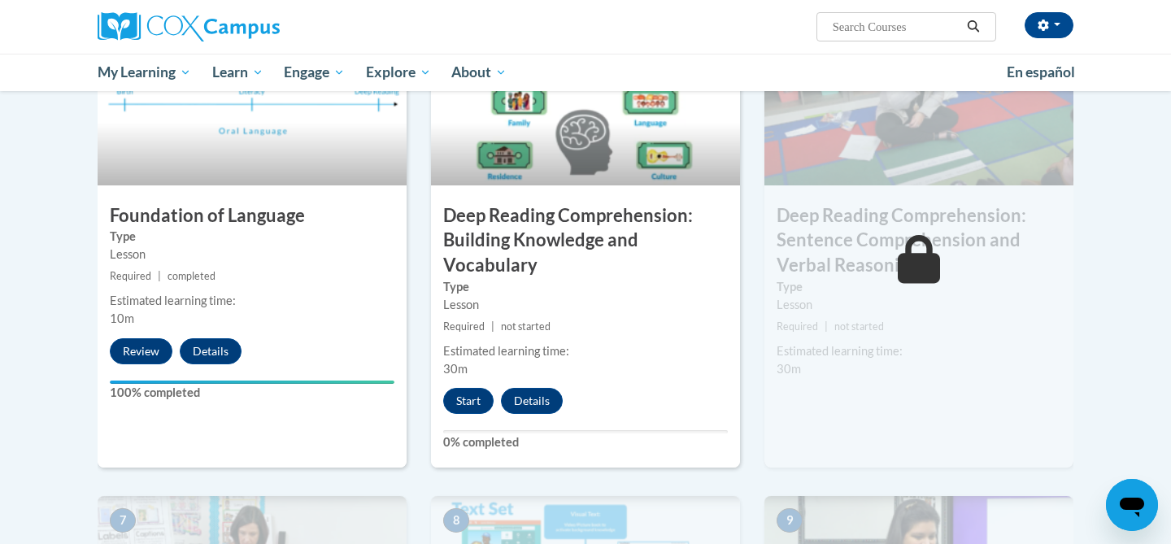
click at [460, 385] on div "5 Deep Reading Comprehension: Building Knowledge and Vocabulary Type Lesson Req…" at bounding box center [585, 246] width 309 height 446
click at [463, 401] on button "Start" at bounding box center [468, 401] width 50 height 26
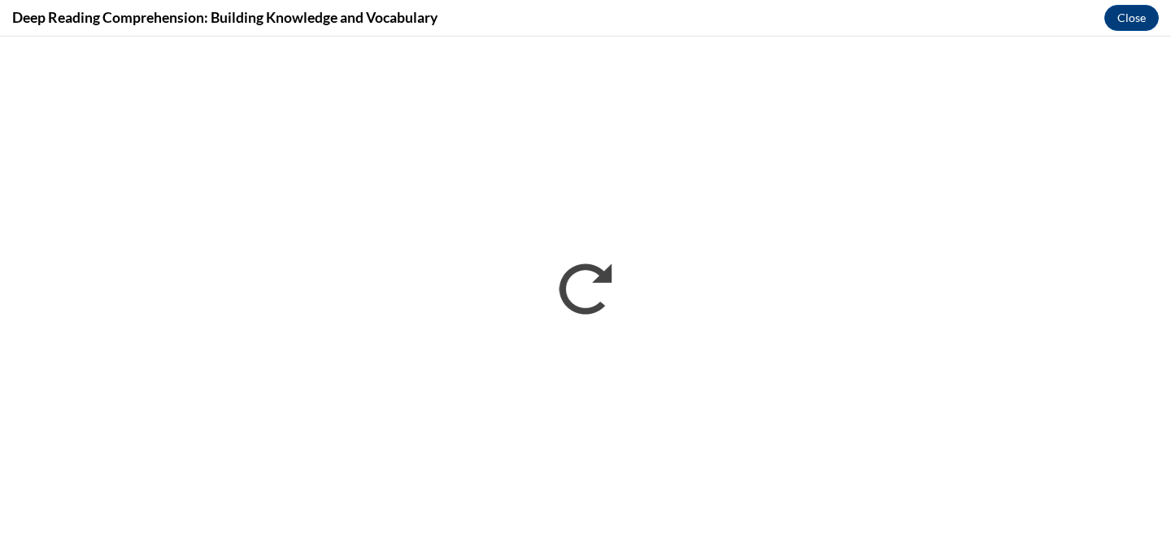
scroll to position [0, 0]
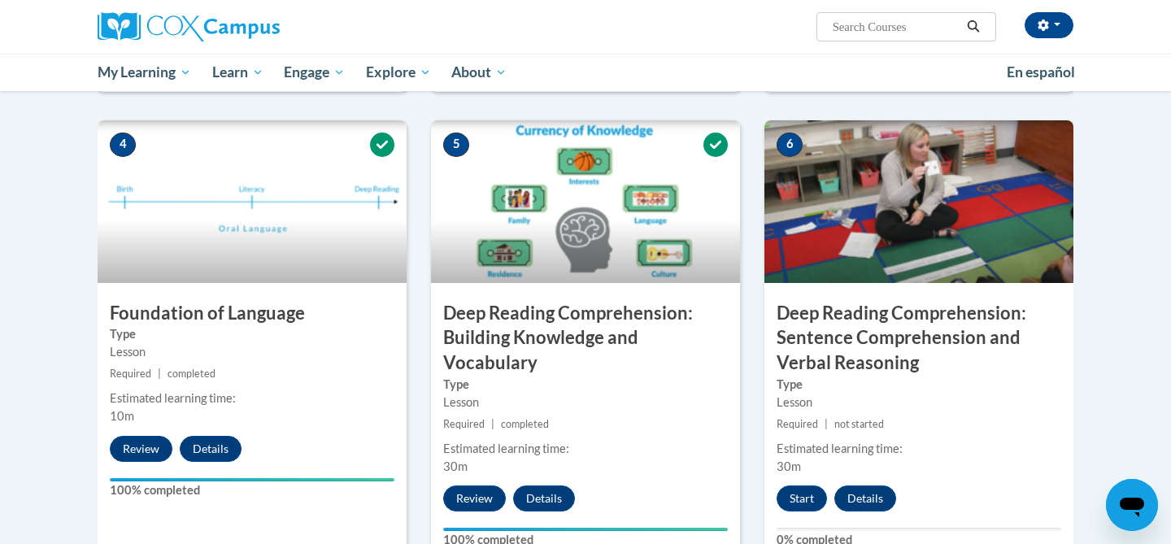
scroll to position [741, 0]
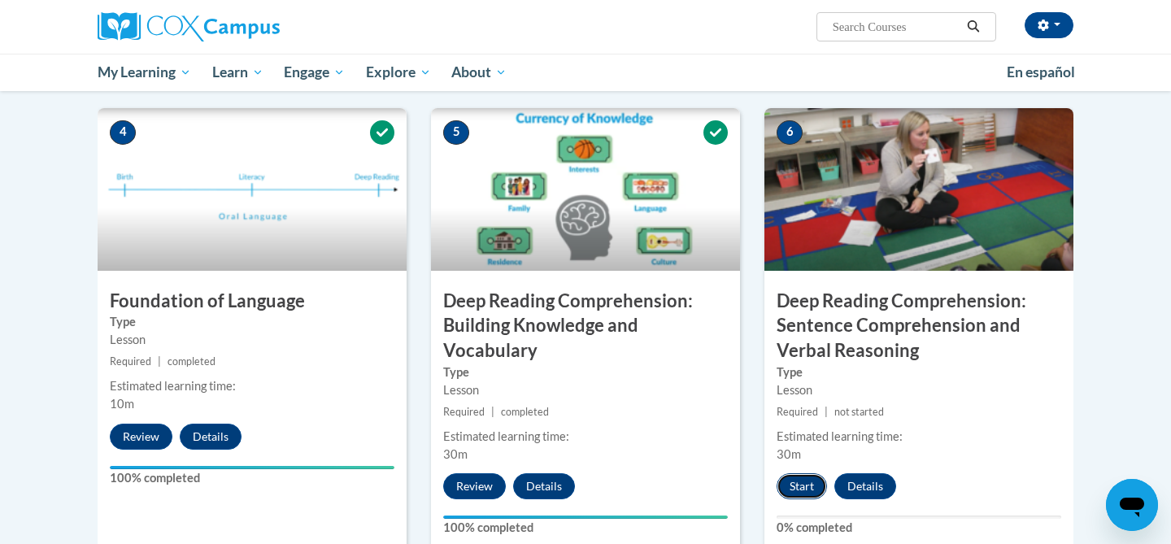
click at [799, 488] on button "Start" at bounding box center [802, 486] width 50 height 26
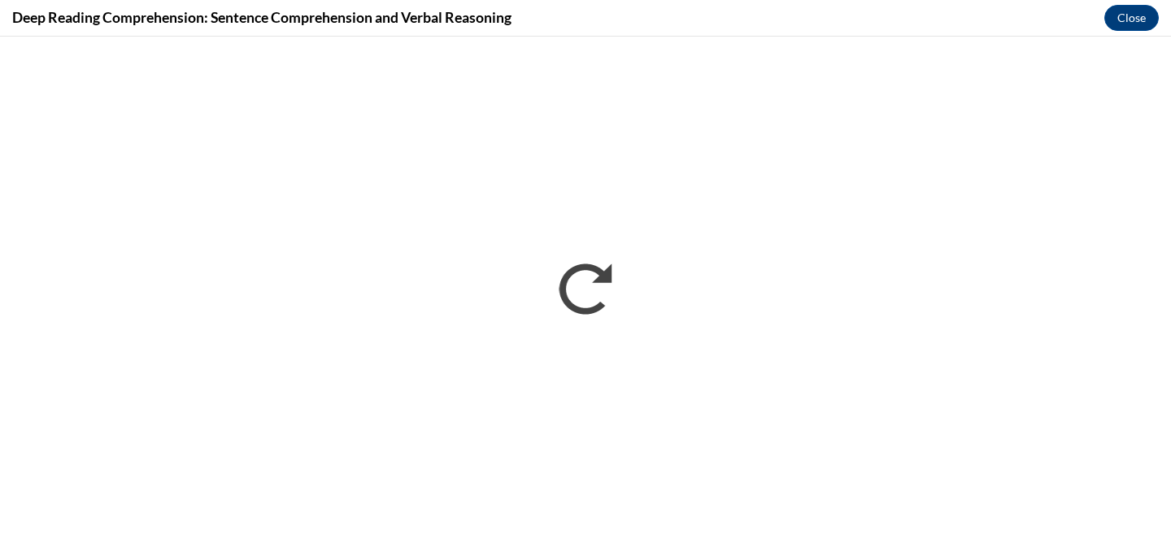
scroll to position [0, 0]
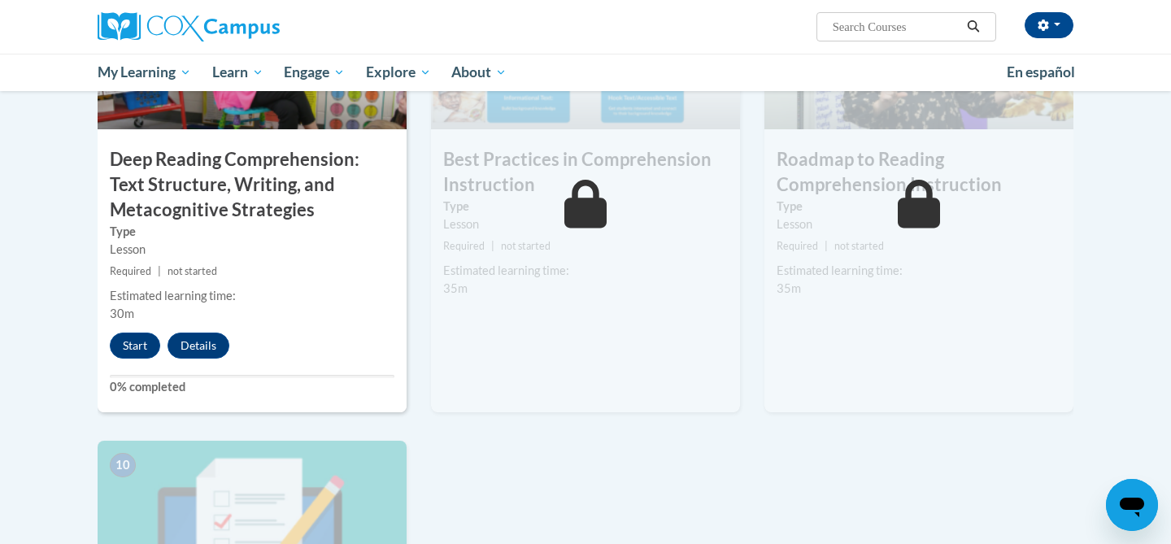
scroll to position [1343, 0]
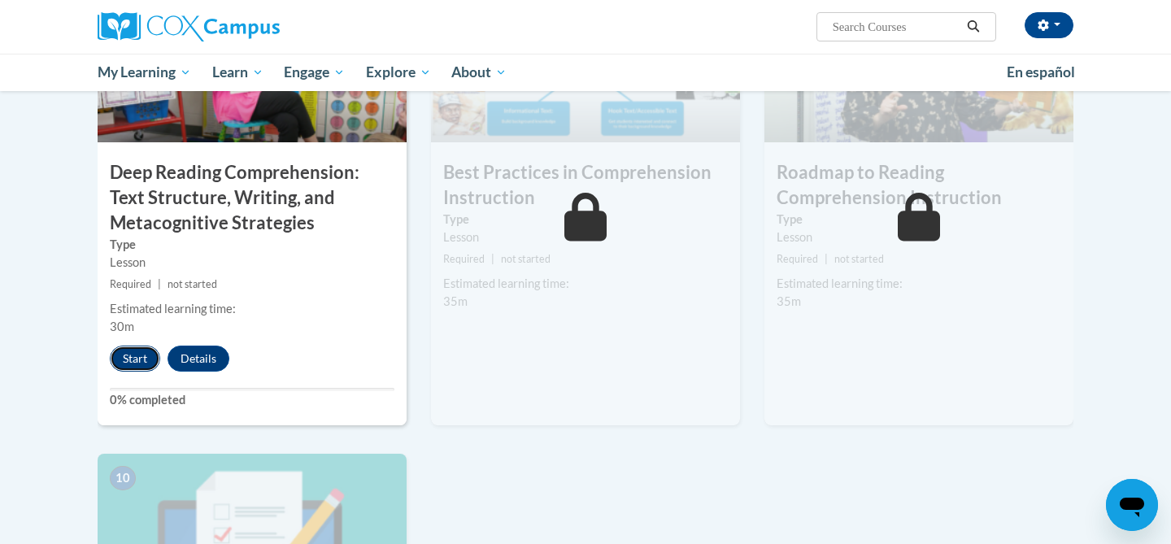
click at [134, 353] on button "Start" at bounding box center [135, 359] width 50 height 26
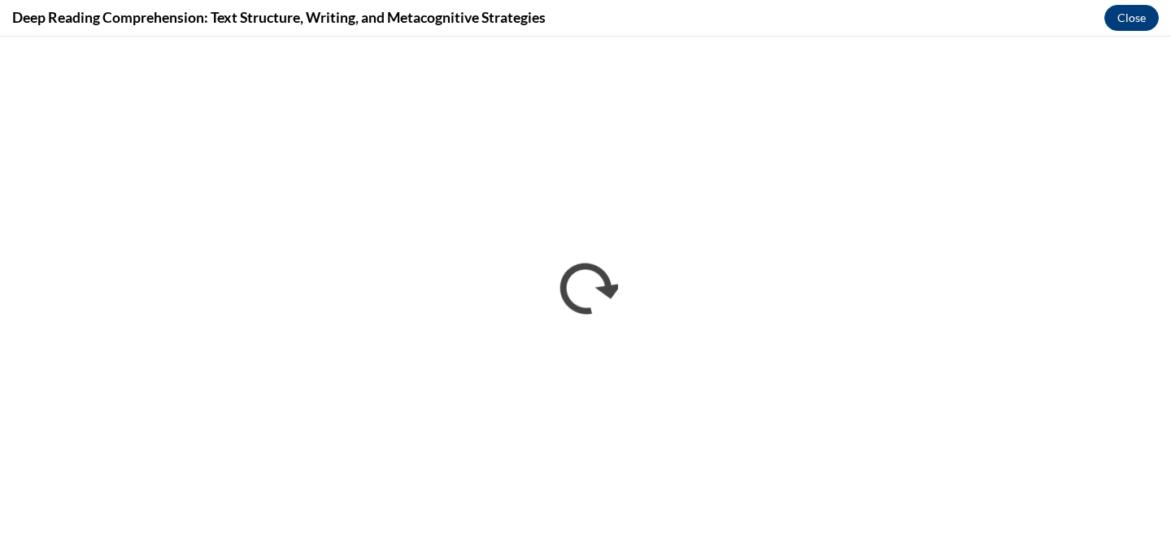
scroll to position [0, 0]
